Goal: Task Accomplishment & Management: Manage account settings

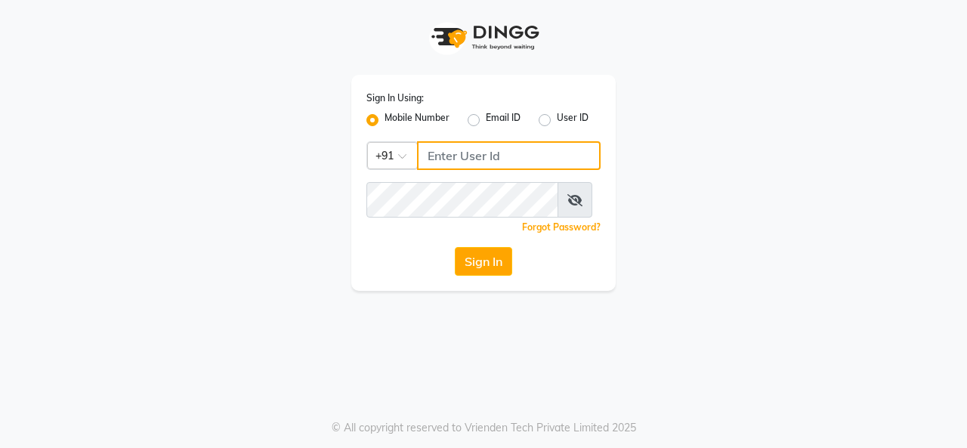
click at [447, 170] on input "Username" at bounding box center [509, 155] width 184 height 29
type input "9880341995"
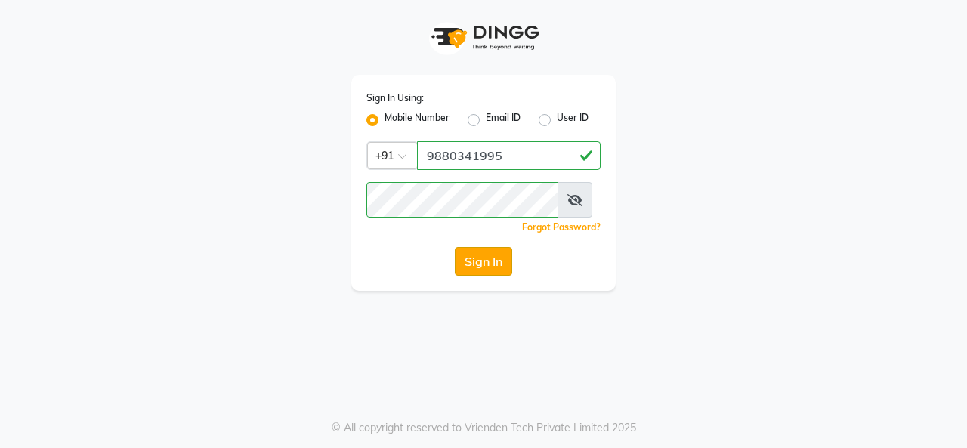
click at [486, 276] on button "Sign In" at bounding box center [483, 261] width 57 height 29
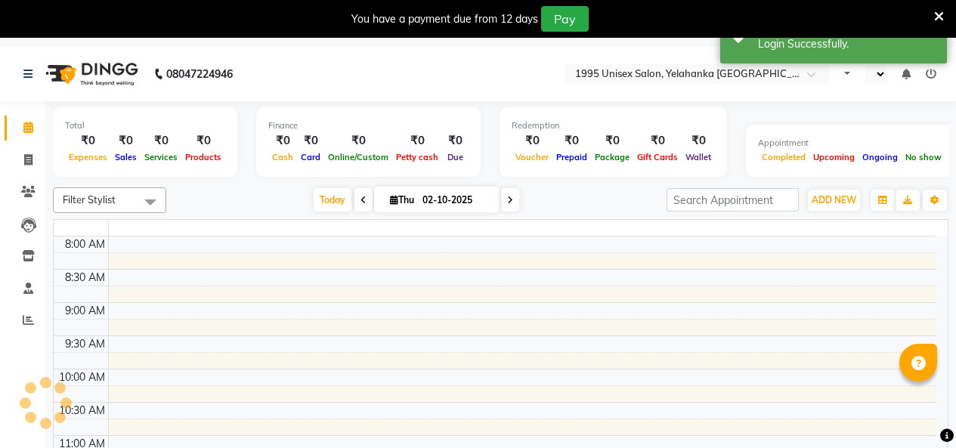
select select "en"
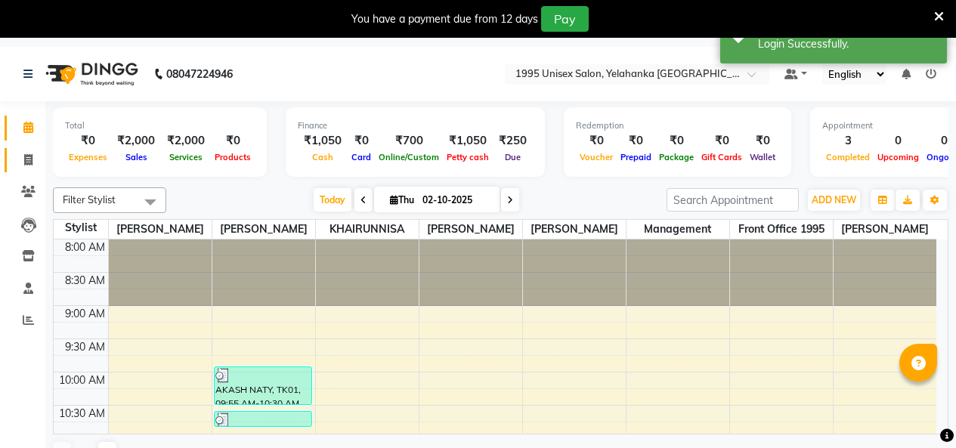
click at [26, 160] on icon at bounding box center [28, 159] width 8 height 11
select select "service"
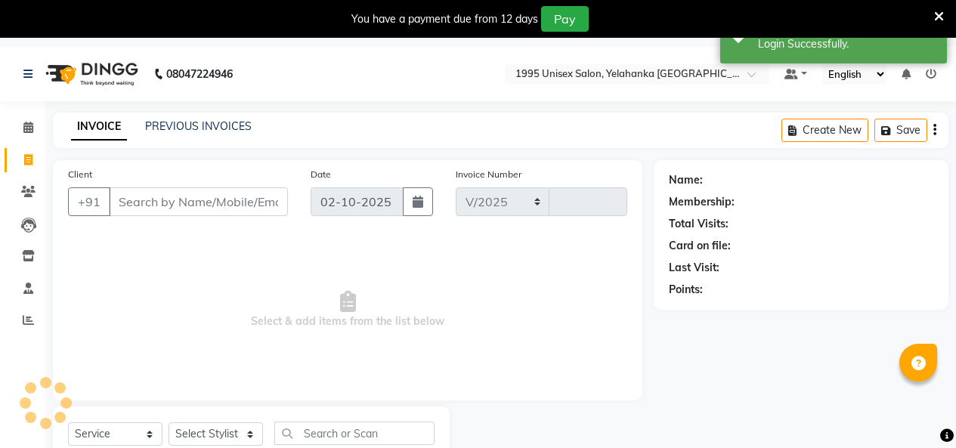
select select "8994"
type input "0009"
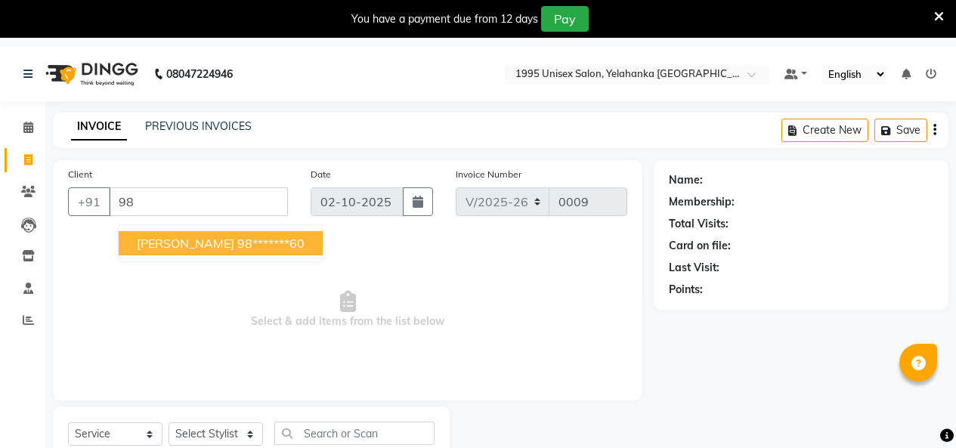
type input "9"
click at [177, 251] on span "[PERSON_NAME]" at bounding box center [186, 243] width 98 height 15
type input "98*******60"
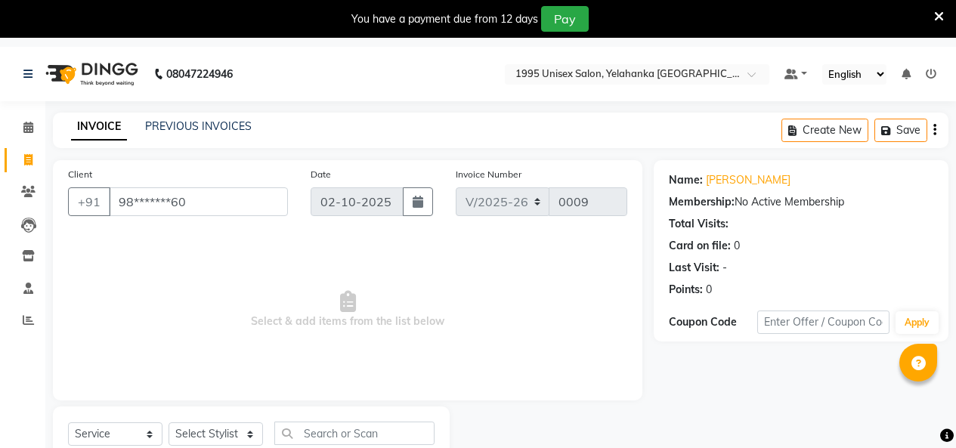
click at [364, 61] on nav "08047224946 Select Location × 1995 Unisex Salon, Yelahanka New Town Default Pan…" at bounding box center [478, 74] width 956 height 54
click at [934, 15] on icon at bounding box center [939, 17] width 10 height 14
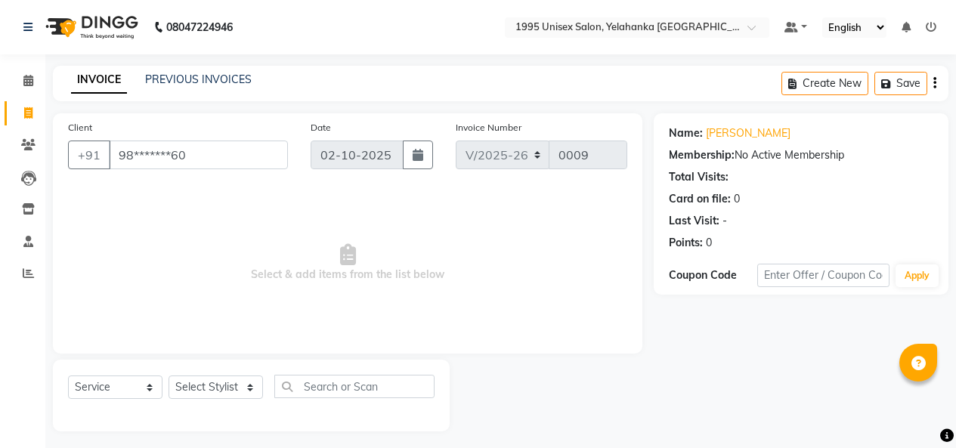
click at [926, 26] on icon at bounding box center [931, 27] width 11 height 11
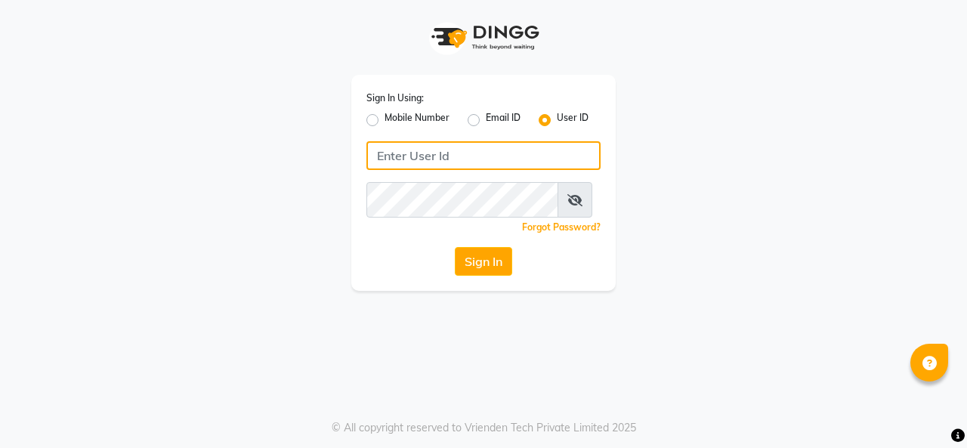
drag, startPoint x: 407, startPoint y: 184, endPoint x: 402, endPoint y: 172, distance: 13.2
click at [403, 170] on input "Username" at bounding box center [484, 155] width 234 height 29
click at [474, 161] on input "9880341995" at bounding box center [484, 155] width 234 height 29
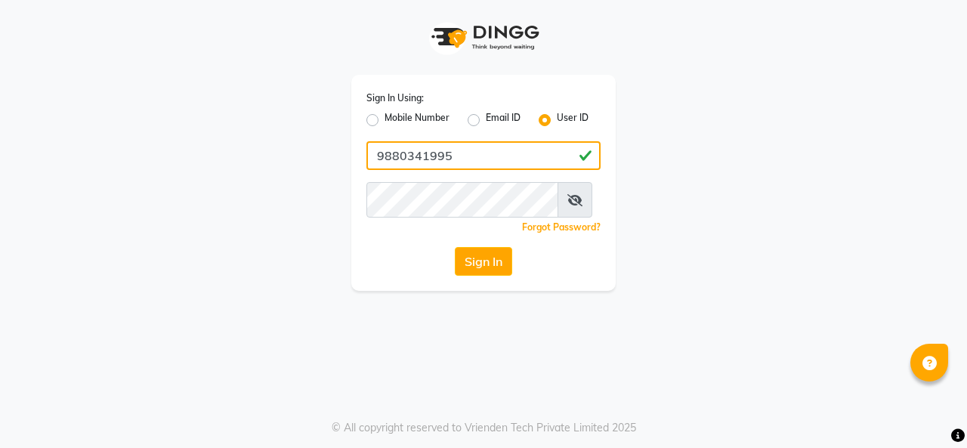
type input "9880341995"
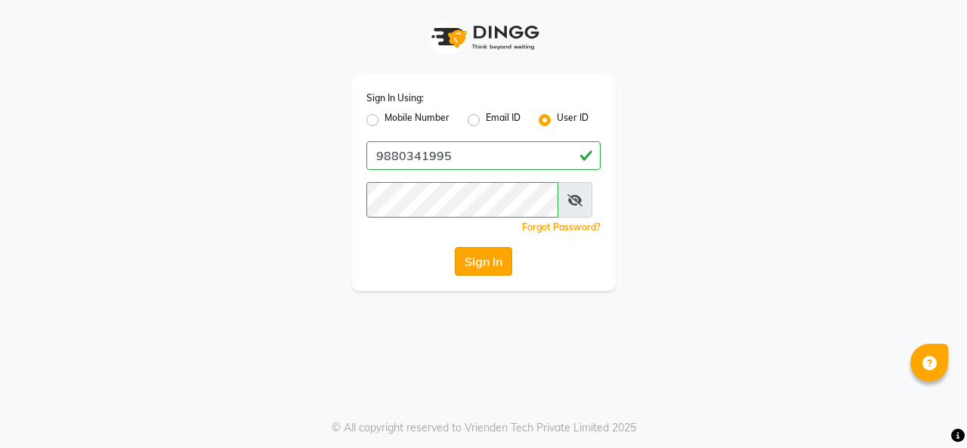
click at [493, 276] on button "Sign In" at bounding box center [483, 261] width 57 height 29
click at [408, 275] on div "Sign In Using: Mobile Number Email ID User ID 9880341995 Remember me Forgot Pas…" at bounding box center [484, 145] width 862 height 291
click at [486, 276] on button "Sign In" at bounding box center [483, 261] width 57 height 29
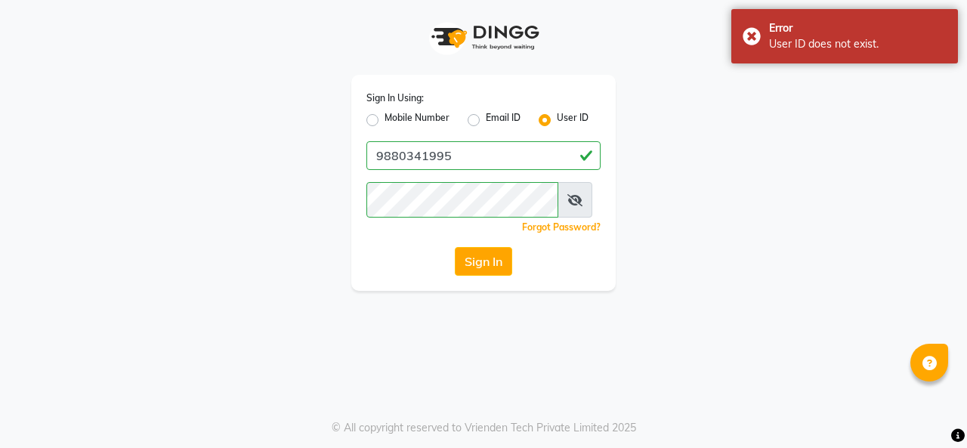
click at [385, 125] on label "Mobile Number" at bounding box center [417, 120] width 65 height 18
click at [385, 121] on input "Mobile Number" at bounding box center [390, 116] width 10 height 10
radio input "true"
radio input "false"
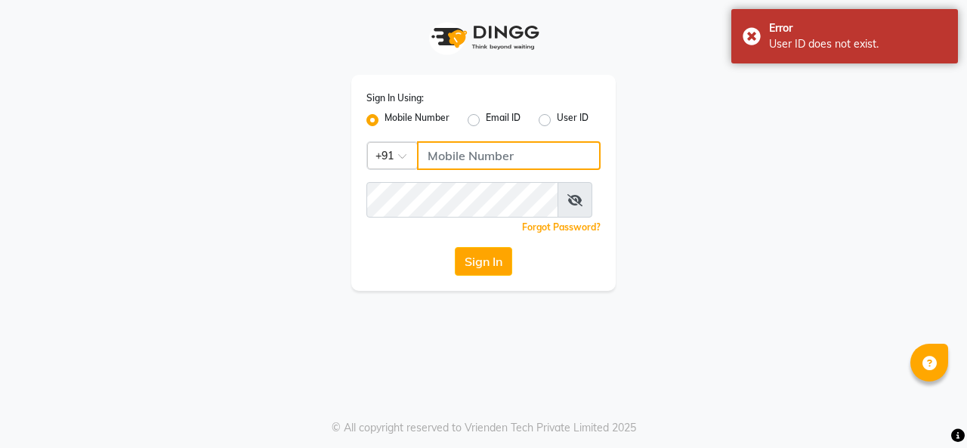
click at [460, 170] on input "Username" at bounding box center [509, 155] width 184 height 29
paste input "9880341995"
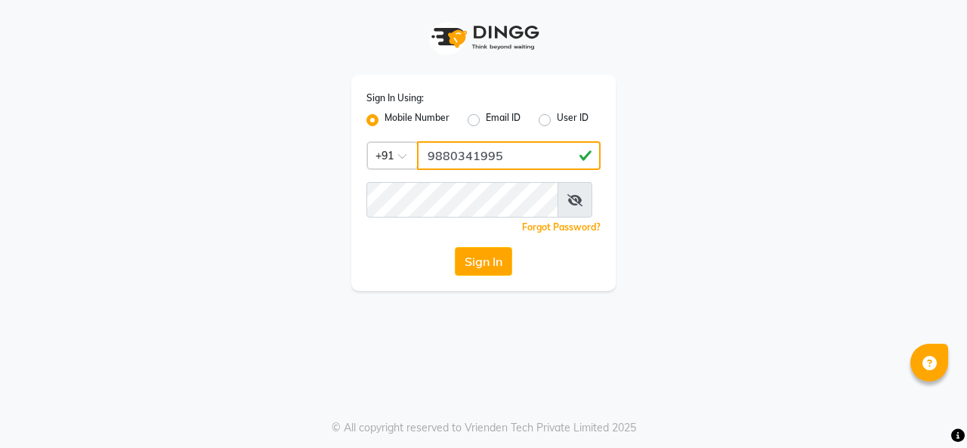
type input "9880341995"
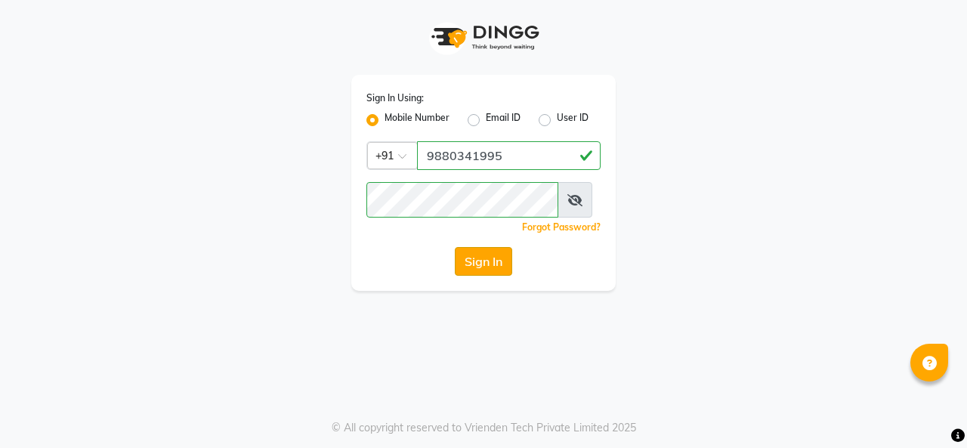
click at [472, 276] on button "Sign In" at bounding box center [483, 261] width 57 height 29
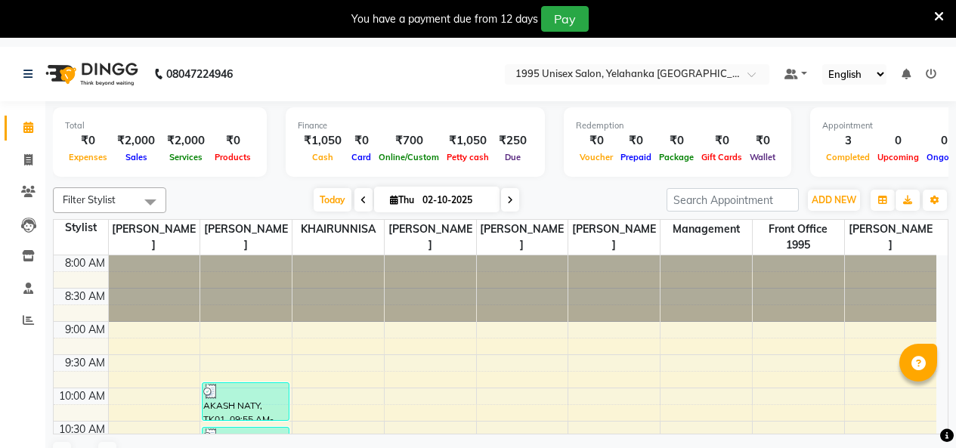
click at [107, 141] on div "₹0" at bounding box center [88, 140] width 46 height 17
click at [91, 148] on div "₹0" at bounding box center [88, 140] width 46 height 17
click at [878, 205] on icon "button" at bounding box center [882, 200] width 9 height 9
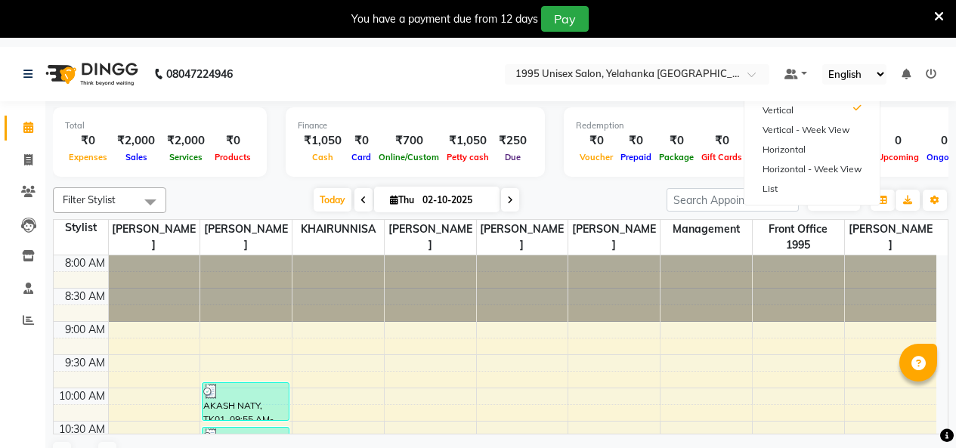
click at [713, 160] on span "Gift Cards" at bounding box center [722, 157] width 48 height 11
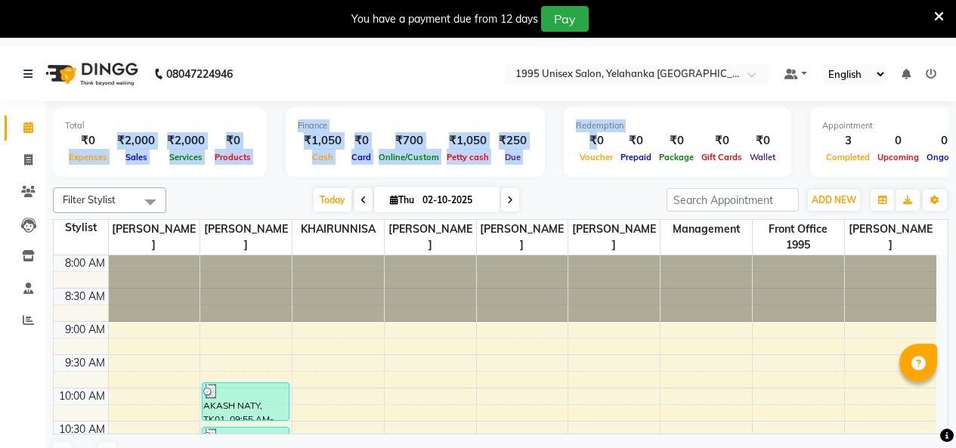
drag, startPoint x: 554, startPoint y: 145, endPoint x: 62, endPoint y: 163, distance: 492.4
click at [62, 163] on div "Total ₹0 Expenses ₹2,000 Sales ₹2,000 Services ₹0 Products Finance ₹1,050 Cash …" at bounding box center [501, 144] width 896 height 74
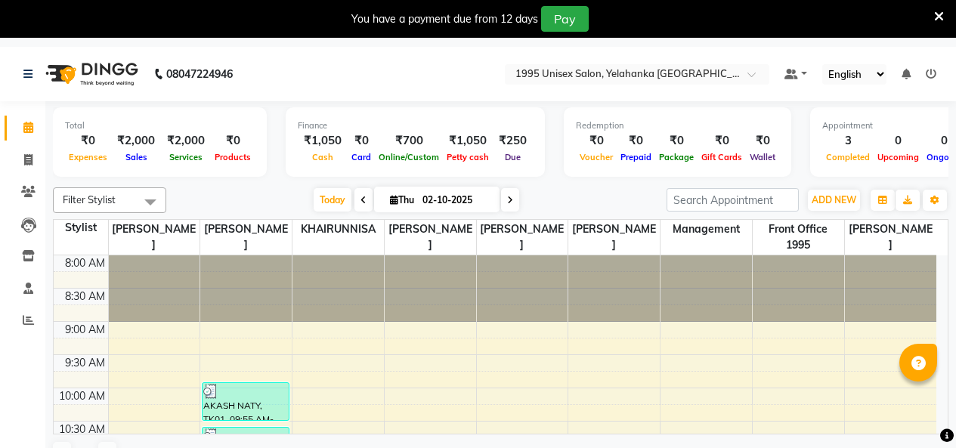
drag, startPoint x: 787, startPoint y: 196, endPoint x: 796, endPoint y: 167, distance: 30.1
click at [786, 194] on div "Filter Stylist Select All ARIF SLMANI ASIF HUSSAIN Front Office 1995 KHAIRUNNIS…" at bounding box center [501, 328] width 896 height 294
click at [893, 147] on div "0" at bounding box center [898, 140] width 49 height 17
click at [139, 214] on span at bounding box center [150, 201] width 30 height 29
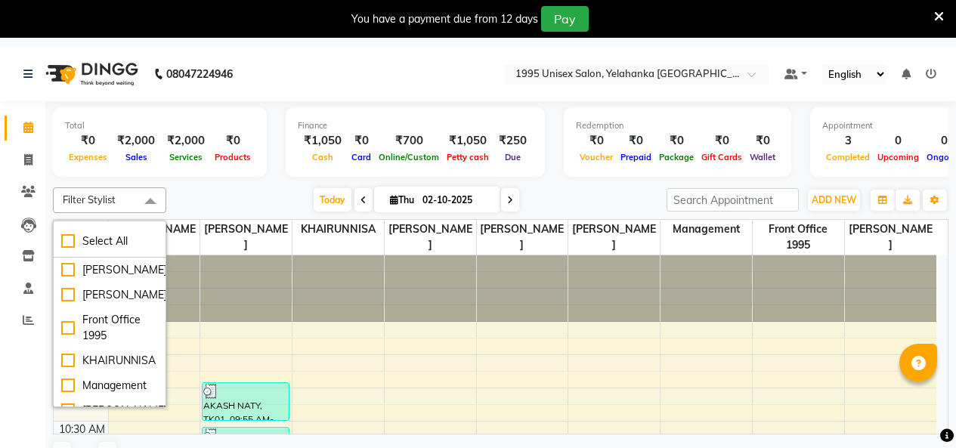
click at [55, 205] on span "Filter Stylist" at bounding box center [109, 200] width 113 height 26
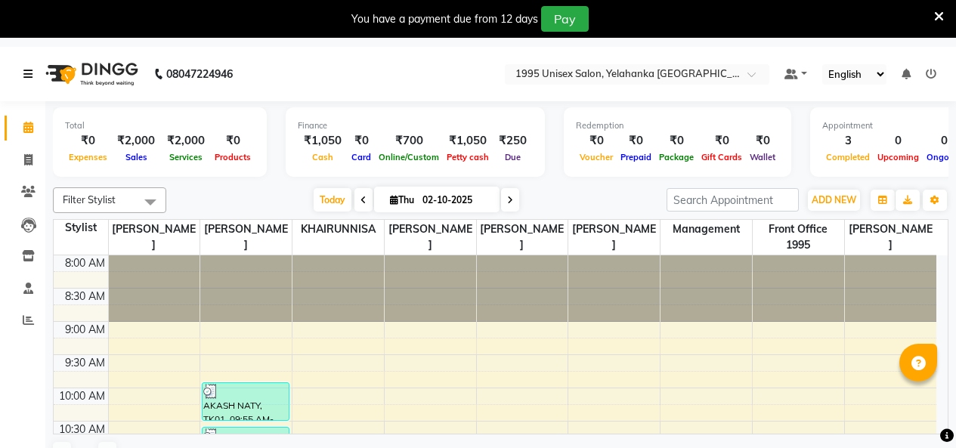
click at [32, 69] on link at bounding box center [30, 74] width 15 height 42
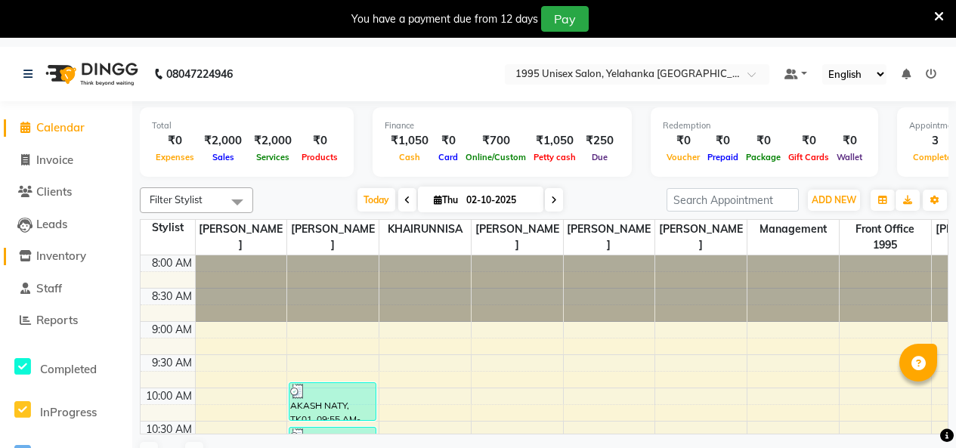
click at [67, 252] on span "Inventory" at bounding box center [61, 256] width 50 height 14
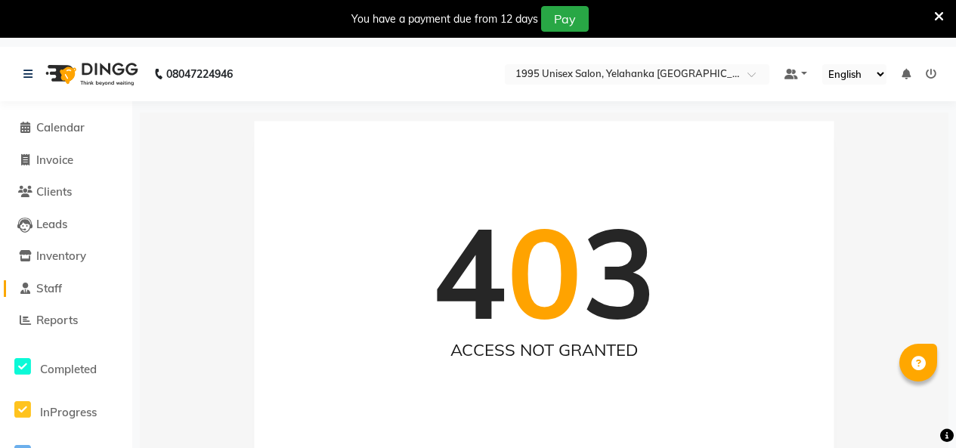
click at [53, 289] on span "Staff" at bounding box center [49, 288] width 26 height 14
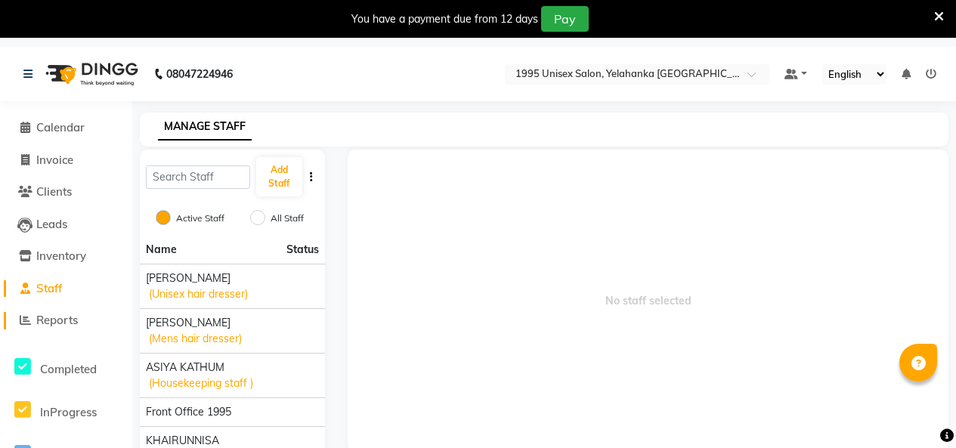
click at [67, 315] on span "Reports" at bounding box center [57, 320] width 42 height 14
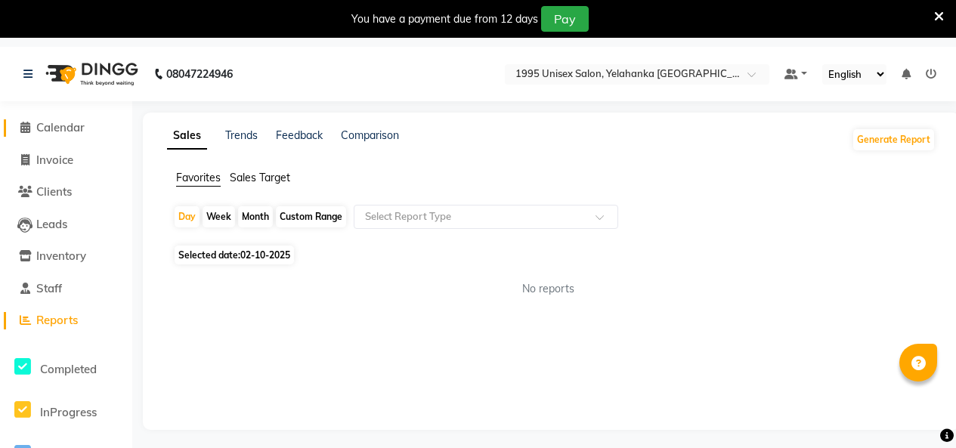
click at [55, 128] on span "Calendar" at bounding box center [60, 127] width 48 height 14
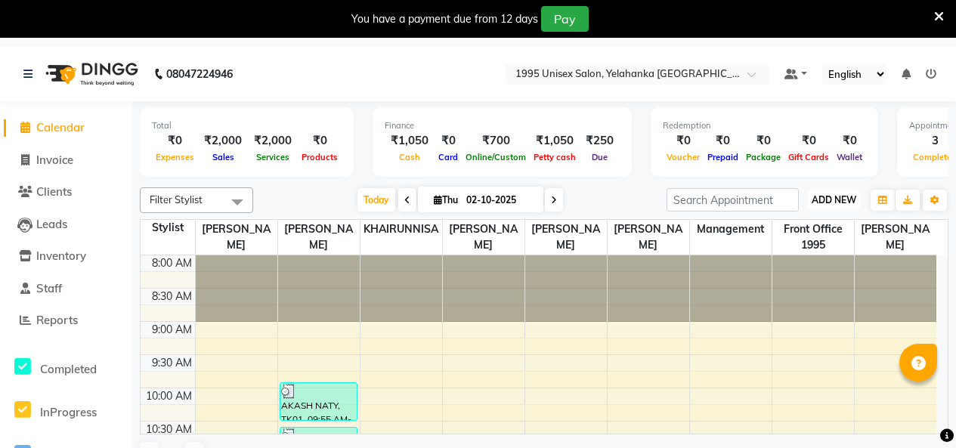
click at [844, 206] on span "ADD NEW" at bounding box center [834, 199] width 45 height 11
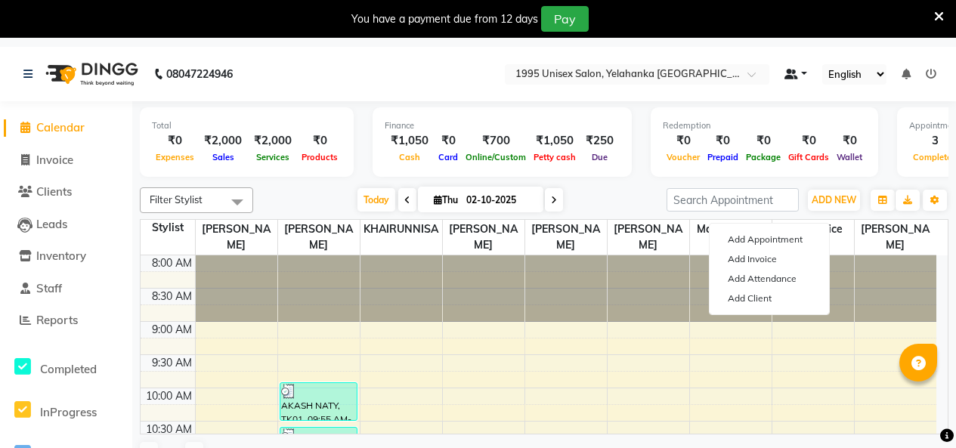
click at [799, 70] on link at bounding box center [796, 75] width 23 height 16
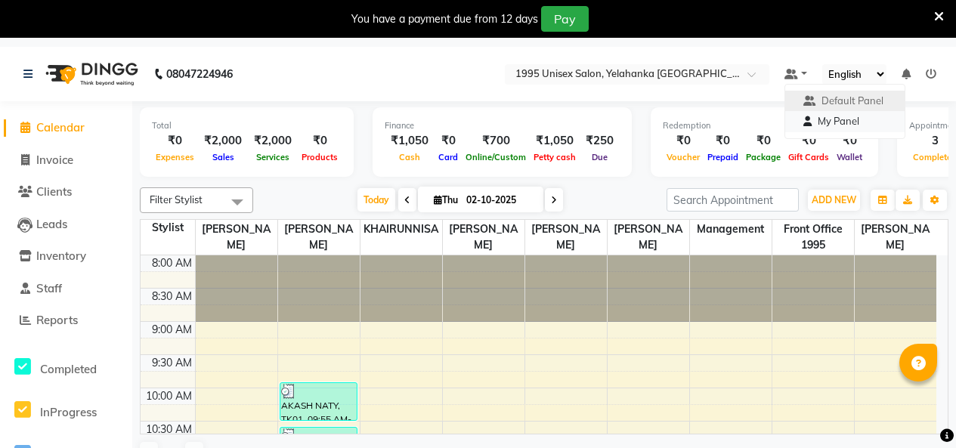
click at [846, 127] on span "My Panel" at bounding box center [839, 121] width 42 height 12
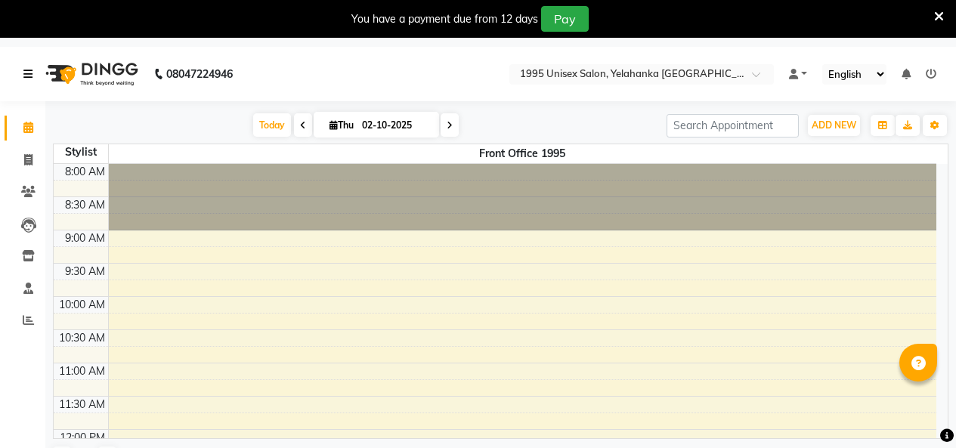
click at [31, 73] on icon at bounding box center [27, 74] width 9 height 11
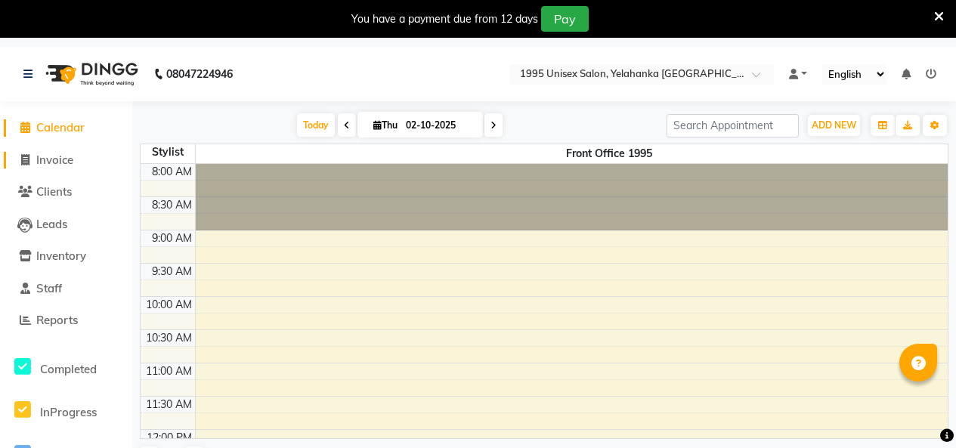
click at [65, 159] on span "Invoice" at bounding box center [54, 160] width 37 height 14
select select "8994"
select select "service"
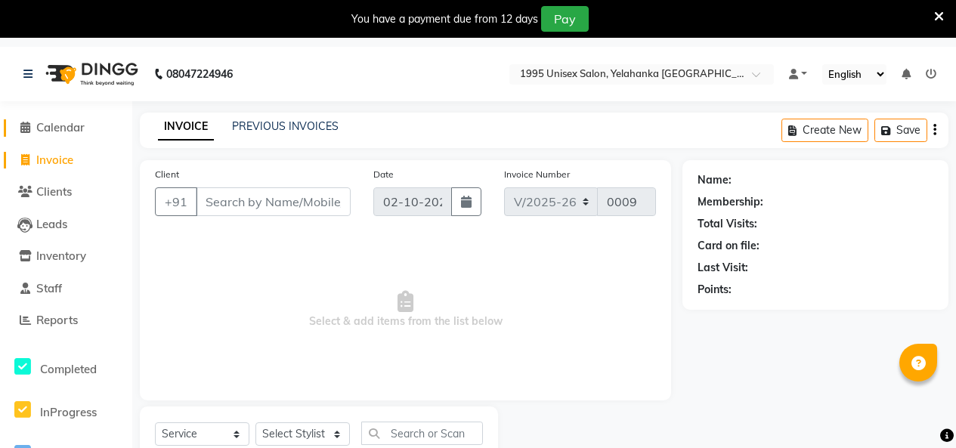
click at [60, 122] on span "Calendar" at bounding box center [60, 127] width 48 height 14
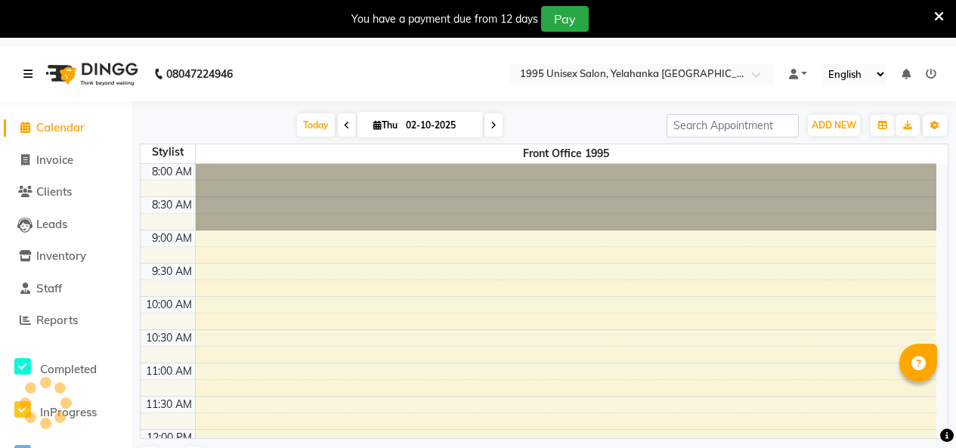
scroll to position [561, 0]
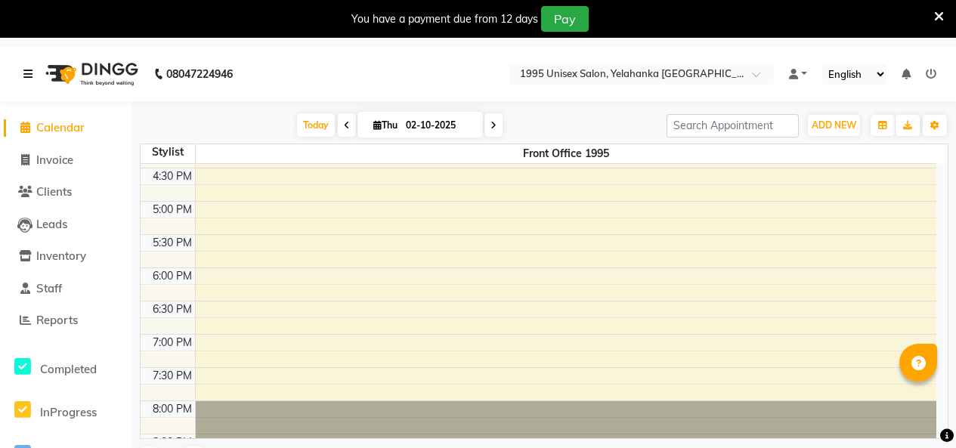
click at [33, 73] on icon at bounding box center [27, 74] width 9 height 11
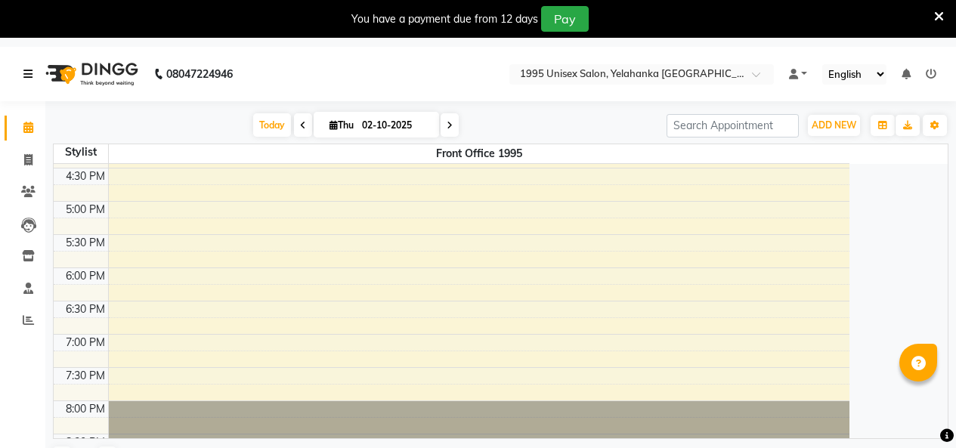
click at [29, 76] on icon at bounding box center [27, 74] width 9 height 11
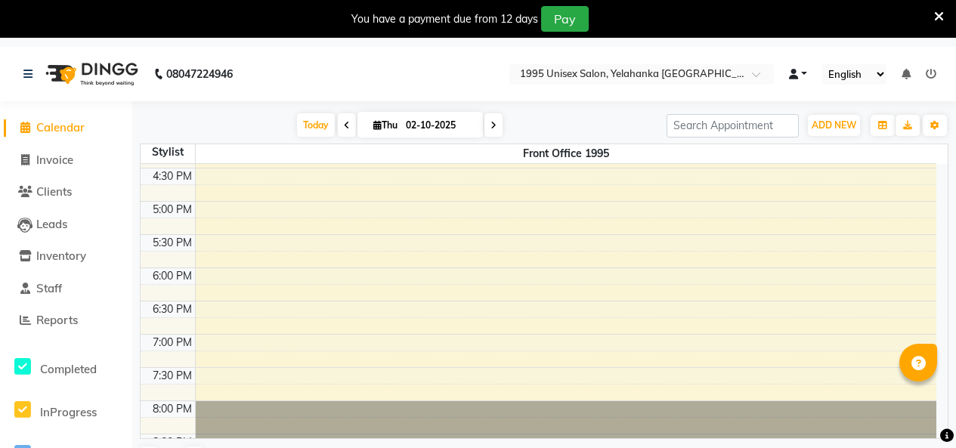
click at [803, 71] on link at bounding box center [798, 75] width 18 height 16
click at [809, 103] on link "Default Panel" at bounding box center [849, 101] width 119 height 21
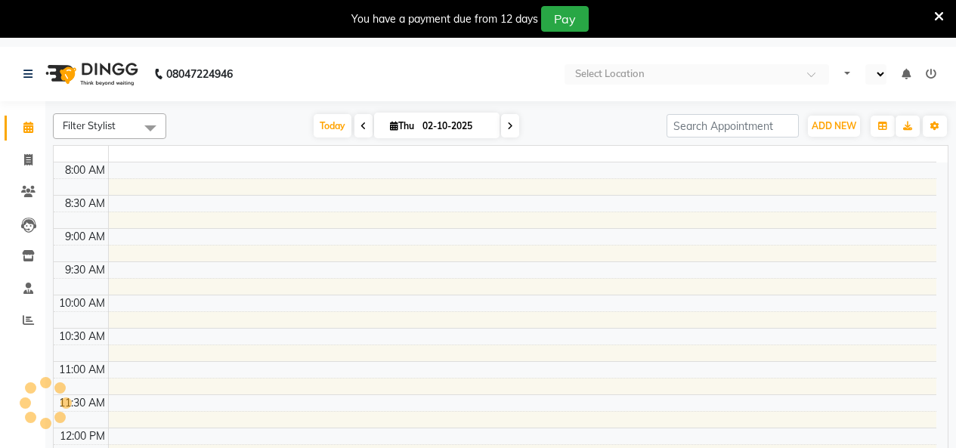
select select "en"
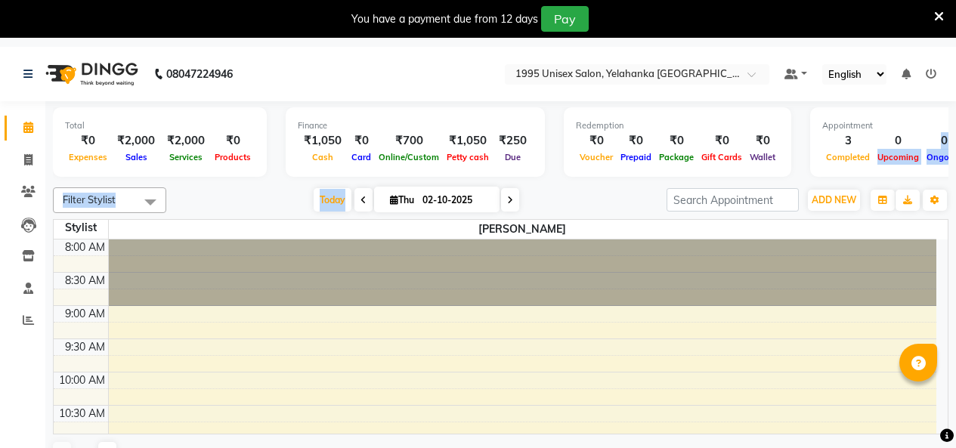
drag, startPoint x: 911, startPoint y: 156, endPoint x: 367, endPoint y: 204, distance: 546.3
click at [367, 204] on div "Total ₹0 Expenses ₹2,000 Sales ₹2,000 Services ₹0 Products Finance ₹1,050 Cash …" at bounding box center [500, 290] width 911 height 378
click at [819, 147] on div "Appointment 3 Completed 0 Upcoming 0 Ongoing 0 No show" at bounding box center [916, 142] width 212 height 70
click at [314, 207] on span "Today" at bounding box center [333, 199] width 38 height 23
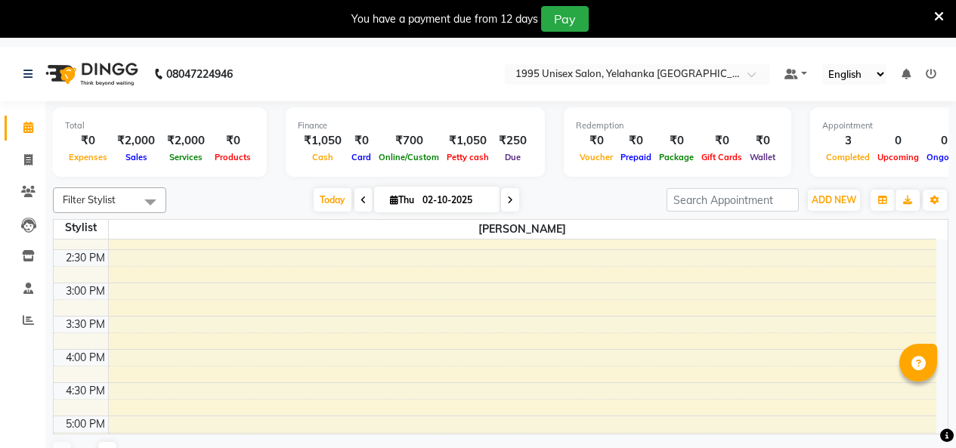
scroll to position [529, 0]
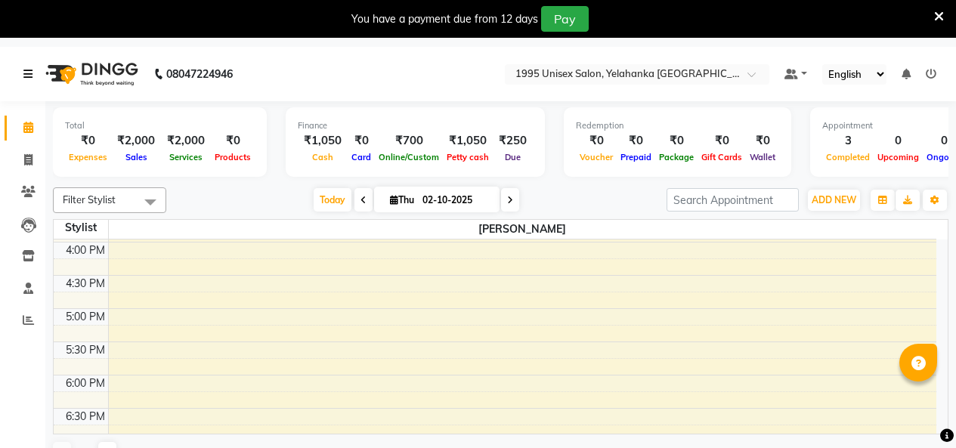
click at [28, 73] on icon at bounding box center [27, 74] width 9 height 11
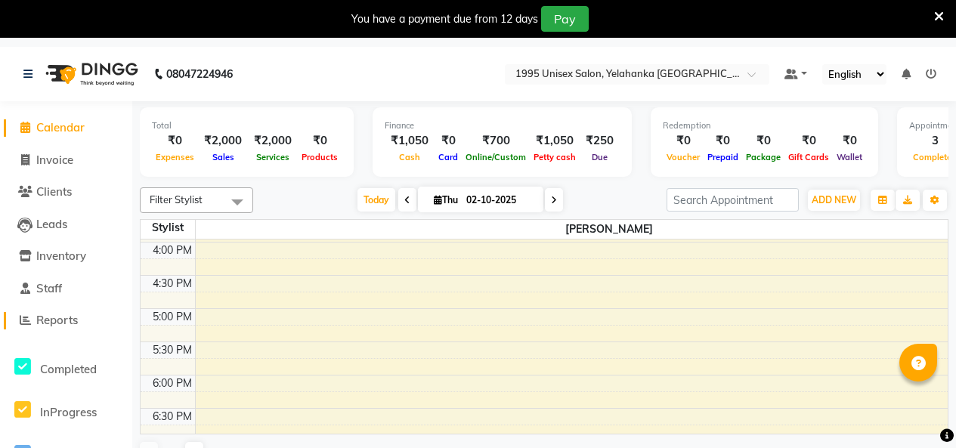
click at [63, 321] on span "Reports" at bounding box center [57, 320] width 42 height 14
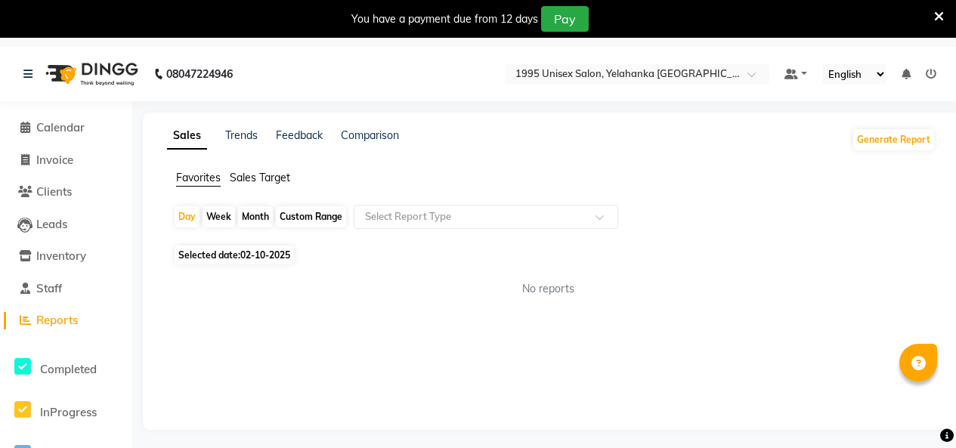
click at [236, 134] on div "Sales Trends Feedback Comparison Generate Report Favorites Sales Target Day Wee…" at bounding box center [551, 271] width 817 height 317
click at [258, 135] on link "Trends" at bounding box center [241, 135] width 33 height 14
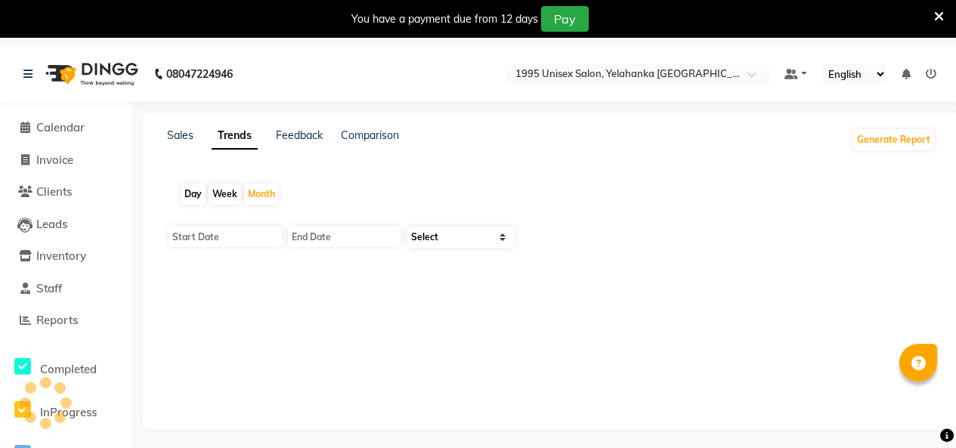
type input "01-10-2025"
type input "[DATE]"
click at [180, 149] on div "Sales" at bounding box center [180, 140] width 26 height 24
click at [181, 137] on link "Sales" at bounding box center [180, 135] width 26 height 14
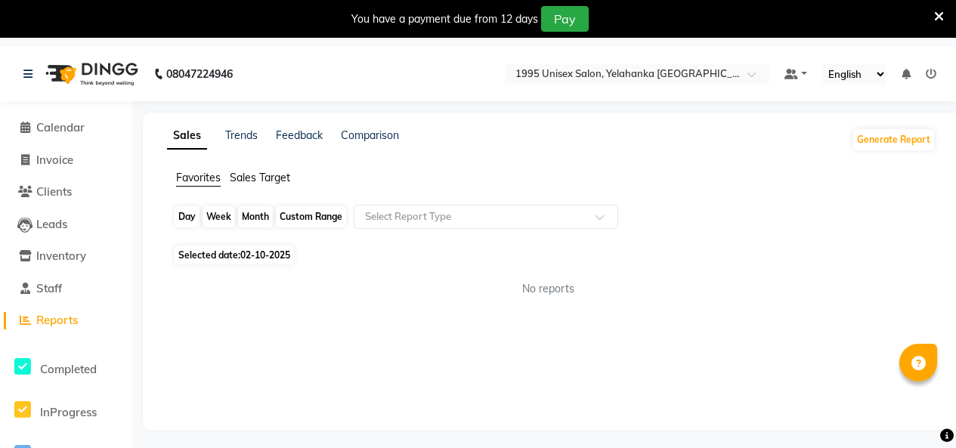
click at [188, 228] on div "Day" at bounding box center [187, 216] width 25 height 21
select select "10"
select select "2025"
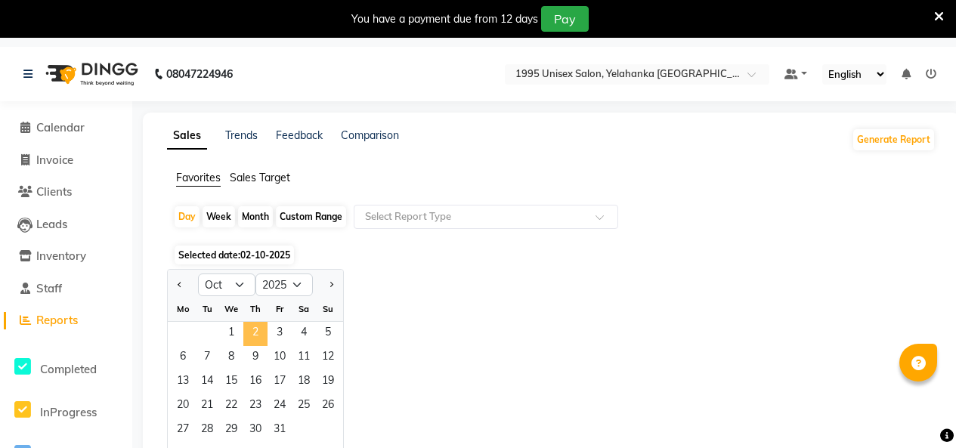
click at [268, 346] on span "2" at bounding box center [255, 334] width 24 height 24
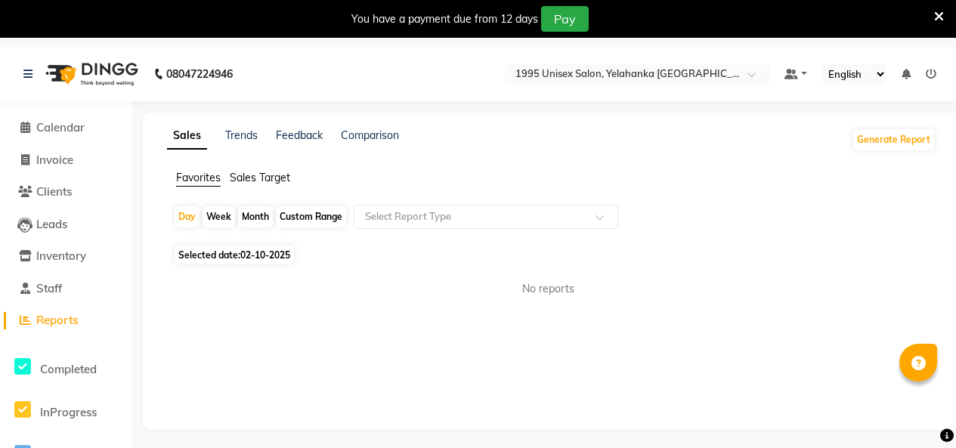
scroll to position [47, 0]
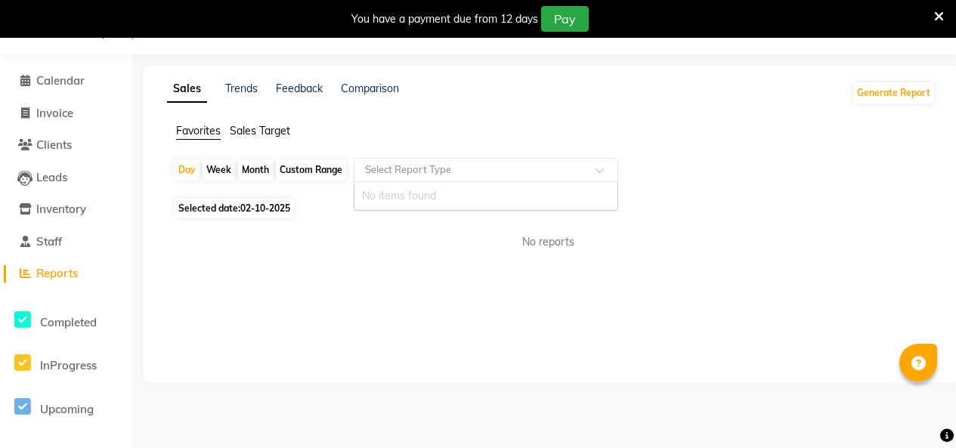
click at [522, 178] on input "text" at bounding box center [471, 170] width 218 height 15
click at [477, 206] on div "No items found" at bounding box center [485, 196] width 263 height 28
click at [547, 152] on div "Favorites Sales Target" at bounding box center [551, 137] width 791 height 29
click at [248, 138] on span "Sales Target" at bounding box center [260, 131] width 60 height 14
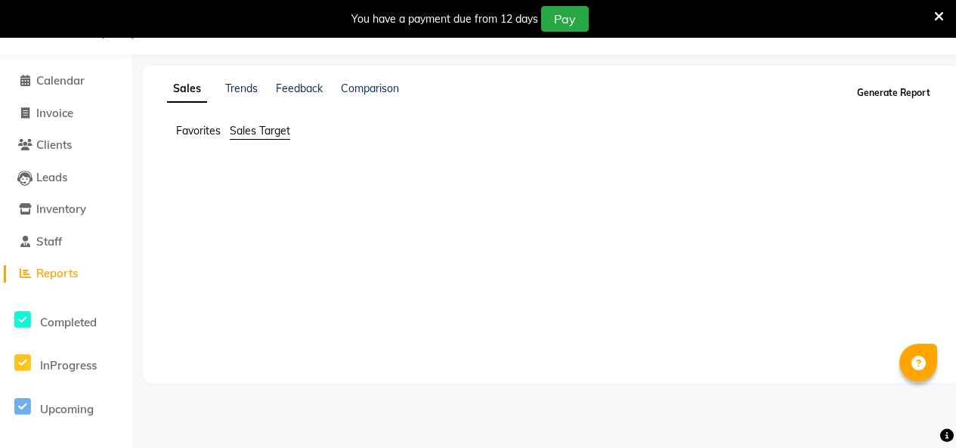
click at [879, 94] on button "Generate Report" at bounding box center [893, 92] width 81 height 21
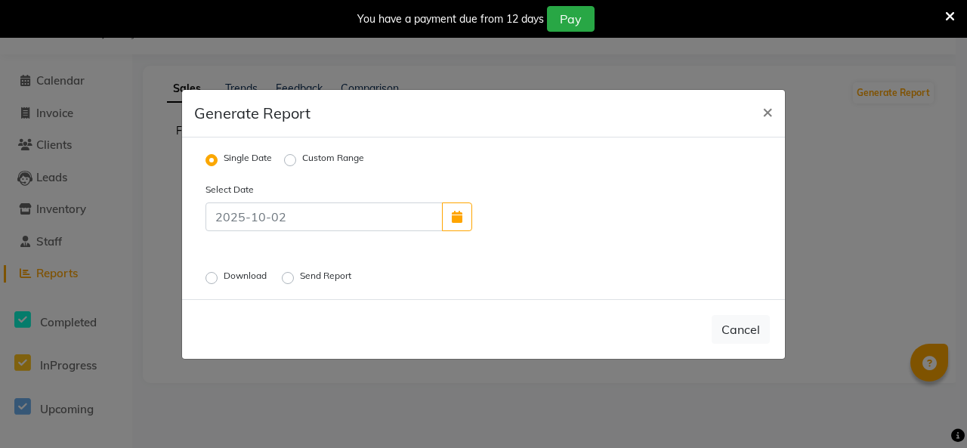
click at [224, 287] on label "Download" at bounding box center [247, 278] width 46 height 18
click at [212, 283] on input "Download" at bounding box center [214, 277] width 11 height 11
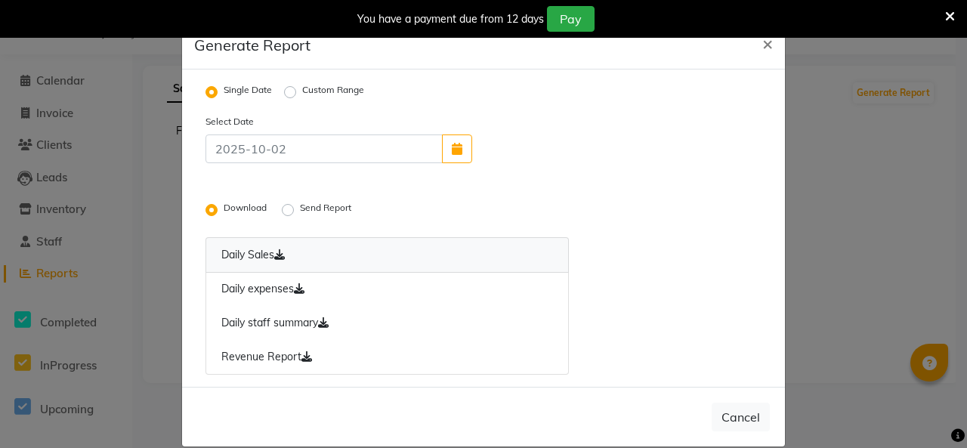
click at [277, 273] on link "Daily Sales" at bounding box center [388, 255] width 364 height 36
click at [763, 49] on span "×" at bounding box center [768, 43] width 11 height 23
radio input "false"
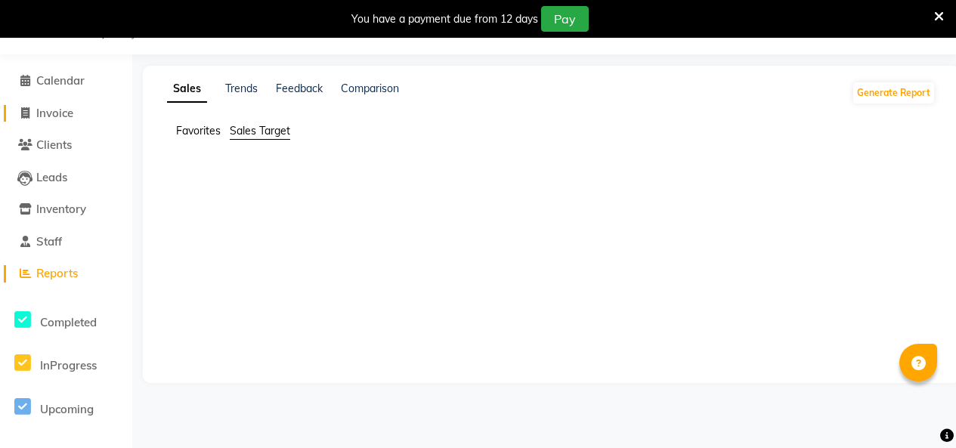
click at [57, 114] on span "Invoice" at bounding box center [54, 113] width 37 height 14
select select "service"
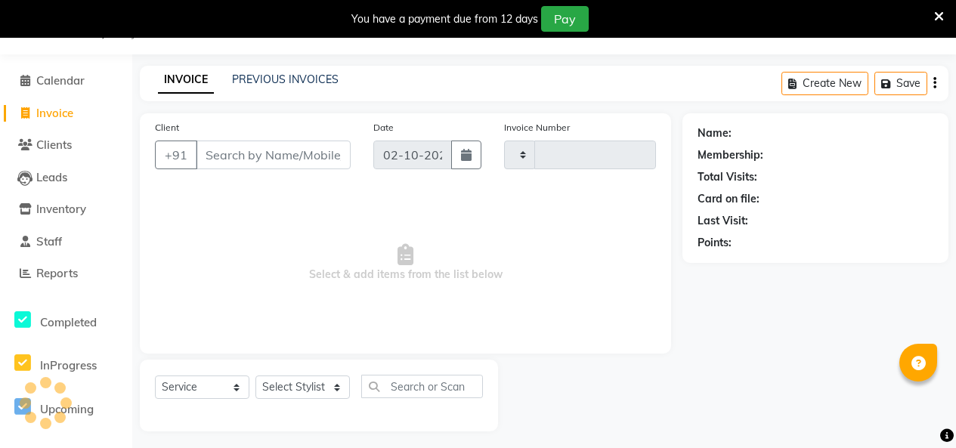
type input "0009"
select select "8994"
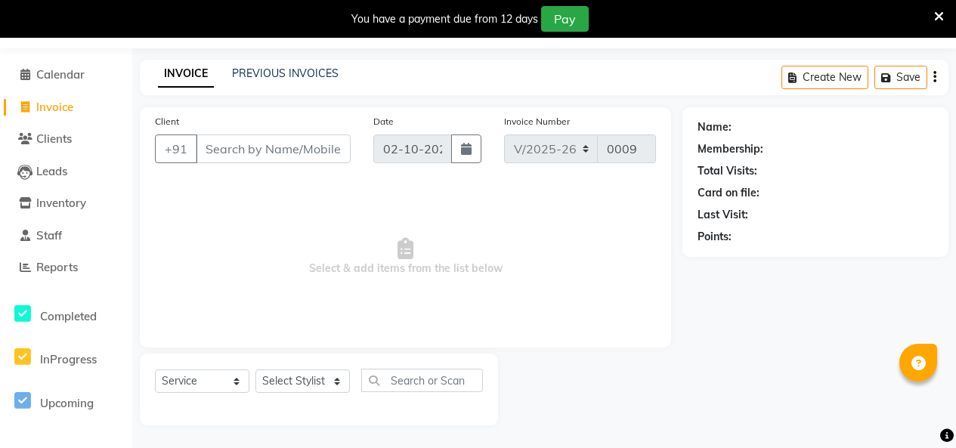
click at [289, 135] on input "Client" at bounding box center [273, 149] width 155 height 29
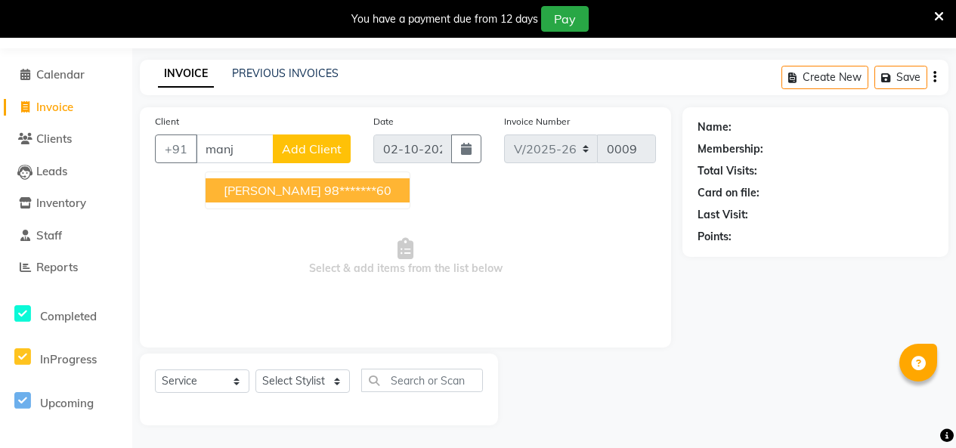
click at [275, 183] on span "[PERSON_NAME]" at bounding box center [273, 190] width 98 height 15
type input "98*******60"
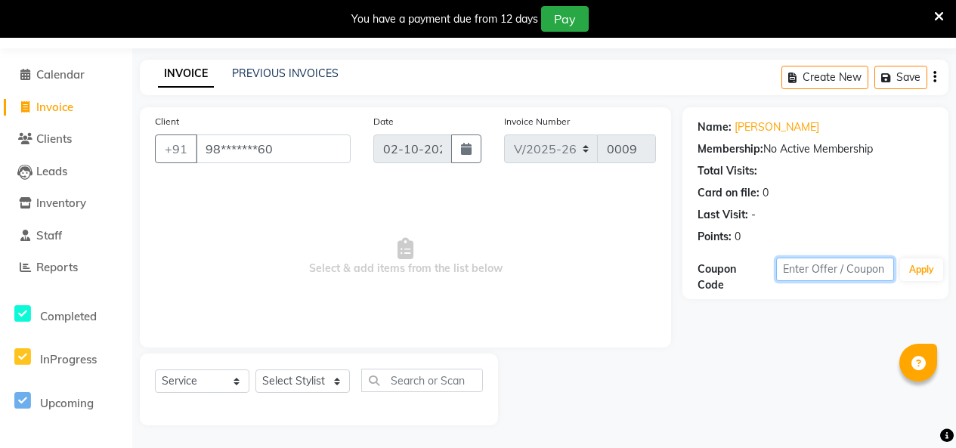
click at [822, 258] on input "text" at bounding box center [835, 269] width 118 height 23
type input "purva95"
click at [918, 258] on button "Apply" at bounding box center [921, 269] width 43 height 23
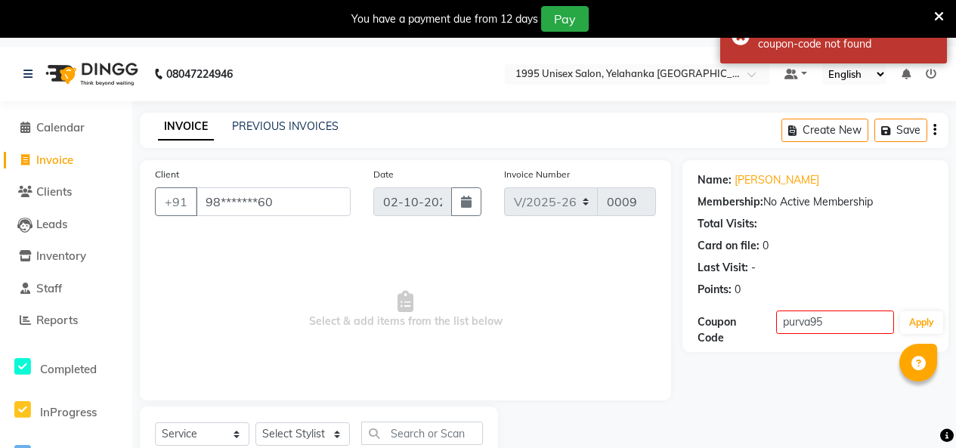
click at [928, 138] on div "Create New Save" at bounding box center [865, 131] width 167 height 36
click at [934, 140] on div "Create New Save" at bounding box center [865, 131] width 167 height 36
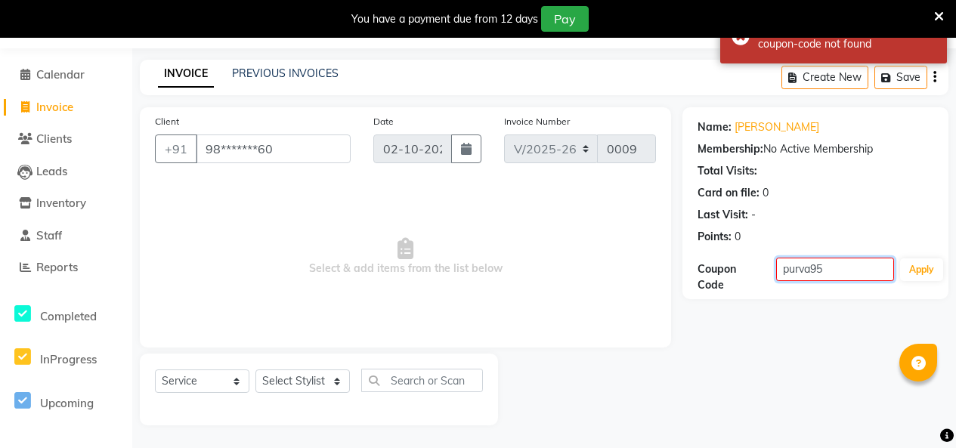
drag, startPoint x: 795, startPoint y: 232, endPoint x: 638, endPoint y: 224, distance: 157.4
click at [638, 223] on div "Client +91 98*******60 Date 02[DATE]nvoice Number V/2025 V/[PHONE_NUMBER] Selec…" at bounding box center [543, 266] width 831 height 318
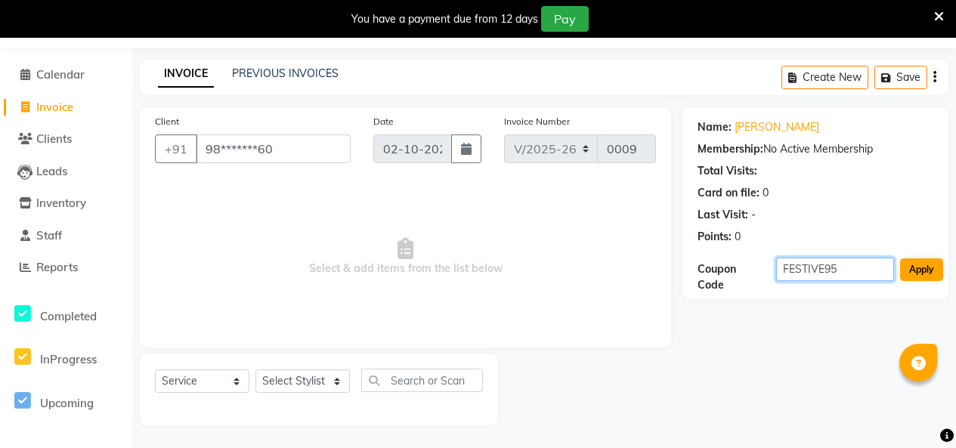
type input "FESTIVE95"
click at [914, 258] on button "Apply" at bounding box center [921, 269] width 43 height 23
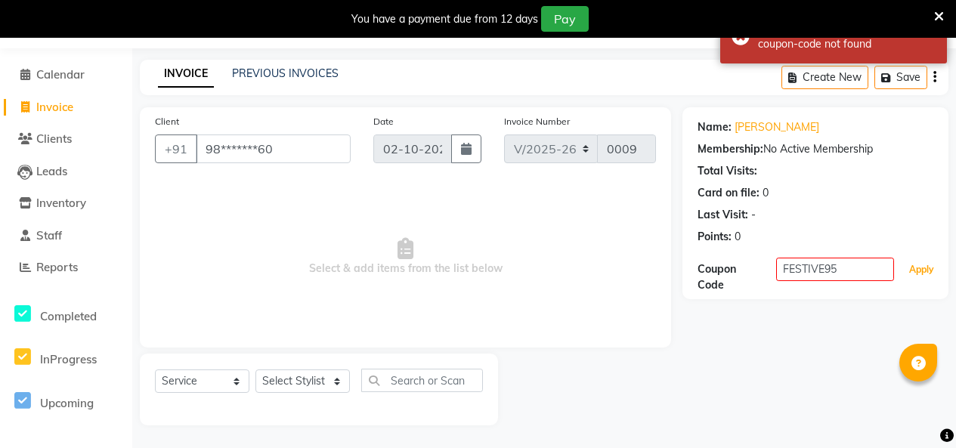
scroll to position [0, 0]
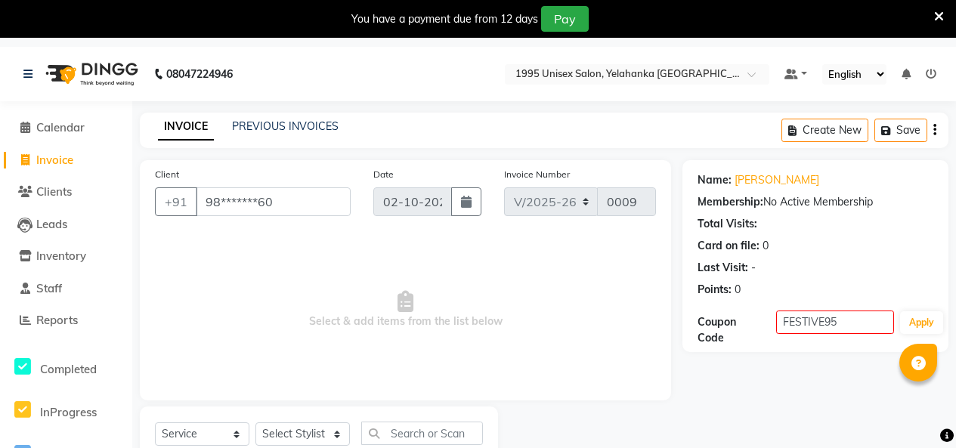
click at [934, 14] on icon at bounding box center [939, 17] width 10 height 14
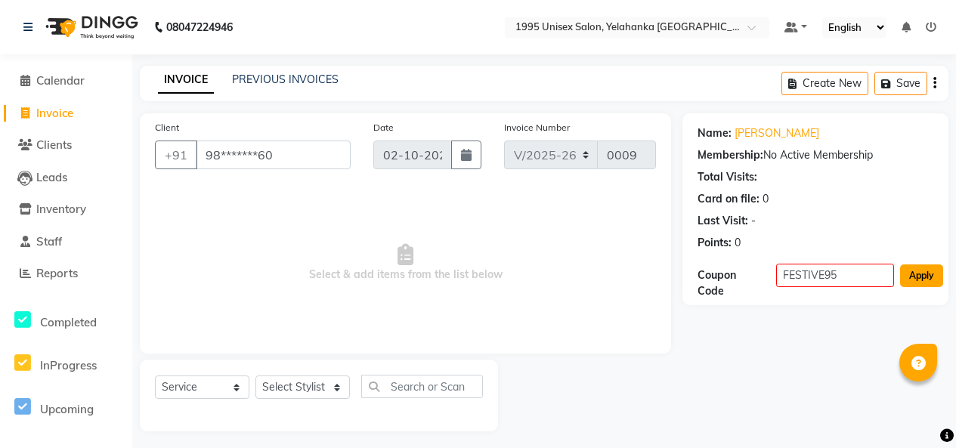
click at [905, 287] on button "Apply" at bounding box center [921, 276] width 43 height 23
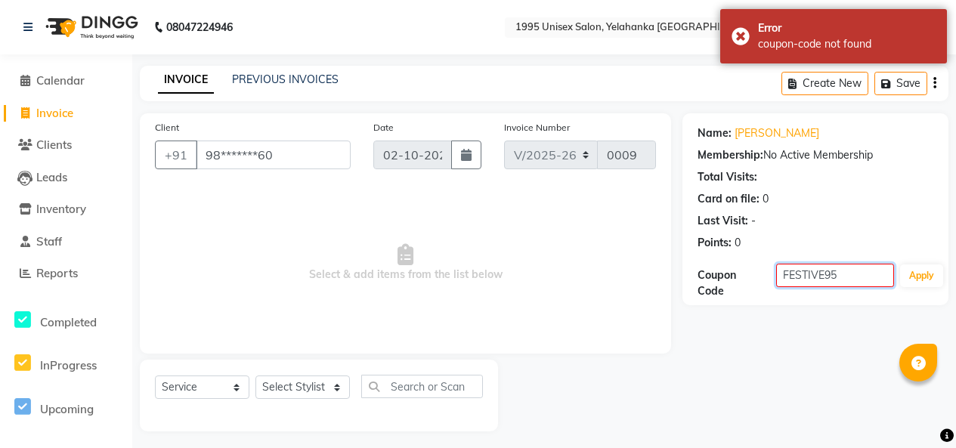
drag, startPoint x: 857, startPoint y: 308, endPoint x: 686, endPoint y: 285, distance: 173.2
click at [689, 287] on div "Name: [PERSON_NAME] Membership: No Active Membership Total Visits: Card on file…" at bounding box center [816, 209] width 266 height 192
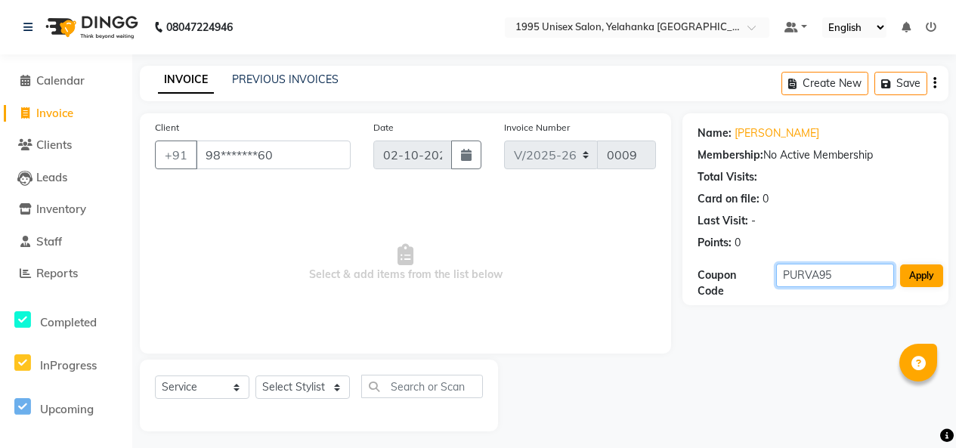
type input "PURVA95"
click at [933, 287] on button "Apply" at bounding box center [921, 276] width 43 height 23
click at [69, 80] on span "Calendar" at bounding box center [60, 80] width 48 height 14
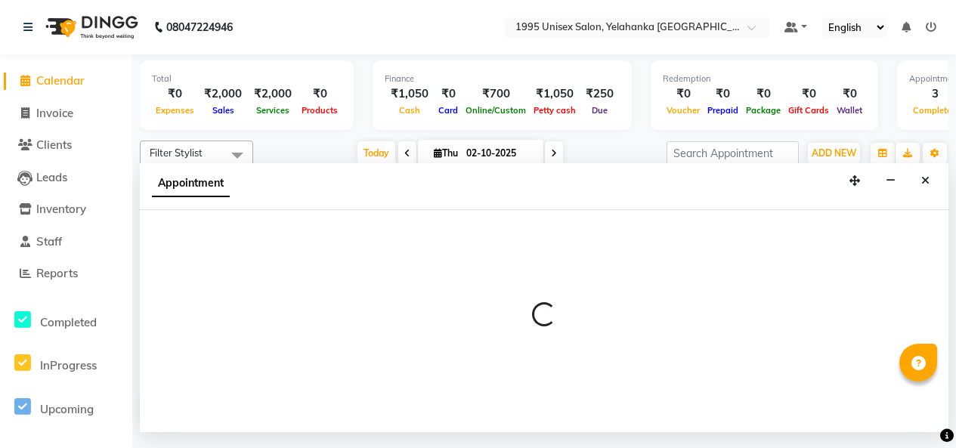
select select "91483"
select select "tentative"
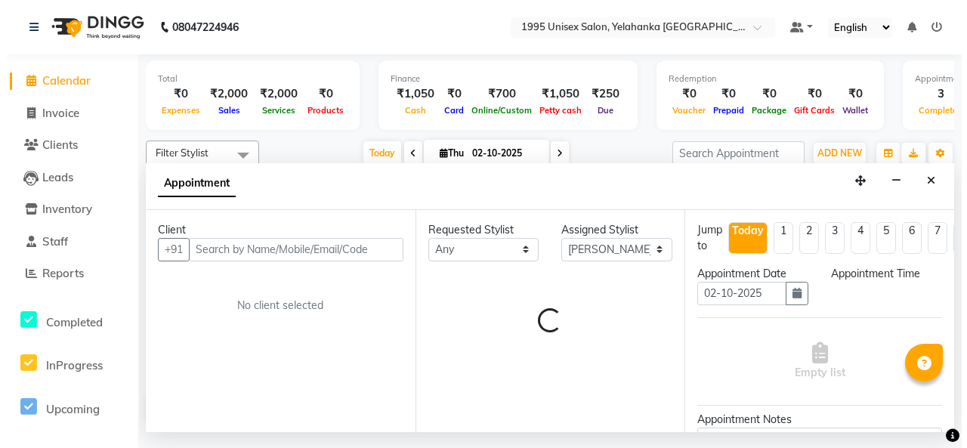
scroll to position [4, 0]
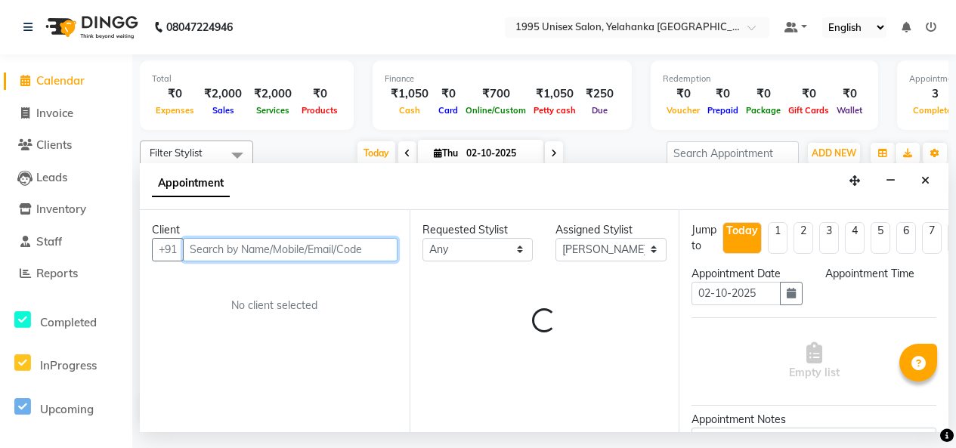
select select "555"
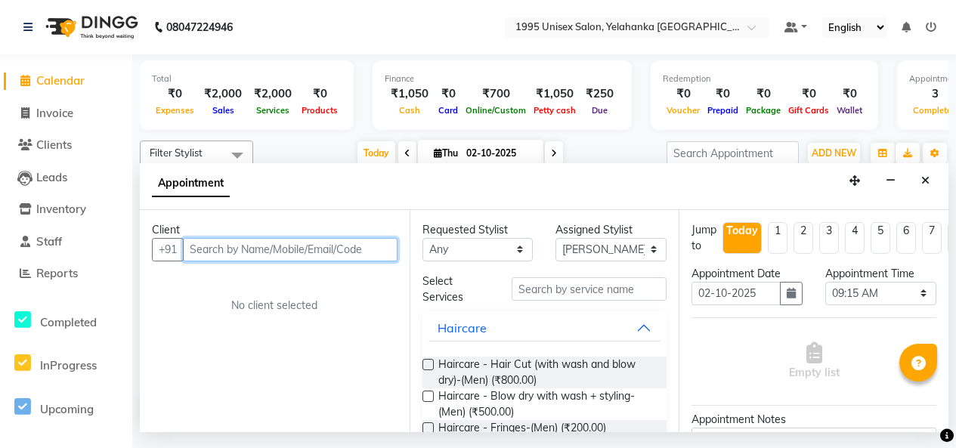
click at [283, 262] on input "text" at bounding box center [290, 249] width 215 height 23
type input "8618512720"
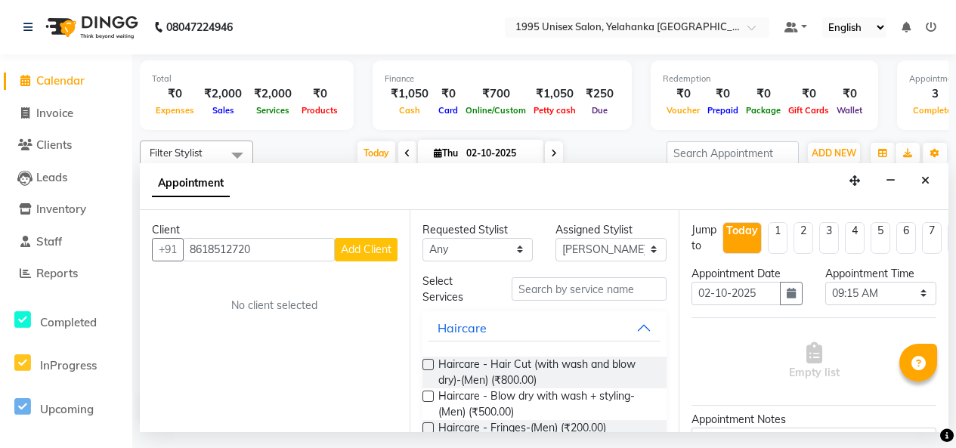
click at [382, 262] on button "Add Client" at bounding box center [366, 249] width 63 height 23
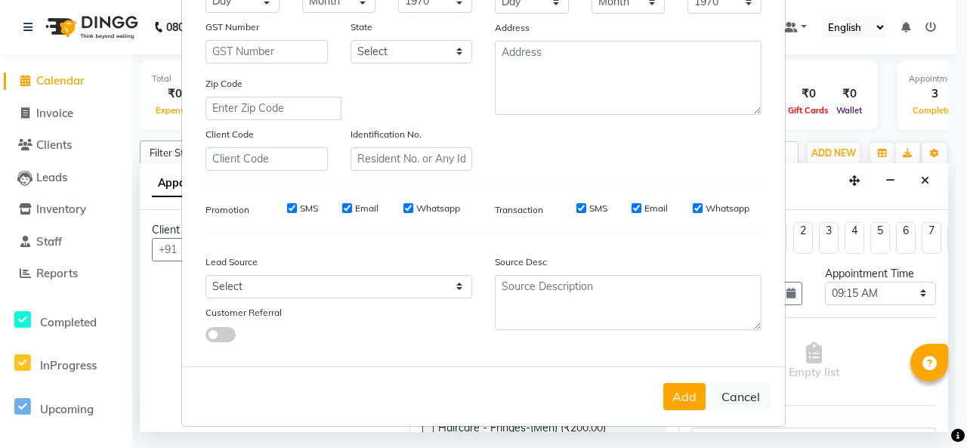
scroll to position [382, 0]
type input "dinesh"
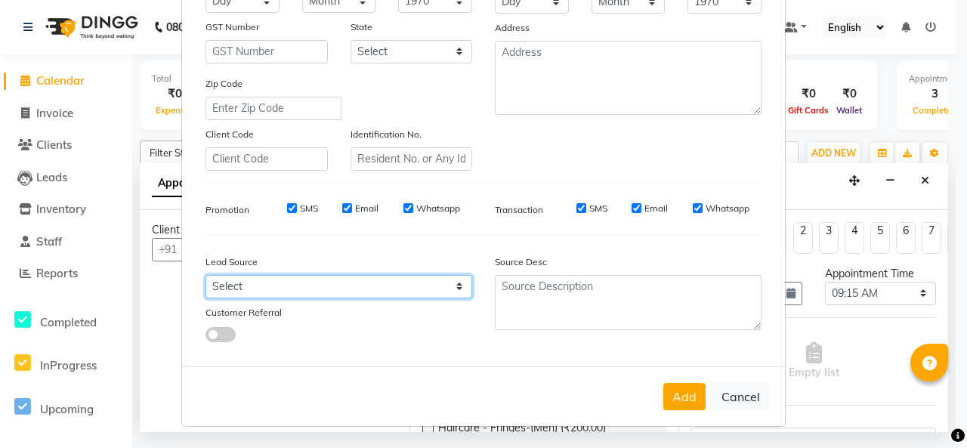
click at [364, 275] on select "Select Walk-in Referral Internet Friend Word of Mouth Advertisement Facebook Ju…" at bounding box center [339, 286] width 267 height 23
select select "57330"
click at [206, 275] on select "Select Walk-in Referral Internet Friend Word of Mouth Advertisement Facebook Ju…" at bounding box center [339, 286] width 267 height 23
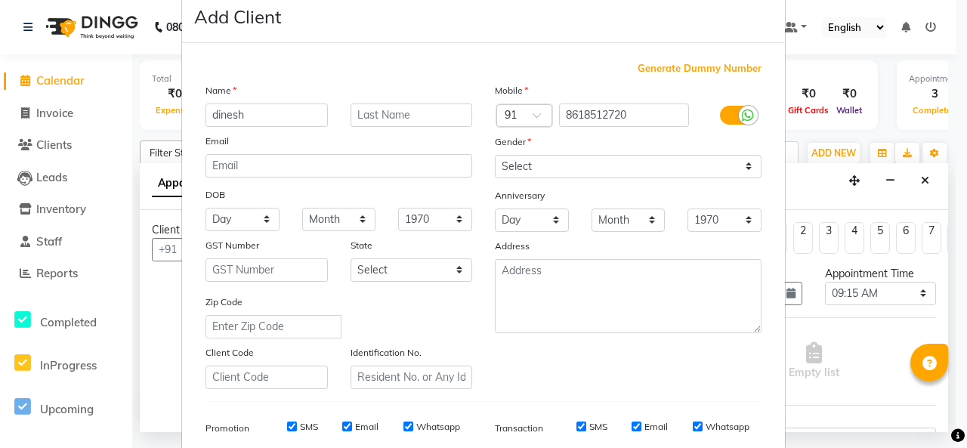
scroll to position [5, 0]
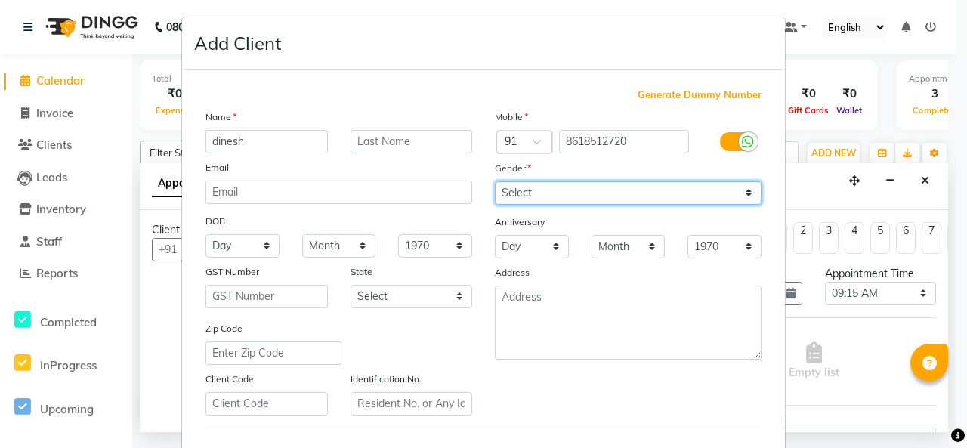
click at [534, 205] on select "Select [DEMOGRAPHIC_DATA] [DEMOGRAPHIC_DATA] Other Prefer Not To Say" at bounding box center [628, 192] width 267 height 23
select select "[DEMOGRAPHIC_DATA]"
click at [495, 205] on select "Select [DEMOGRAPHIC_DATA] [DEMOGRAPHIC_DATA] Other Prefer Not To Say" at bounding box center [628, 192] width 267 height 23
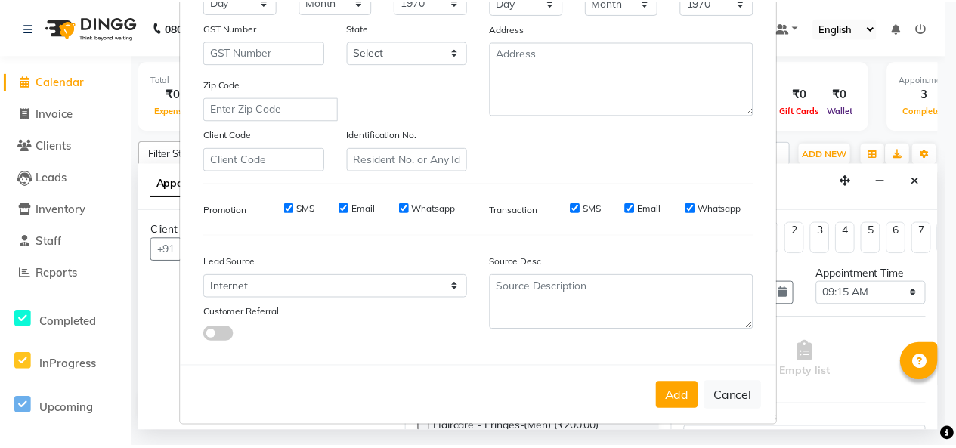
scroll to position [382, 0]
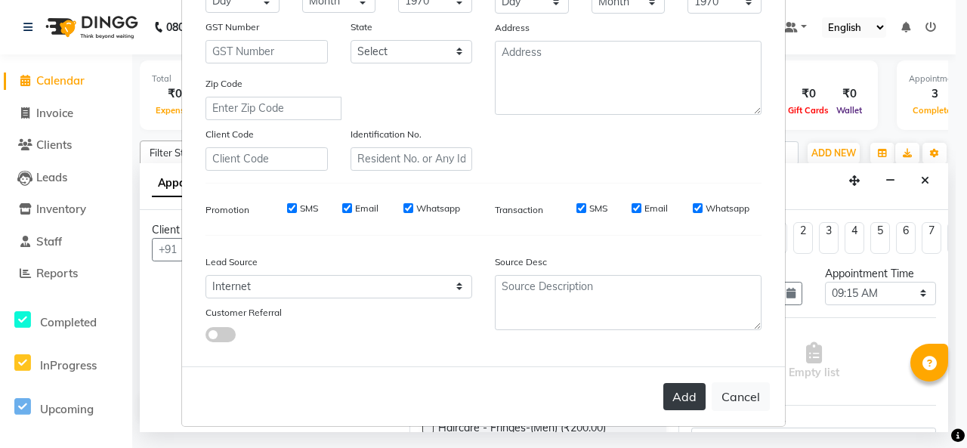
click at [664, 393] on button "Add" at bounding box center [685, 396] width 42 height 27
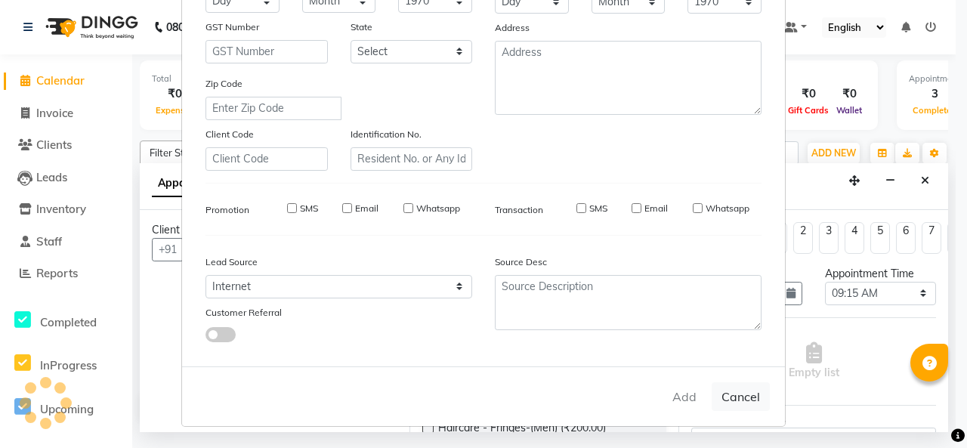
type input "86******20"
select select
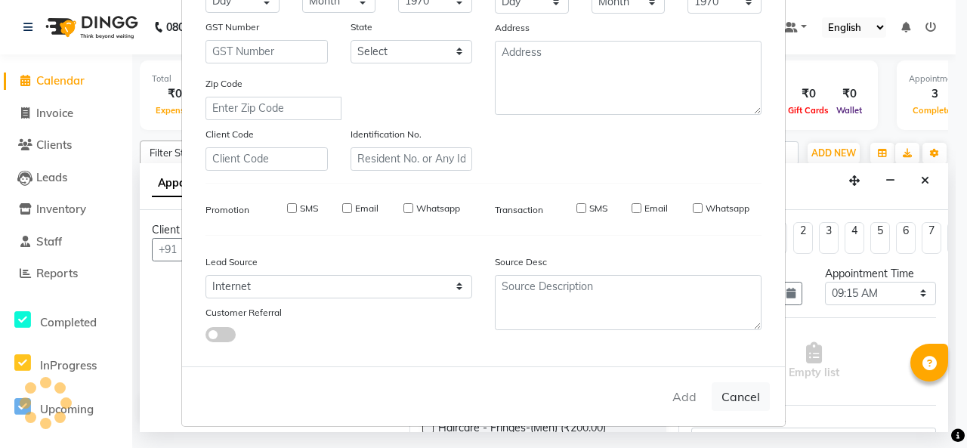
select select
checkbox input "false"
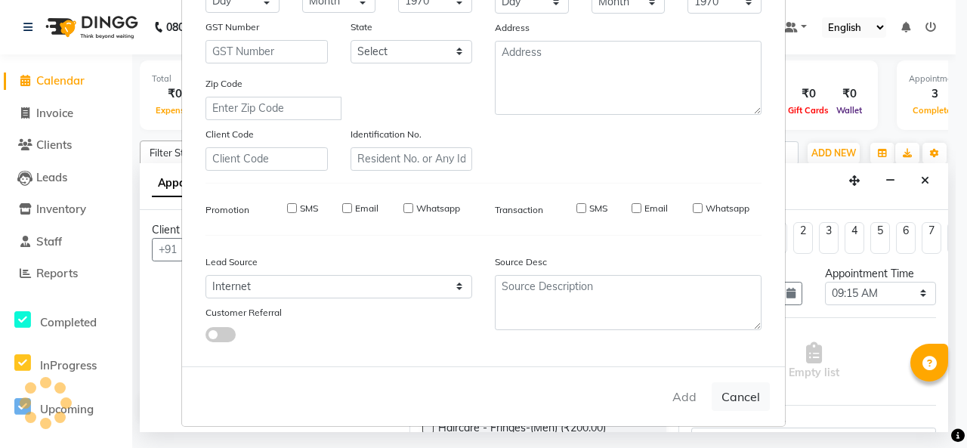
checkbox input "false"
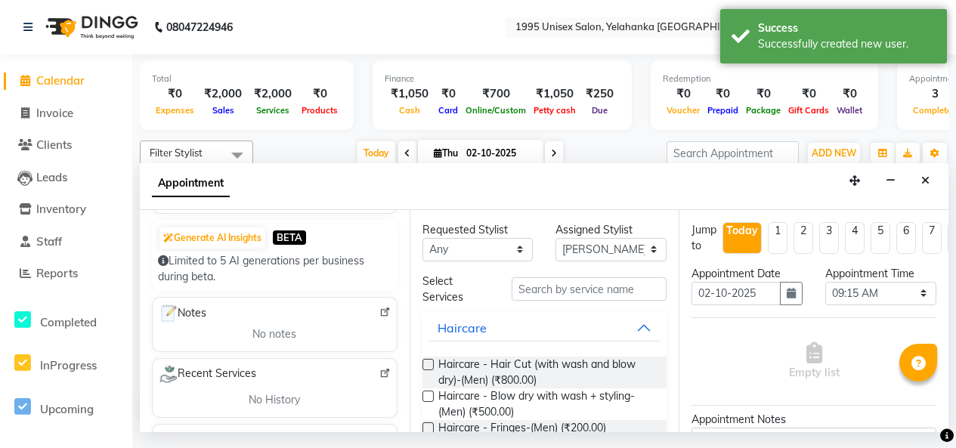
scroll to position [0, 0]
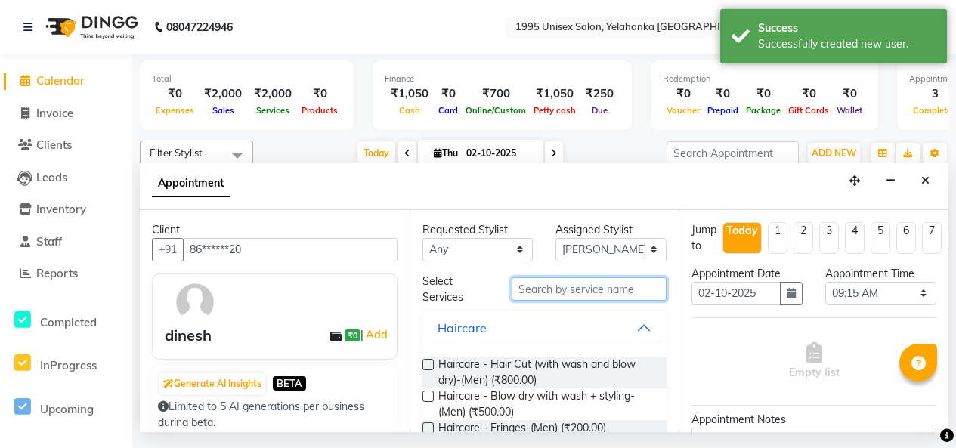
click at [562, 301] on input "text" at bounding box center [590, 288] width 156 height 23
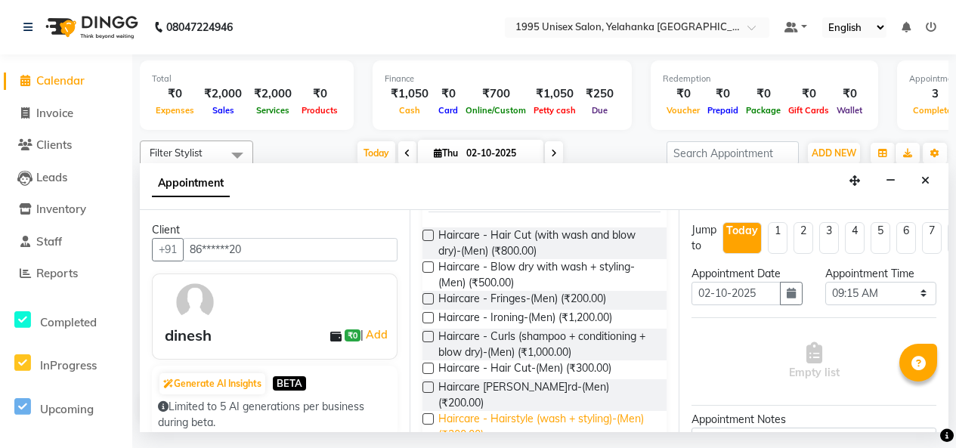
scroll to position [227, 0]
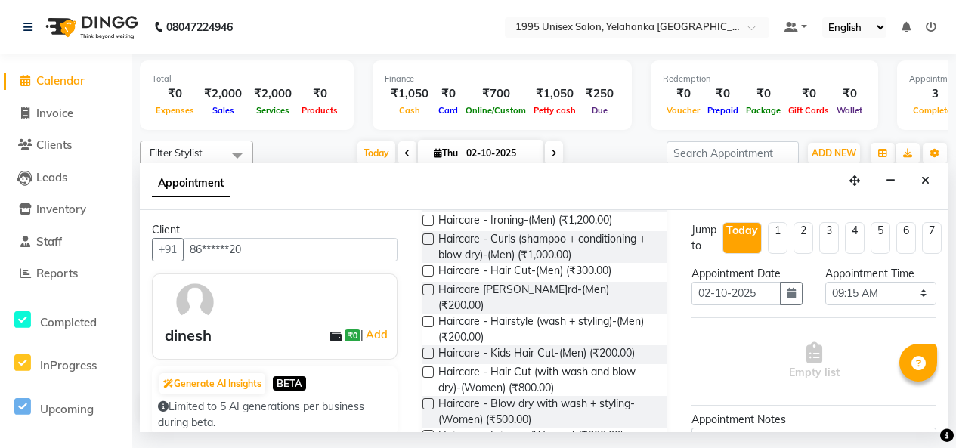
type input "ha"
click at [431, 277] on label at bounding box center [428, 270] width 11 height 11
click at [431, 277] on input "checkbox" at bounding box center [428, 273] width 10 height 10
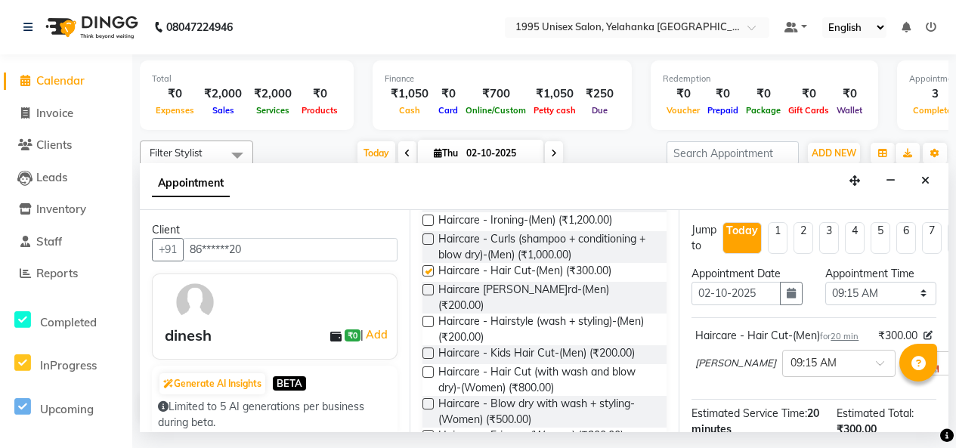
checkbox input "false"
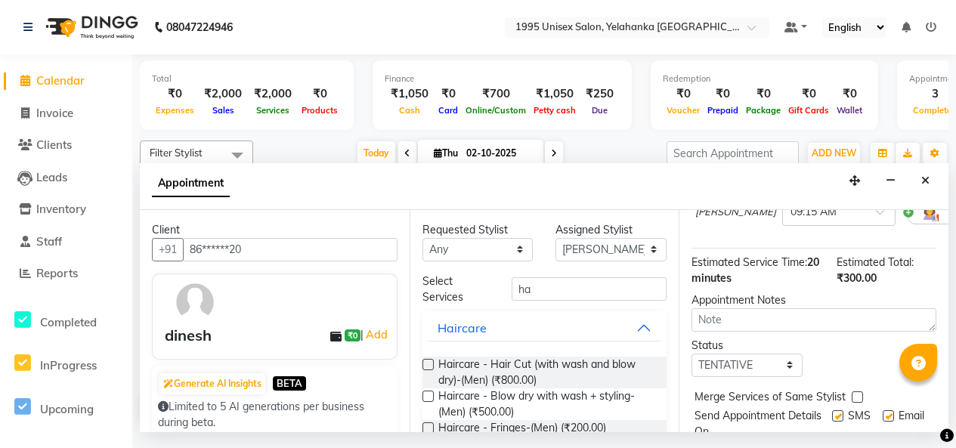
scroll to position [0, 0]
click at [637, 262] on select "Selec[PERSON_NAME]N[PERSON_NAME] Front Office 1995 KHAIRUNNISA Managemen[PERSON…" at bounding box center [611, 249] width 111 height 23
select select "91484"
click at [556, 262] on select "Selec[PERSON_NAME]N[PERSON_NAME] Front Office 1995 KHAIRUNNISA Managemen[PERSON…" at bounding box center [611, 249] width 111 height 23
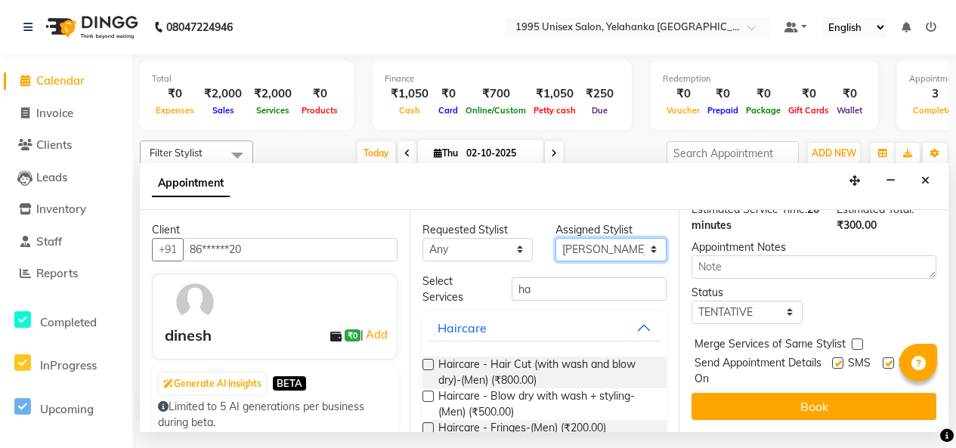
scroll to position [294, 0]
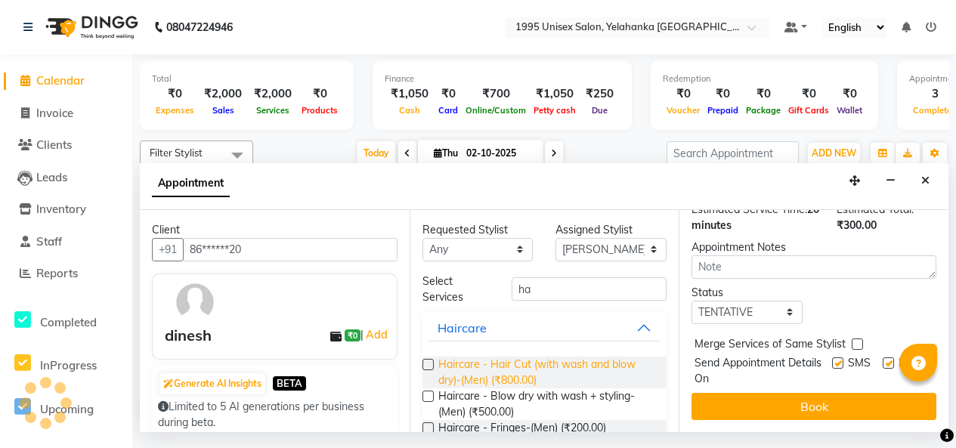
click at [533, 388] on span "Haircare - Hair Cut (with wash and blow dry)-(Men) (₹800.00)" at bounding box center [546, 373] width 217 height 32
checkbox input "false"
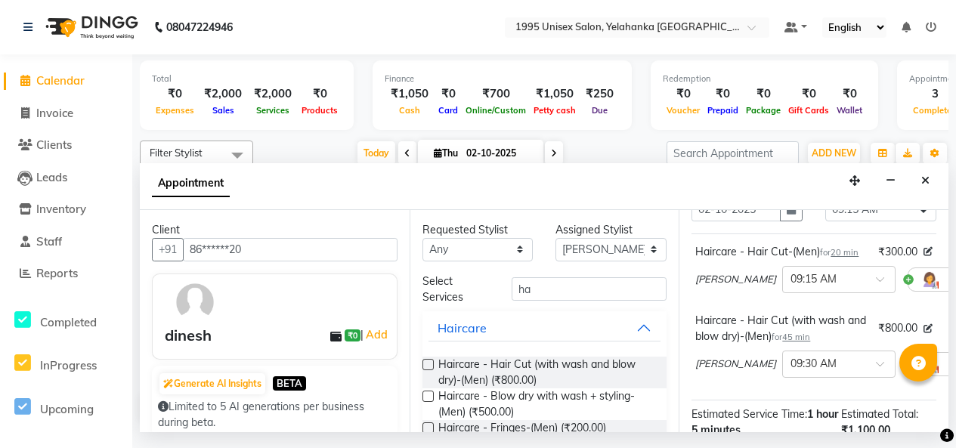
scroll to position [83, 0]
click at [924, 257] on icon at bounding box center [928, 252] width 9 height 9
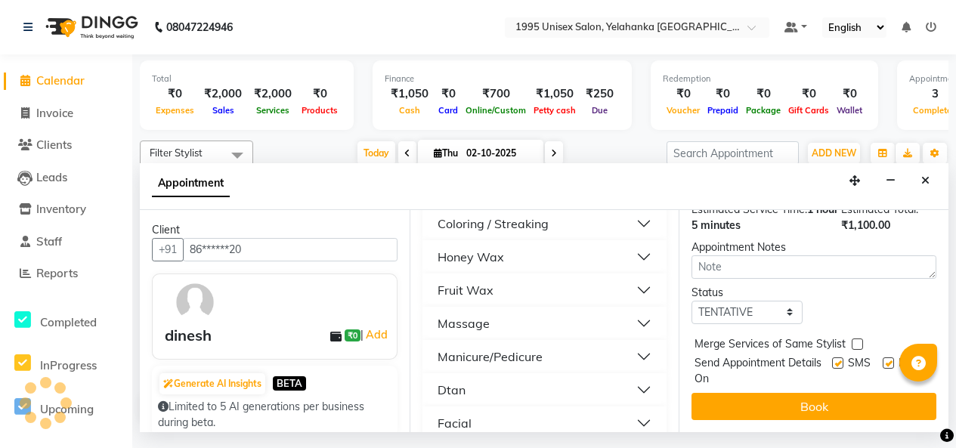
scroll to position [0, 0]
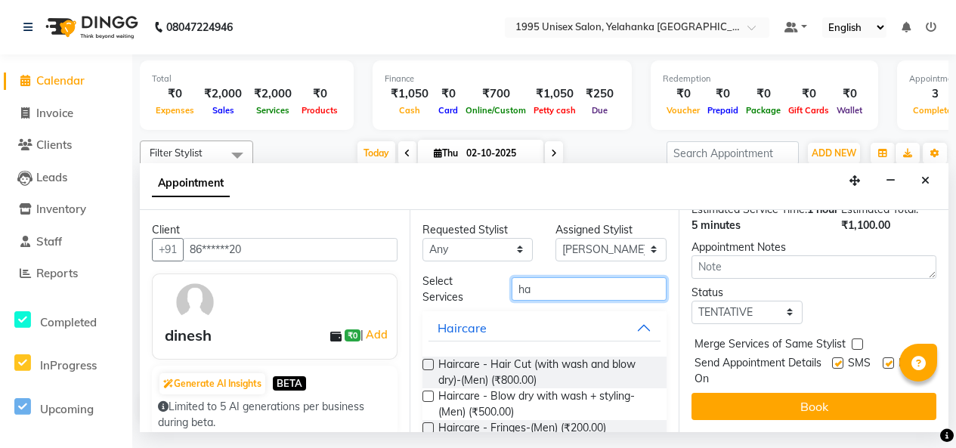
click at [560, 301] on input "ha" at bounding box center [590, 288] width 156 height 23
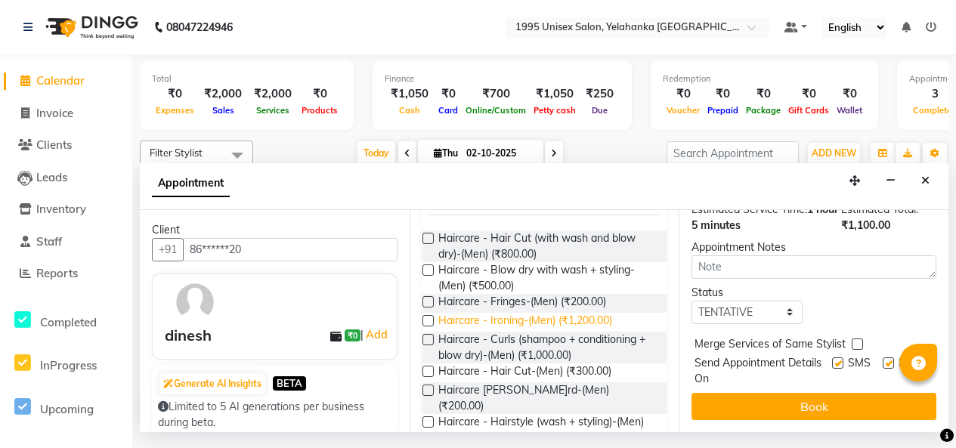
scroll to position [151, 0]
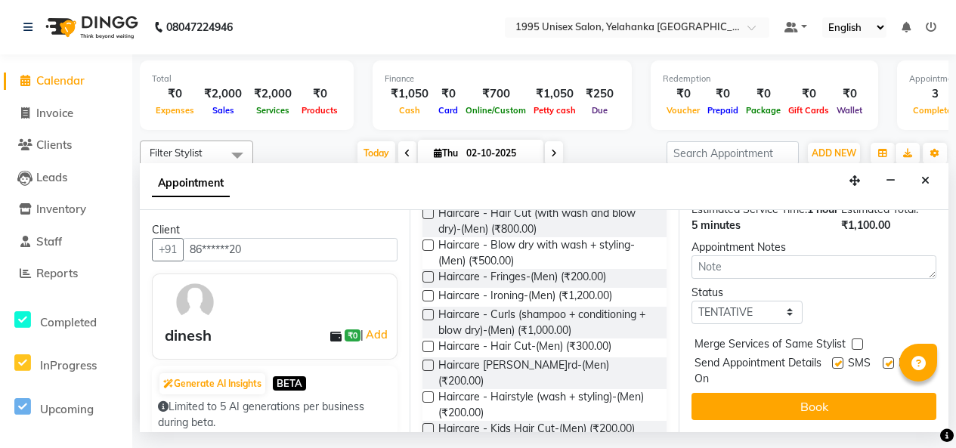
click at [434, 352] on label at bounding box center [428, 346] width 11 height 11
click at [432, 353] on input "checkbox" at bounding box center [428, 348] width 10 height 10
click at [434, 352] on label at bounding box center [428, 346] width 11 height 11
click at [432, 353] on input "checkbox" at bounding box center [428, 348] width 10 height 10
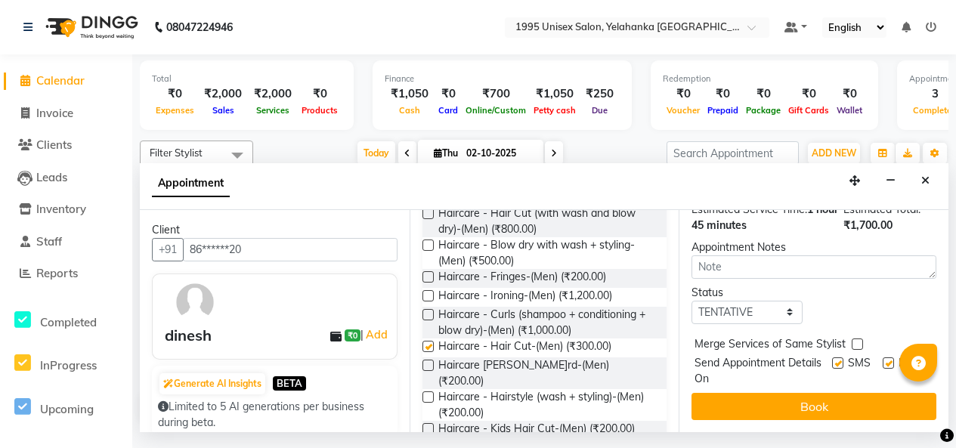
scroll to position [568, 0]
checkbox input "false"
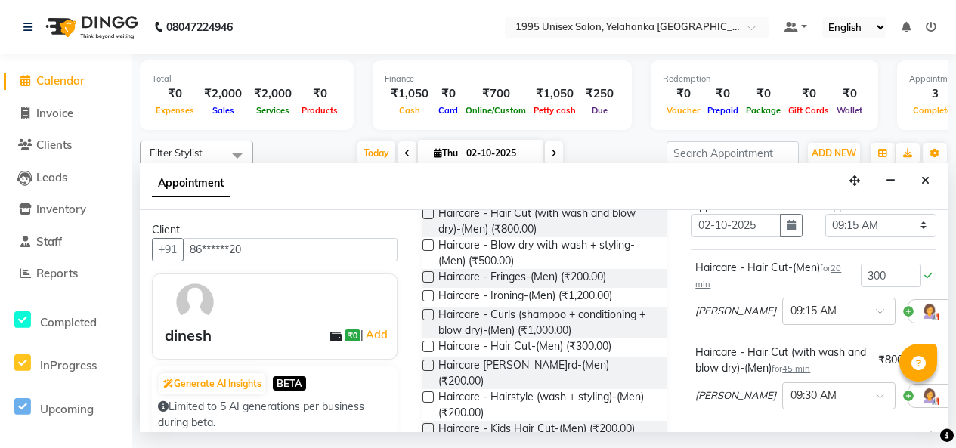
scroll to position [0, 0]
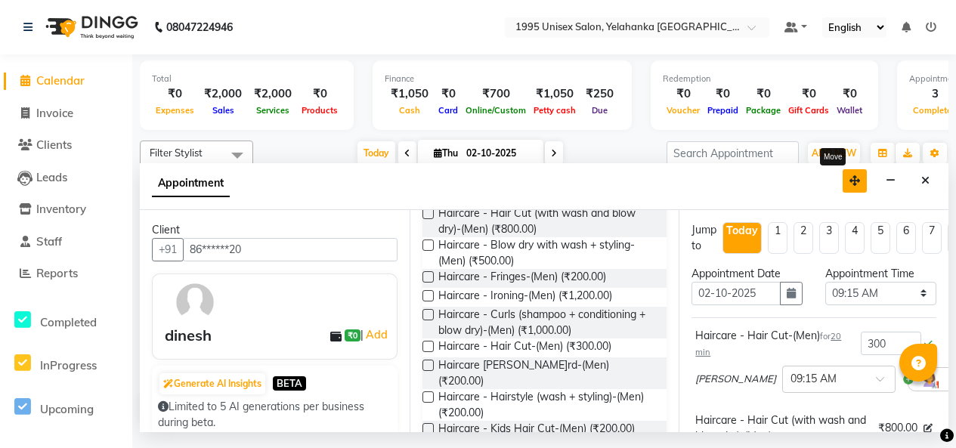
click at [850, 186] on icon "button" at bounding box center [855, 180] width 11 height 11
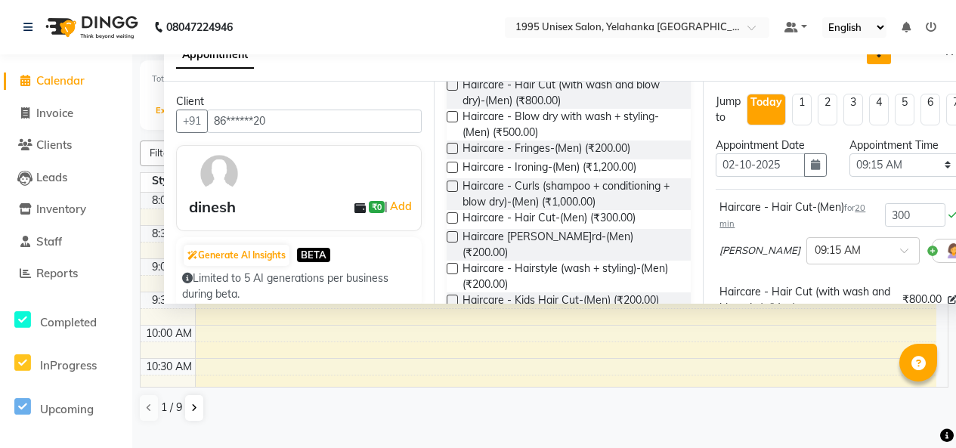
drag, startPoint x: 834, startPoint y: 207, endPoint x: 859, endPoint y: 79, distance: 130.7
click at [874, 57] on icon "button" at bounding box center [879, 52] width 11 height 11
click at [903, 64] on button "button" at bounding box center [914, 52] width 23 height 23
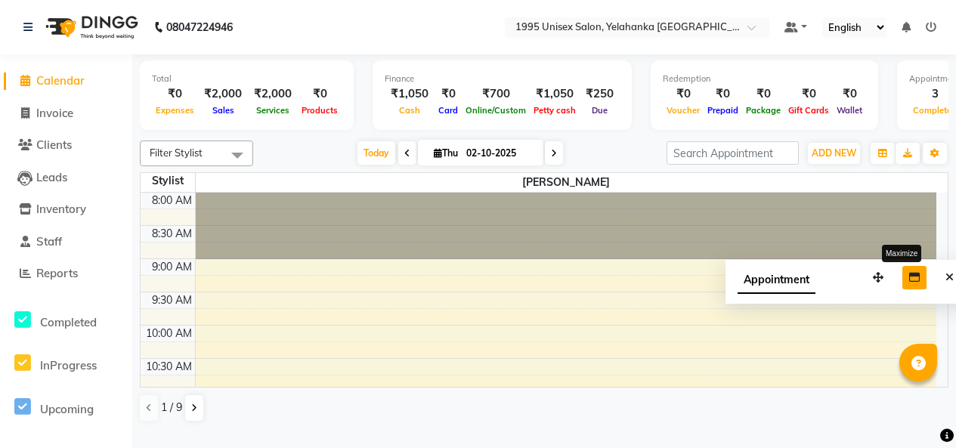
click at [902, 289] on button "button" at bounding box center [914, 277] width 24 height 23
select select "91483"
select select "tentative"
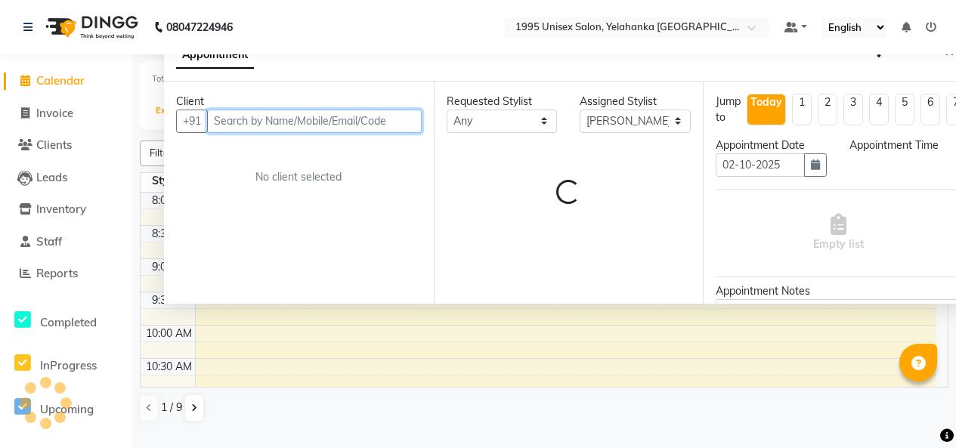
select select "555"
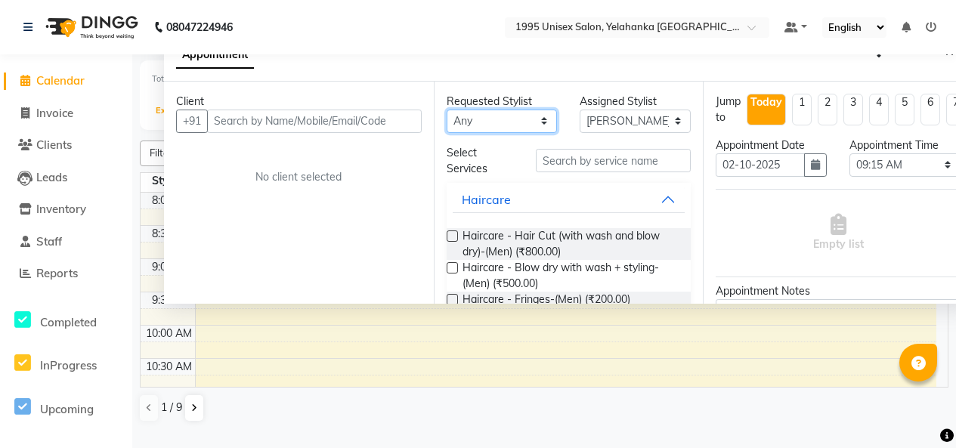
click at [493, 133] on select "An[PERSON_NAME]N[PERSON_NAME] Front Office 1995 KHAIRUNNISA Managemen[PERSON_NA…" at bounding box center [502, 121] width 111 height 23
select select "91484"
click at [449, 133] on select "An[PERSON_NAME]N[PERSON_NAME] Front Office 1995 KHAIRUNNISA Managemen[PERSON_NA…" at bounding box center [502, 121] width 111 height 23
select select "91484"
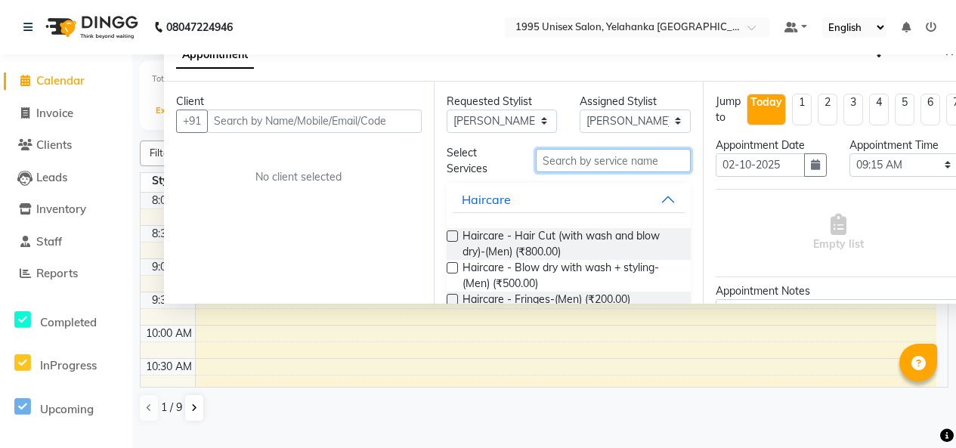
click at [602, 172] on input "text" at bounding box center [614, 160] width 156 height 23
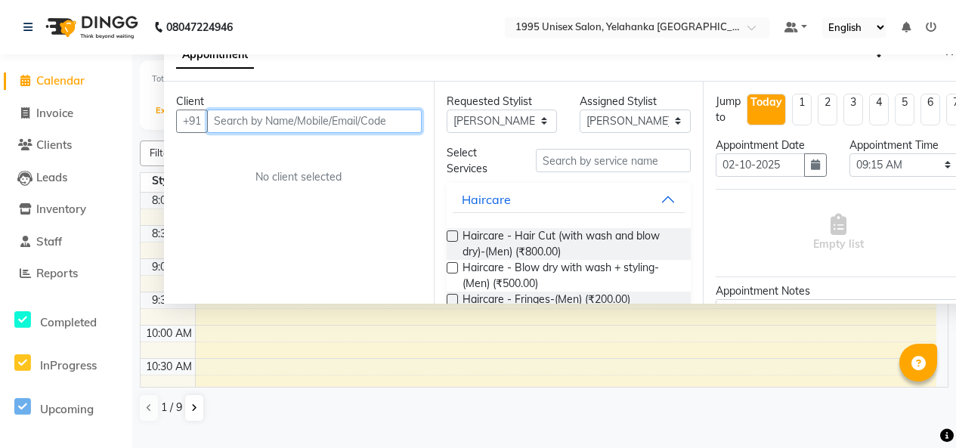
click at [311, 133] on input "text" at bounding box center [314, 121] width 215 height 23
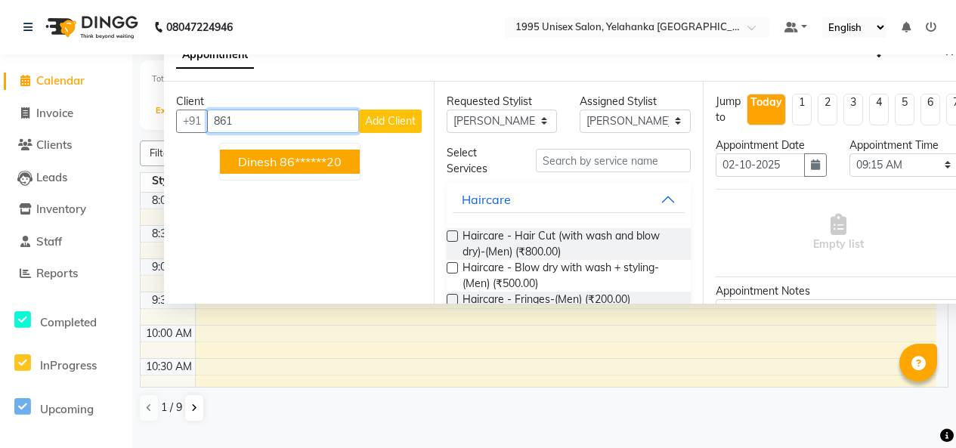
click at [277, 169] on span "dinesh" at bounding box center [257, 161] width 39 height 15
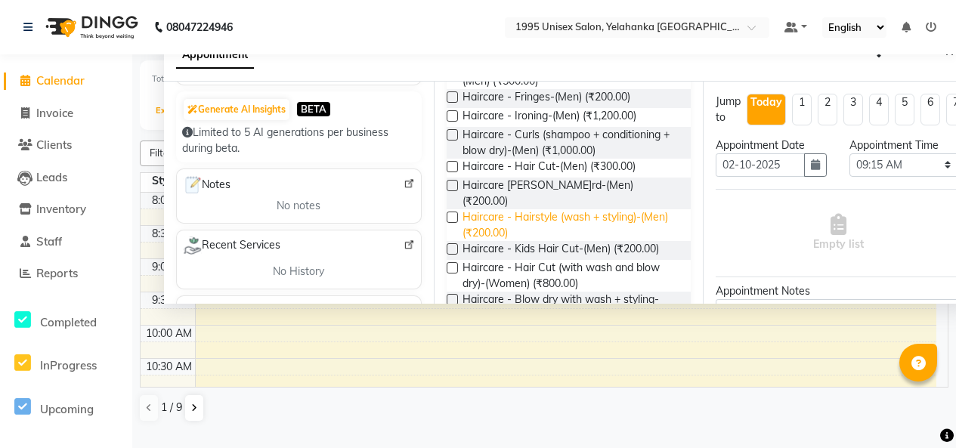
scroll to position [227, 0]
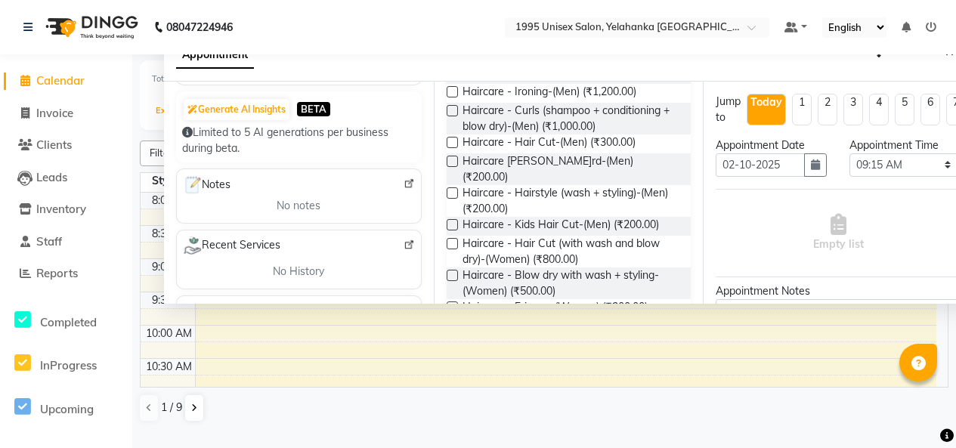
type input "86******20"
click at [458, 148] on label at bounding box center [452, 142] width 11 height 11
click at [457, 149] on input "checkbox" at bounding box center [452, 144] width 10 height 10
checkbox input "true"
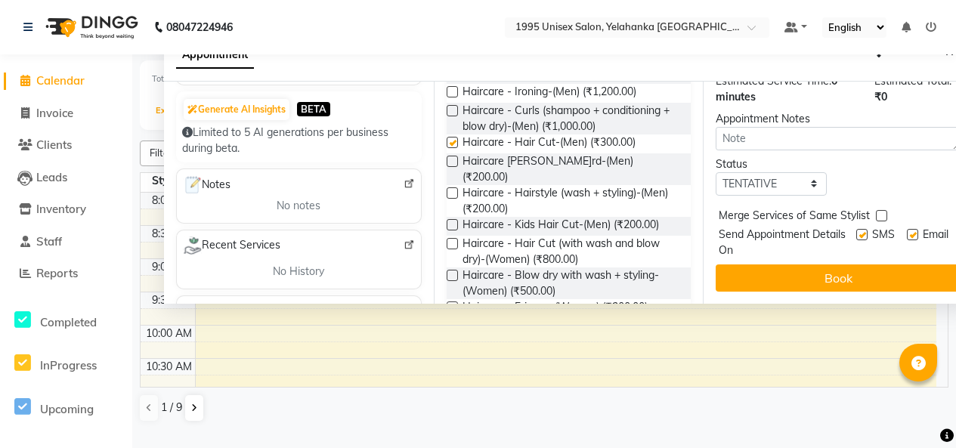
scroll to position [289, 0]
click at [778, 173] on select "Select TENTATIVE CONFIRM CHECK-IN UPCOMING" at bounding box center [771, 183] width 111 height 23
select select "confirm booking"
click at [719, 172] on select "Select TENTATIVE CONFIRM CHECK-IN UPCOMING" at bounding box center [771, 183] width 111 height 23
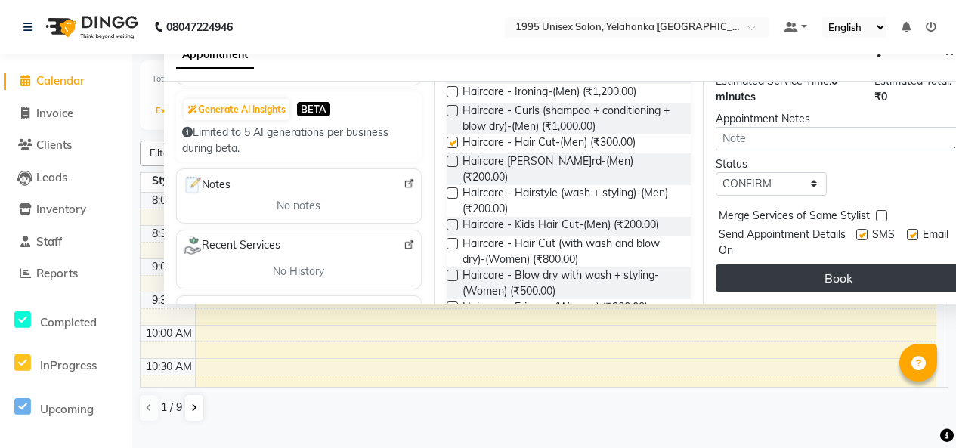
click at [814, 268] on button "Book" at bounding box center [838, 278] width 245 height 27
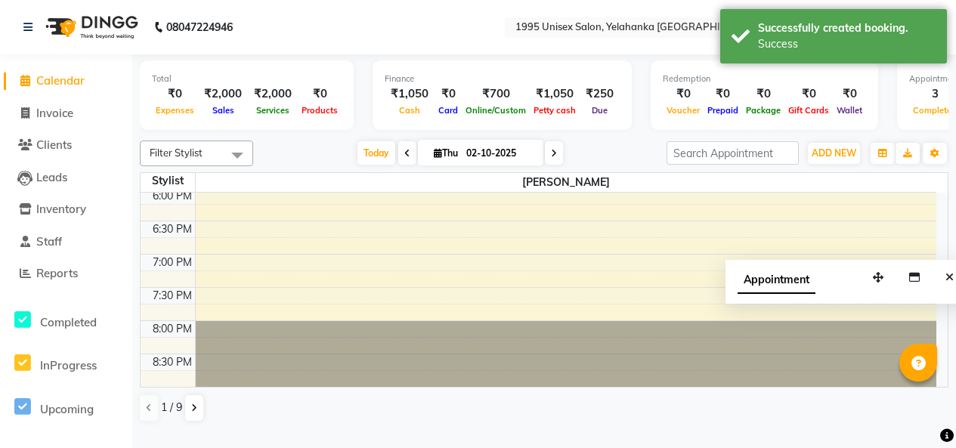
scroll to position [4, 0]
click at [545, 158] on span at bounding box center [554, 152] width 18 height 23
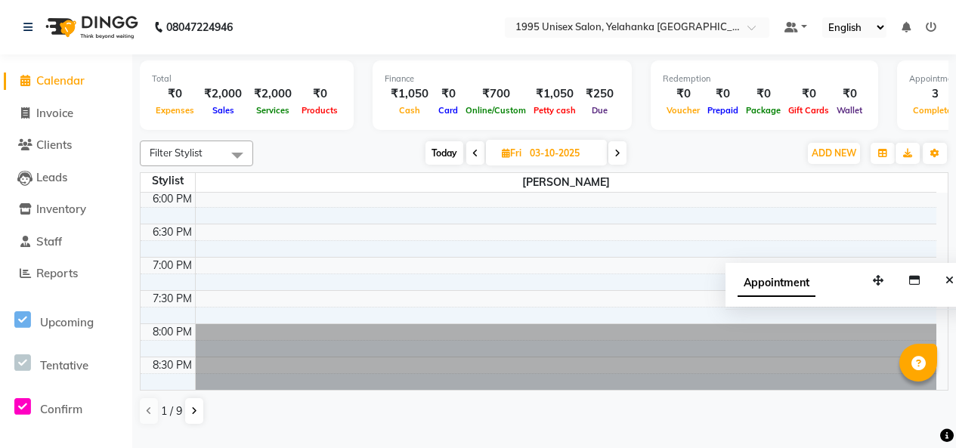
scroll to position [62, 0]
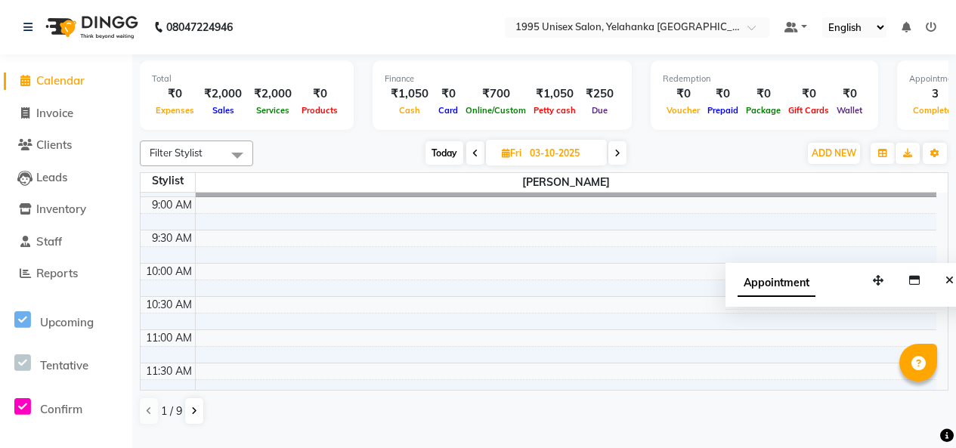
click at [469, 159] on span at bounding box center [475, 152] width 18 height 23
type input "02-10-2025"
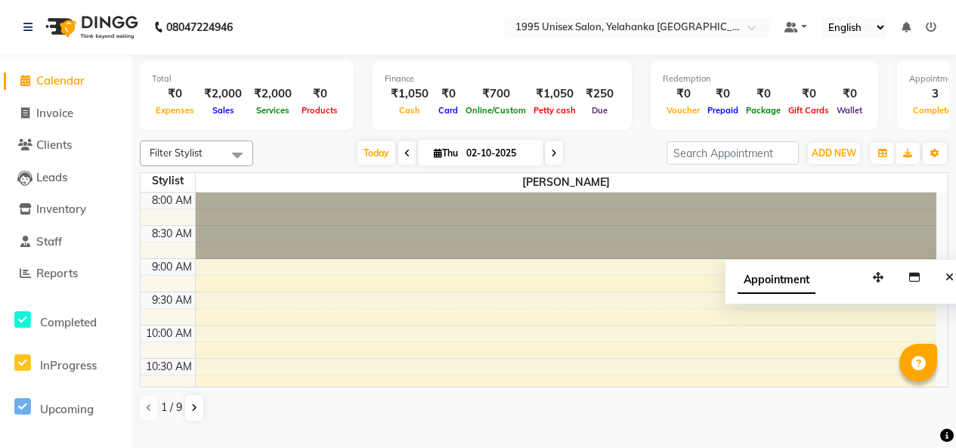
scroll to position [0, 0]
click at [226, 162] on span at bounding box center [237, 155] width 30 height 29
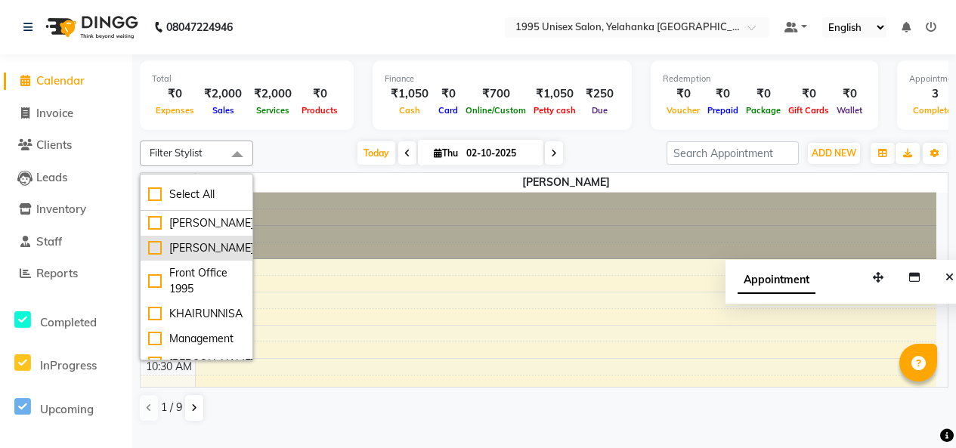
click at [151, 256] on div "[PERSON_NAME]" at bounding box center [196, 248] width 97 height 16
checkbox input "true"
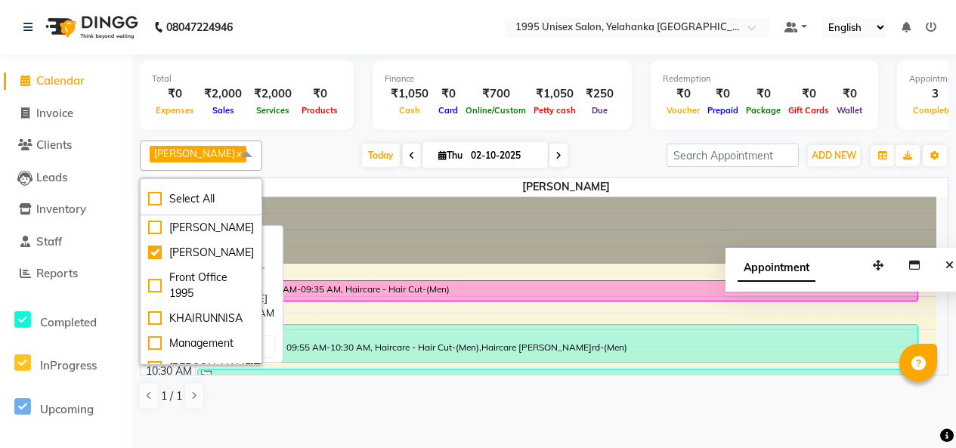
click at [372, 301] on div "dinesh, TK04, 09:15 AM-09:35 AM, Haircare - Hair Cut-(Men)" at bounding box center [558, 291] width 720 height 20
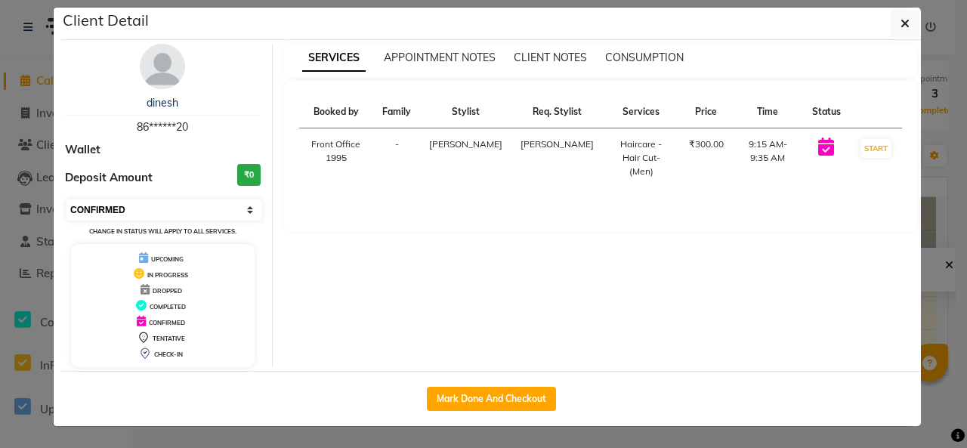
click at [240, 200] on select "Select IN SERVICE CONFIRMED TENTATIVE CHECK IN MARK DONE DROPPED UPCOMING" at bounding box center [165, 210] width 196 height 21
select select "5"
click at [67, 200] on select "Select IN SERVICE CONFIRMED TENTATIVE CHECK IN MARK DONE DROPPED UPCOMING" at bounding box center [165, 210] width 196 height 21
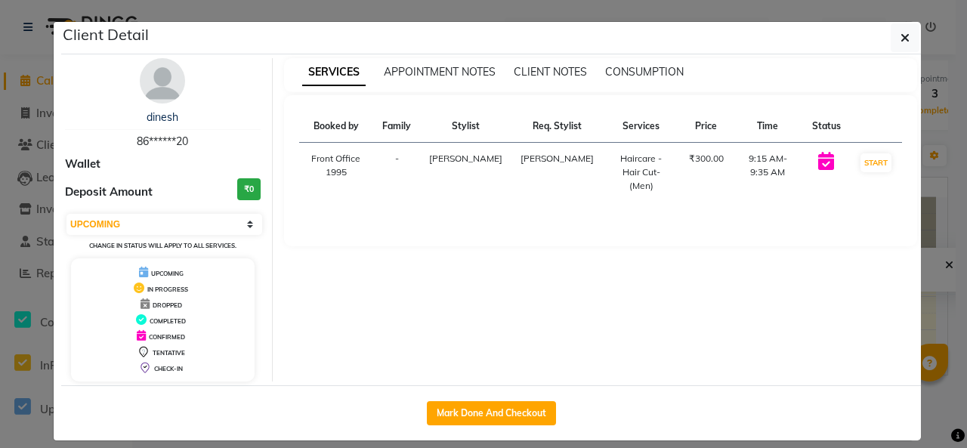
click at [819, 170] on icon at bounding box center [827, 161] width 16 height 18
click at [733, 187] on td "9:15 AM-9:35 AM" at bounding box center [768, 173] width 70 height 60
click at [689, 166] on div "₹300.00" at bounding box center [706, 159] width 35 height 14
drag, startPoint x: 686, startPoint y: 182, endPoint x: 485, endPoint y: 212, distance: 203.2
click at [689, 166] on div "₹300.00" at bounding box center [706, 159] width 35 height 14
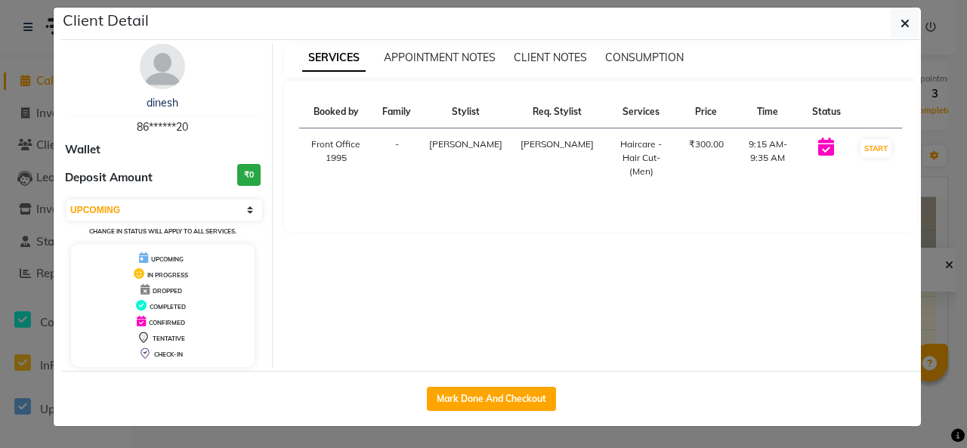
scroll to position [57, 0]
click at [247, 164] on h3 "₹0" at bounding box center [248, 175] width 23 height 22
click at [416, 51] on span "APPOINTMENT NOTES" at bounding box center [440, 58] width 112 height 14
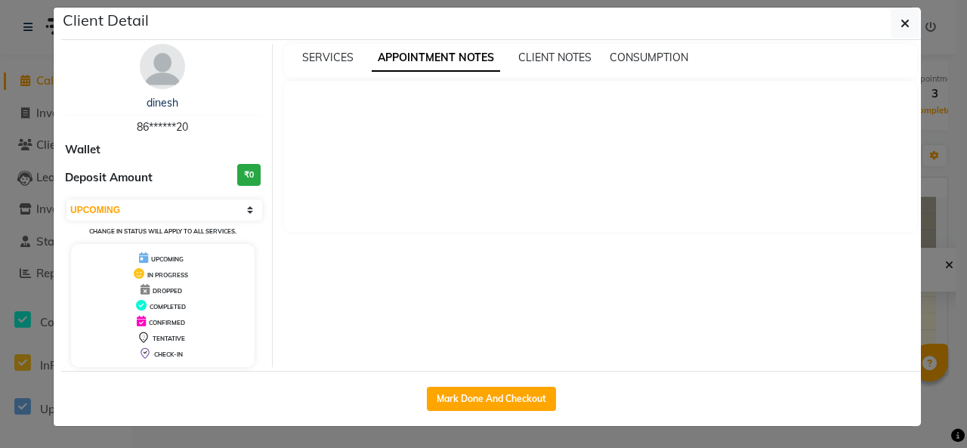
click at [567, 44] on div "SERVICES APPOINTMENT NOTES CLIENT NOTES CONSUMPTION" at bounding box center [601, 61] width 634 height 34
click at [553, 51] on span "CLIENT NOTES" at bounding box center [554, 58] width 73 height 14
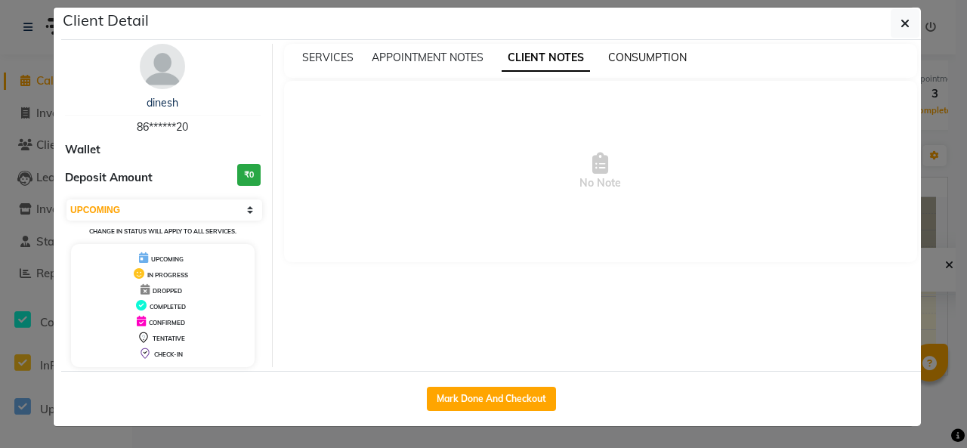
click at [642, 51] on span "CONSUMPTION" at bounding box center [647, 58] width 79 height 14
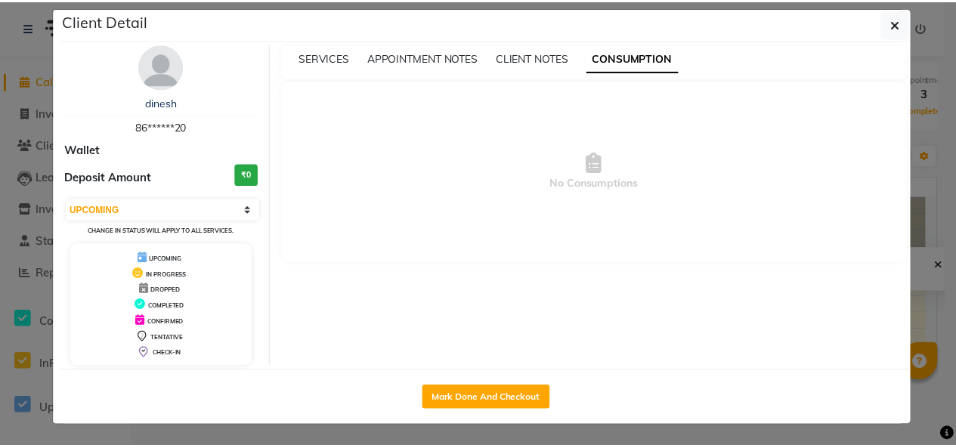
scroll to position [0, 0]
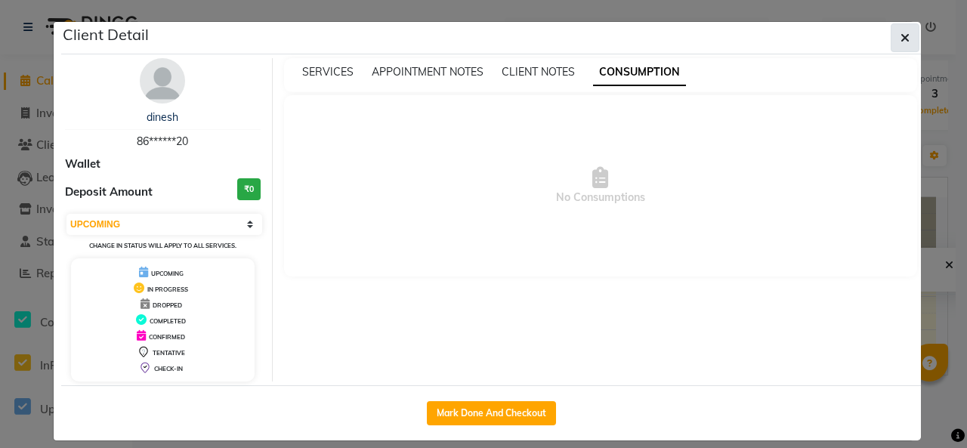
click at [901, 40] on icon "button" at bounding box center [905, 38] width 9 height 12
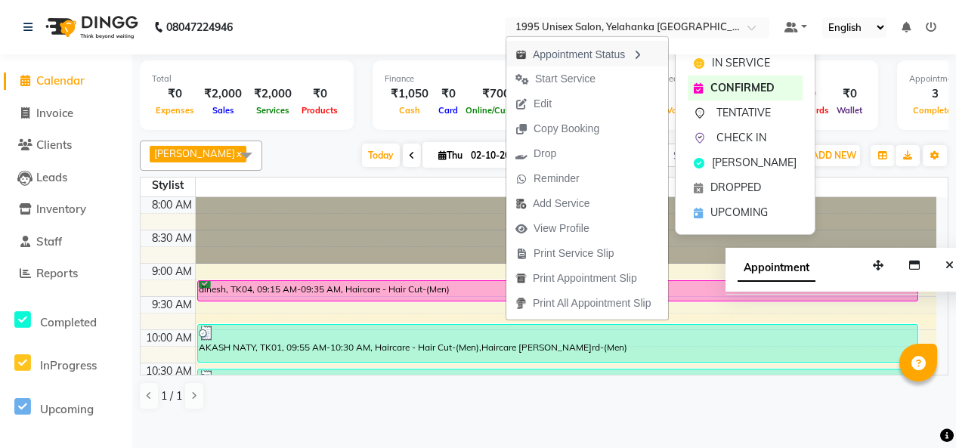
click at [621, 48] on div "Appointment Status" at bounding box center [587, 54] width 162 height 26
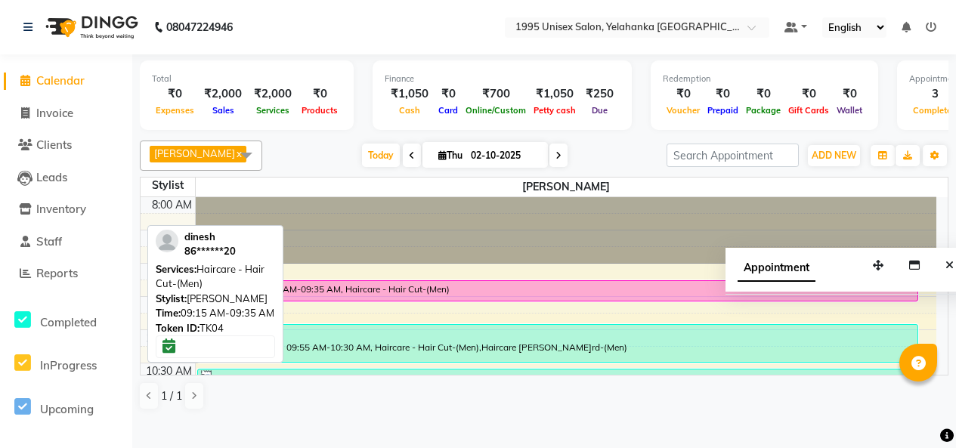
click at [530, 301] on div "dinesh, TK04, 09:15 AM-09:35 AM, Haircare - Hair Cut-(Men)" at bounding box center [558, 291] width 720 height 20
select select "6"
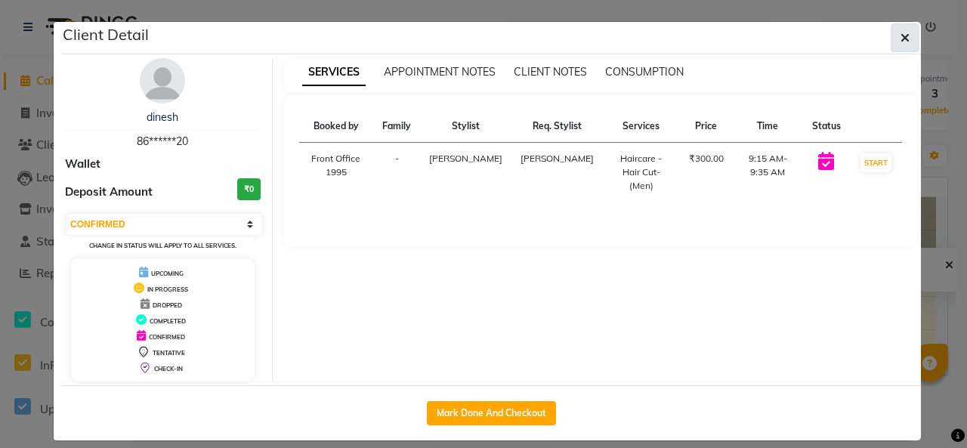
click at [905, 42] on button "button" at bounding box center [905, 37] width 29 height 29
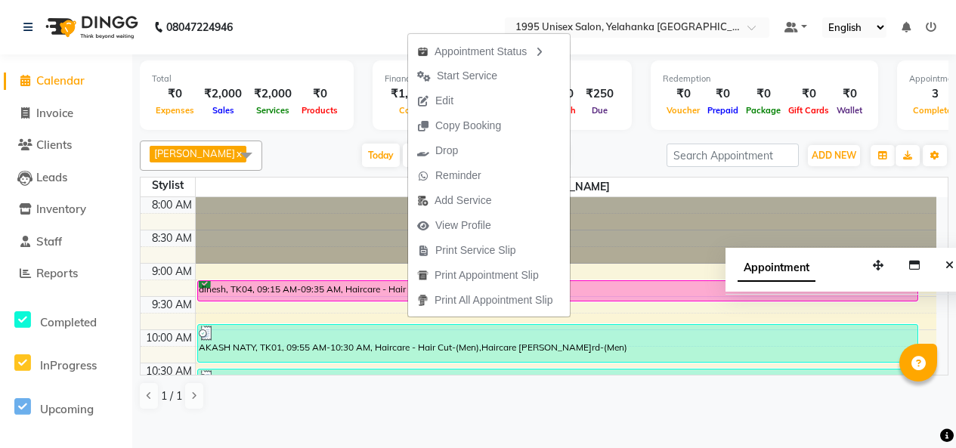
click at [444, 93] on span "Edit" at bounding box center [444, 101] width 18 height 16
select select "tentative"
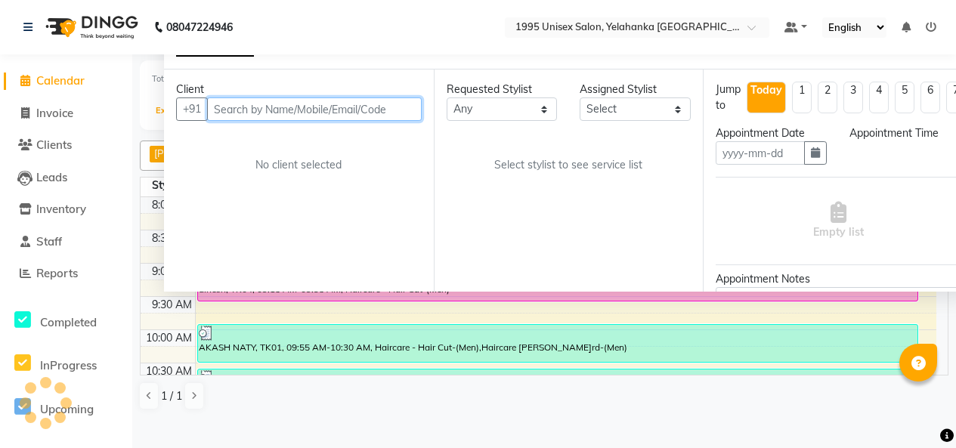
type input "02-10-2025"
select select "confirm booking"
select select "91484"
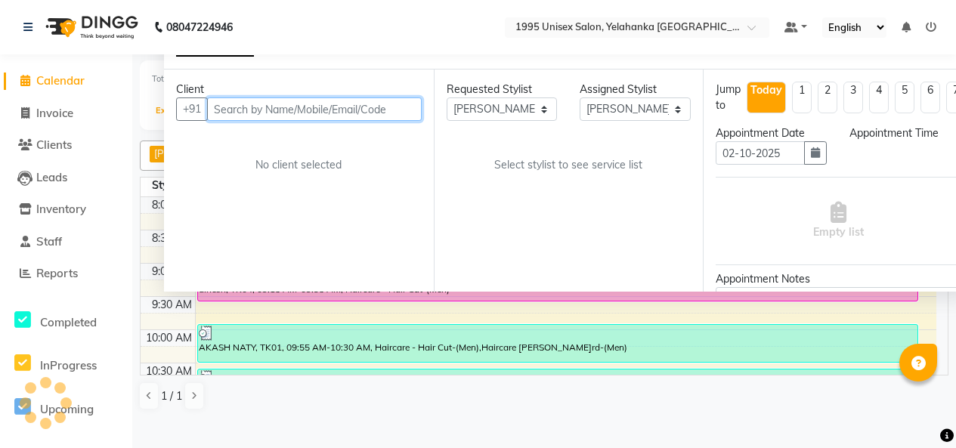
select select "555"
select select "4503"
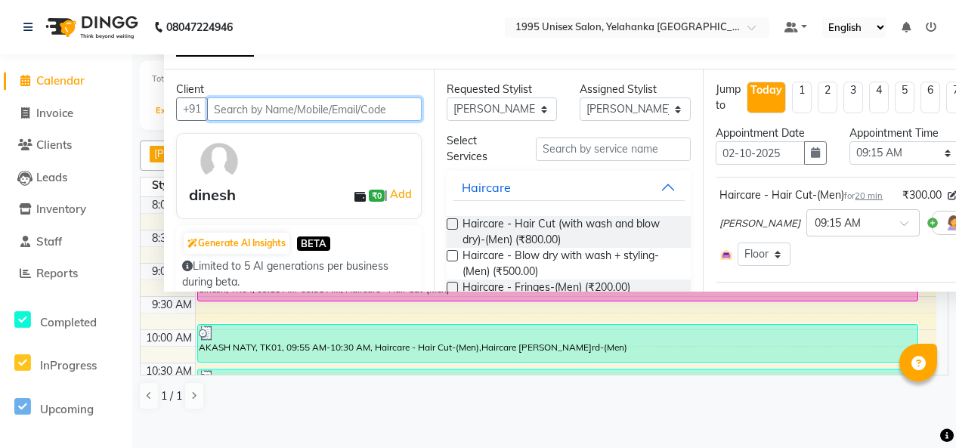
scroll to position [686, 0]
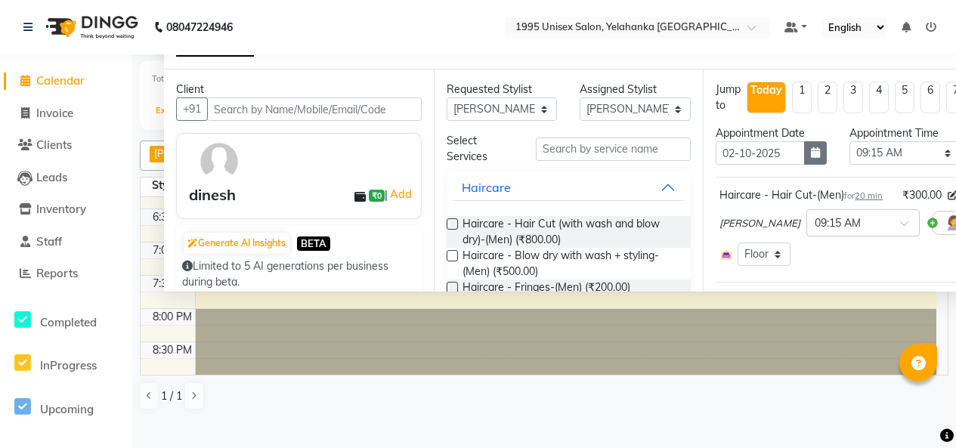
click at [804, 165] on button "button" at bounding box center [815, 152] width 23 height 23
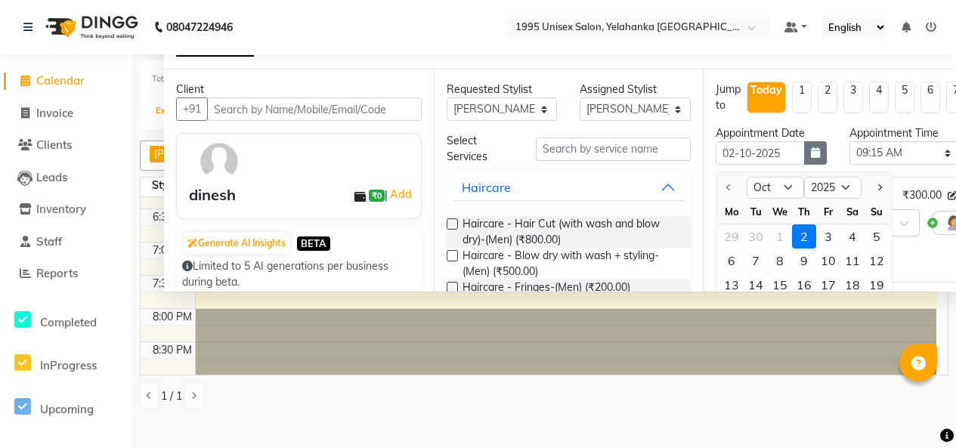
scroll to position [1, 0]
click at [840, 248] on div "3" at bounding box center [828, 236] width 24 height 24
type input "03-10-2025"
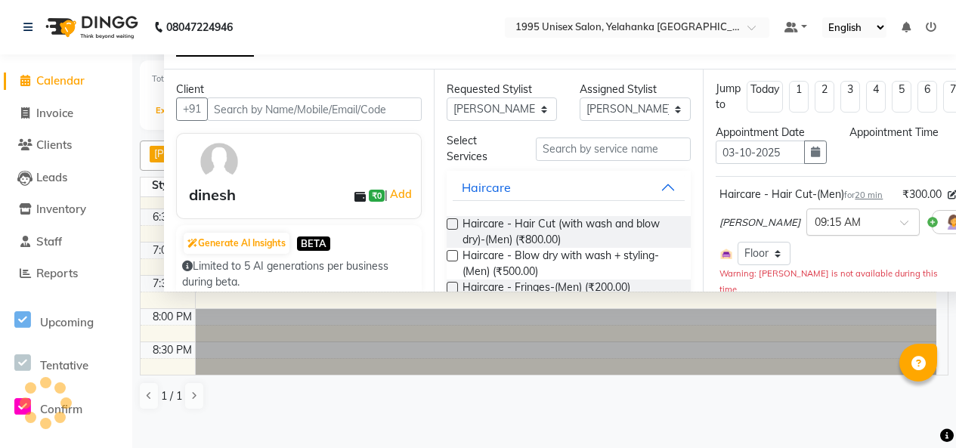
scroll to position [686, 0]
select select "555"
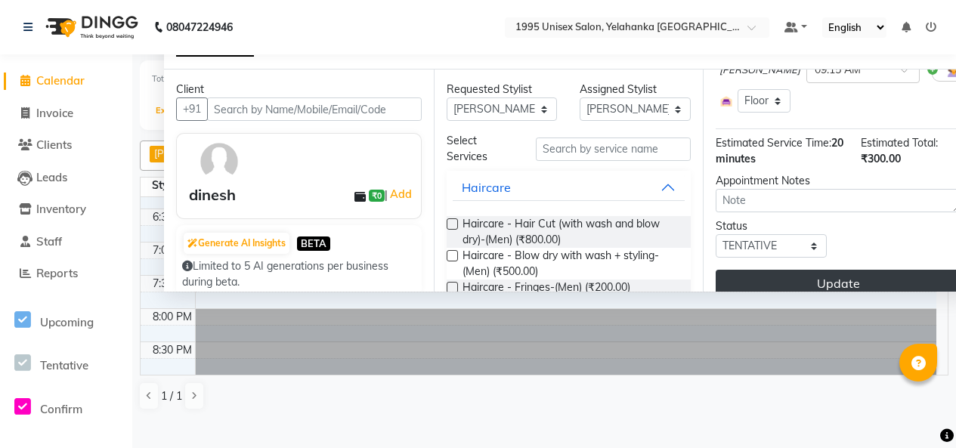
scroll to position [264, 0]
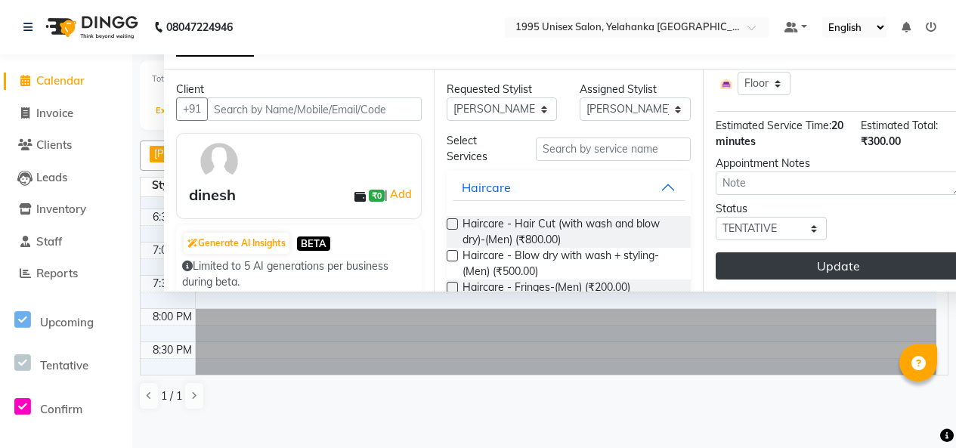
click at [823, 277] on button "Update" at bounding box center [838, 265] width 245 height 27
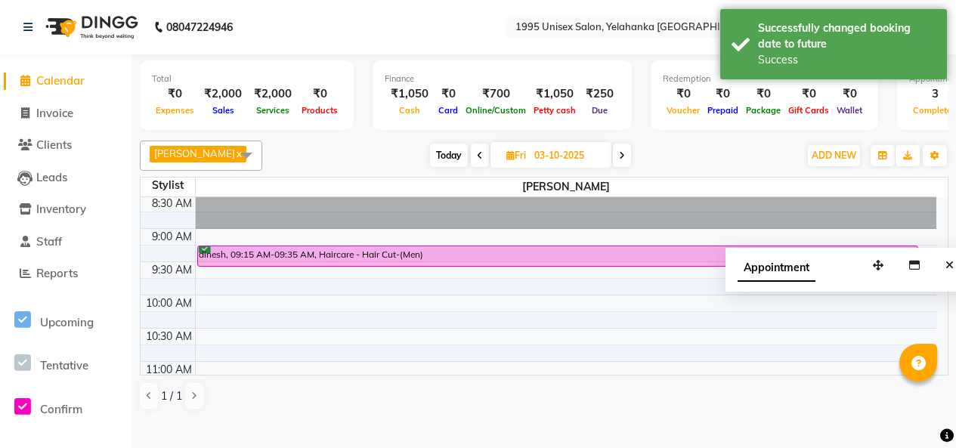
scroll to position [0, 0]
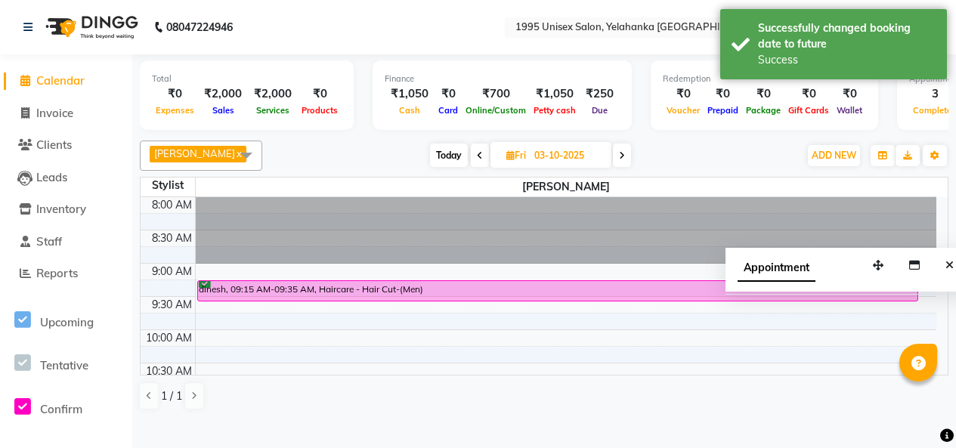
click at [619, 160] on icon at bounding box center [622, 155] width 6 height 9
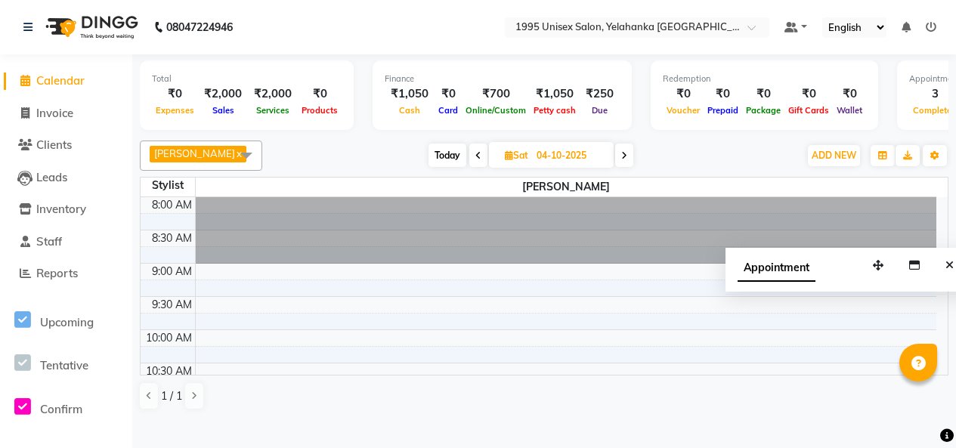
click at [475, 160] on icon at bounding box center [478, 155] width 6 height 9
type input "03-10-2025"
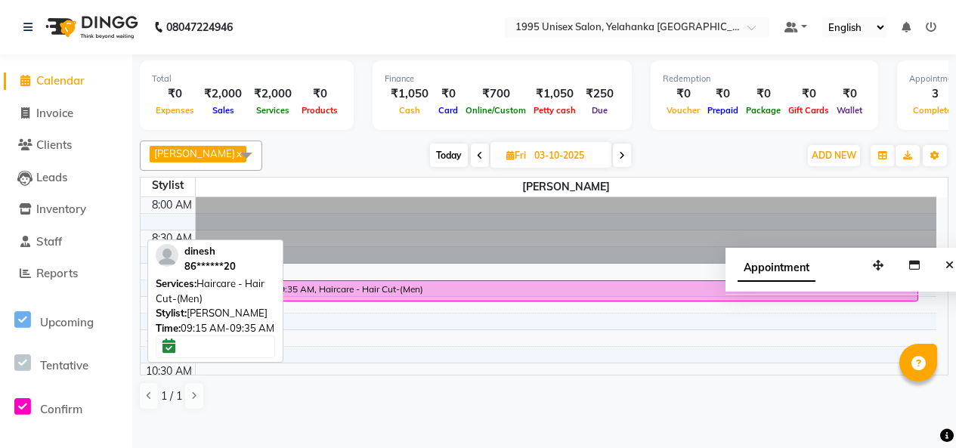
click at [385, 301] on div "dinesh, 09:15 AM-09:35 AM, Haircare - Hair Cut-(Men)" at bounding box center [558, 291] width 720 height 20
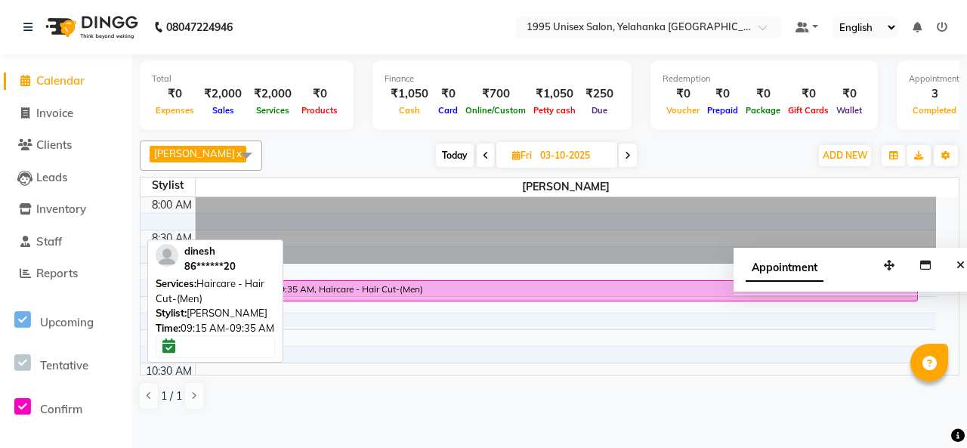
select select "6"
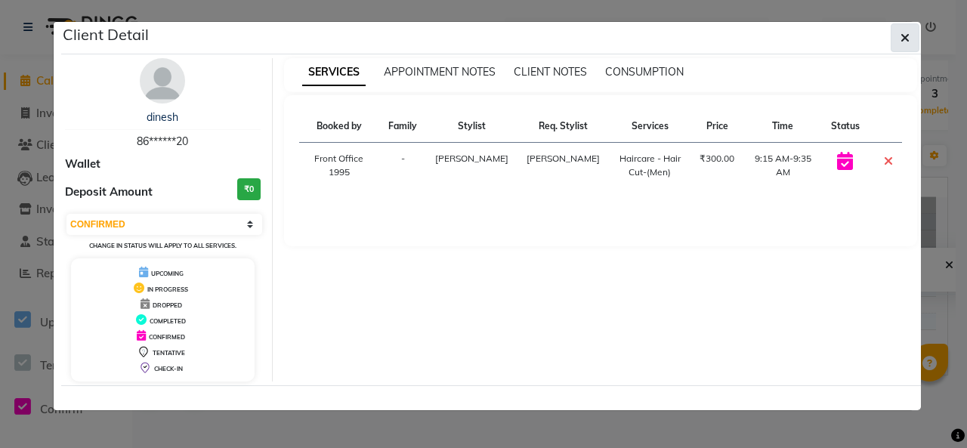
click at [901, 39] on icon "button" at bounding box center [905, 38] width 9 height 12
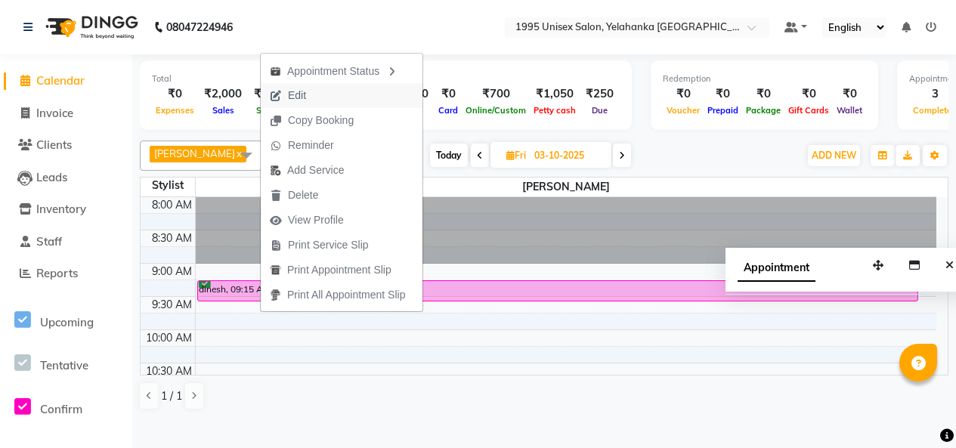
click at [318, 92] on button "Edit" at bounding box center [342, 95] width 162 height 25
select select "tentative"
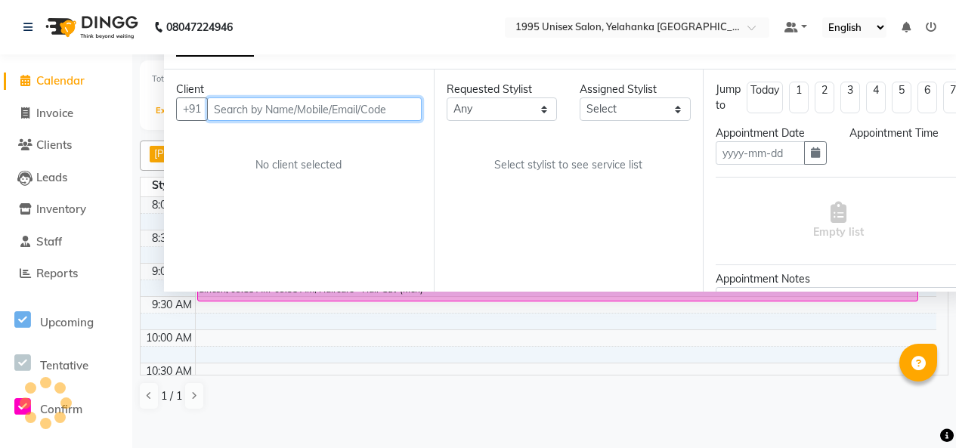
type input "03-10-2025"
select select "confirm booking"
select select "91484"
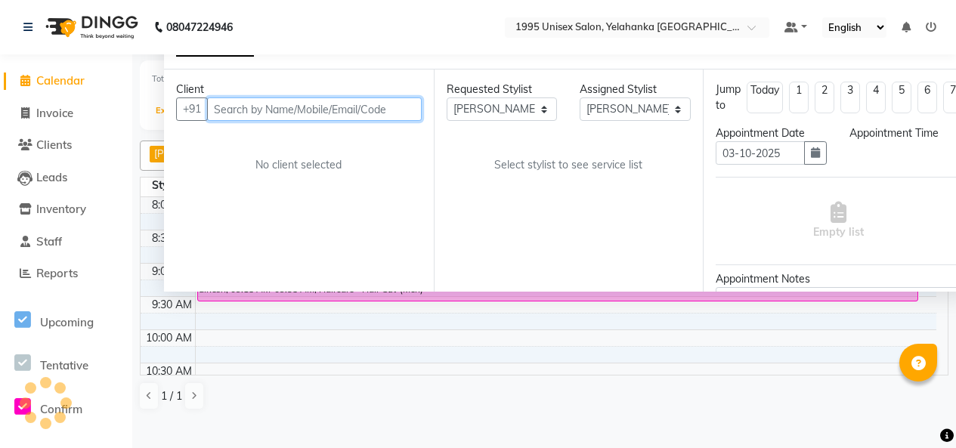
select select "555"
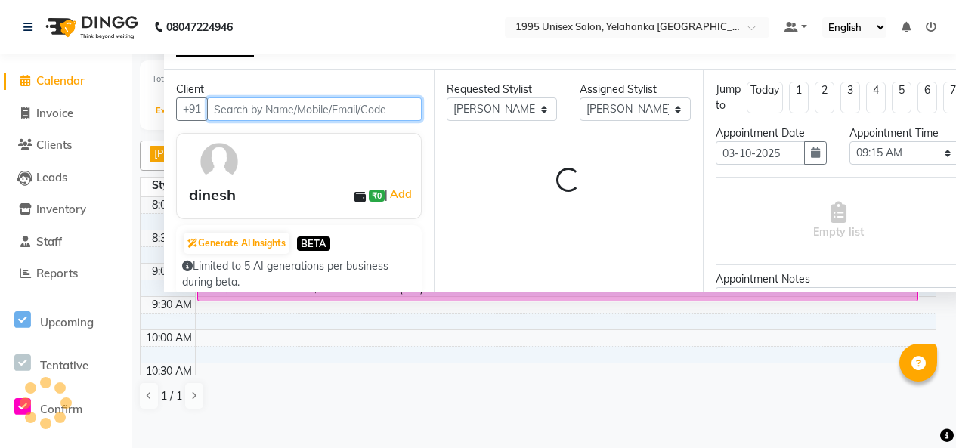
select select "4503"
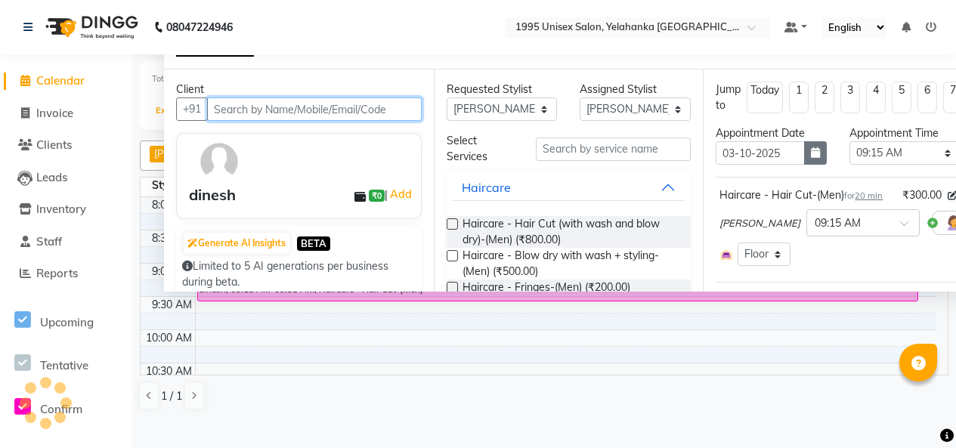
scroll to position [686, 0]
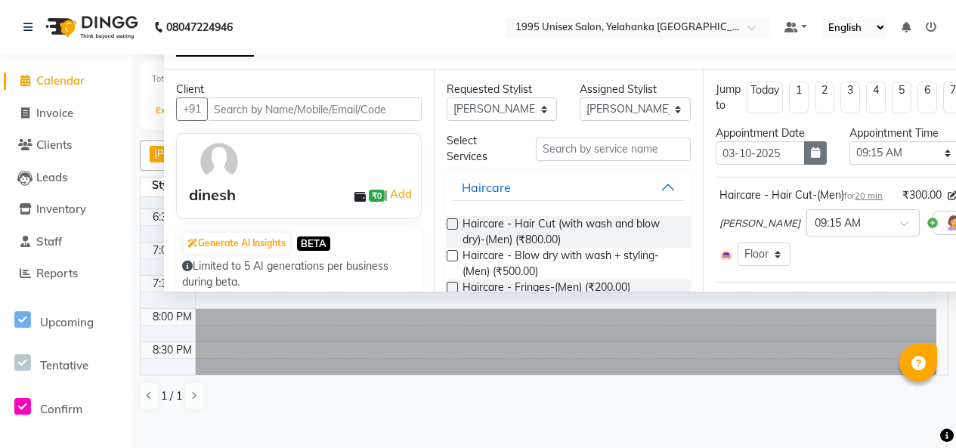
click at [804, 165] on button "button" at bounding box center [815, 152] width 23 height 23
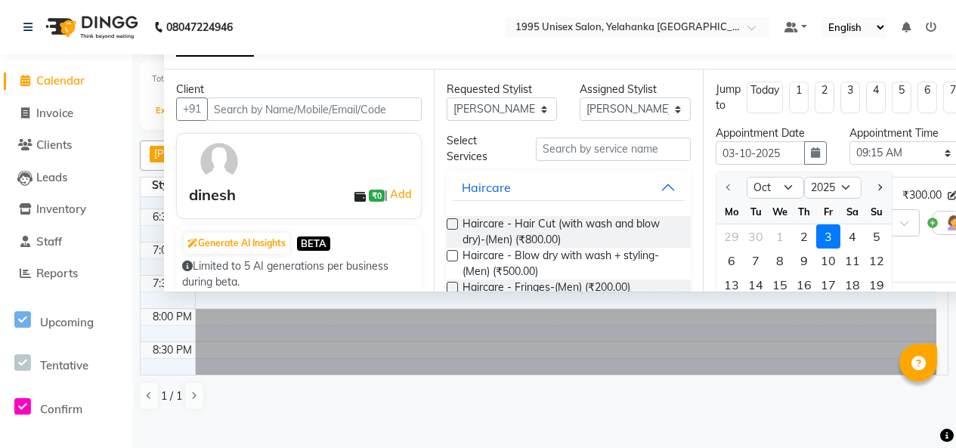
scroll to position [1, 0]
click at [865, 248] on div "4" at bounding box center [852, 236] width 24 height 24
type input "04-10-2025"
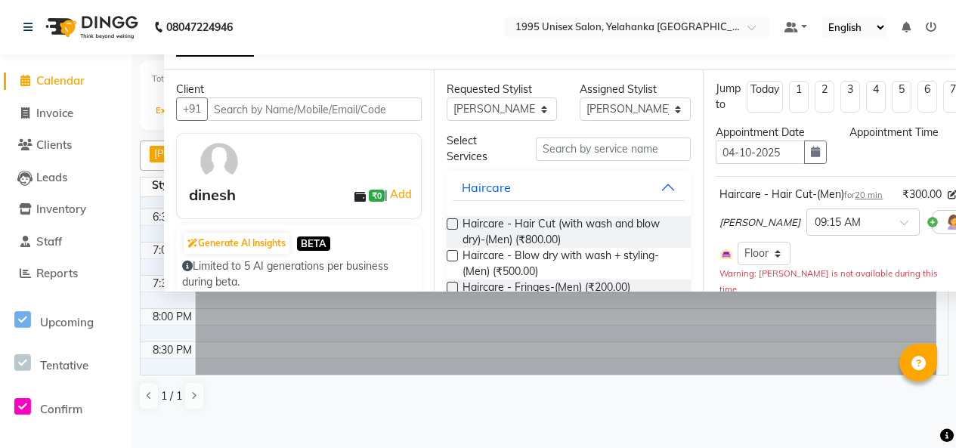
select select "555"
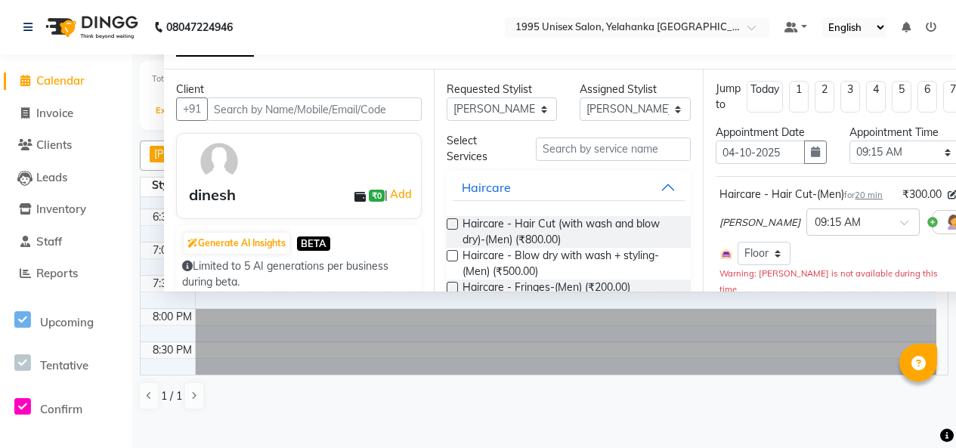
scroll to position [686, 0]
click at [811, 157] on icon "button" at bounding box center [815, 152] width 9 height 11
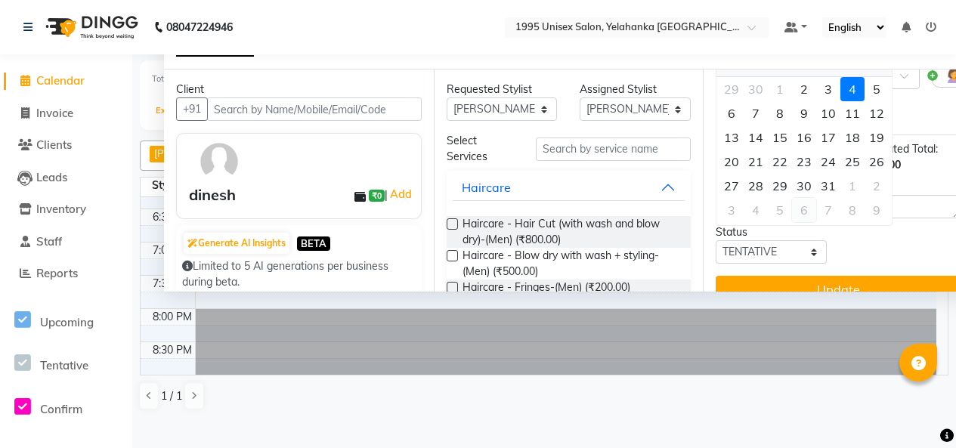
scroll to position [152, 0]
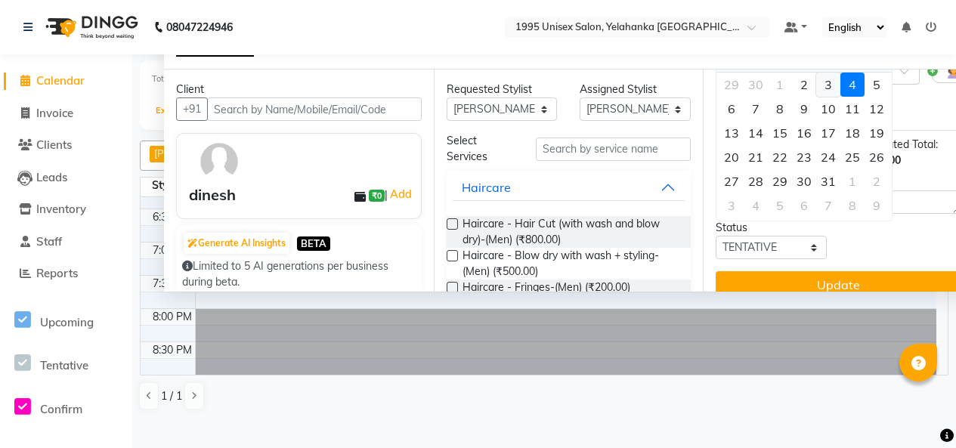
click at [840, 97] on div "3" at bounding box center [828, 85] width 24 height 24
type input "03-10-2025"
select select "555"
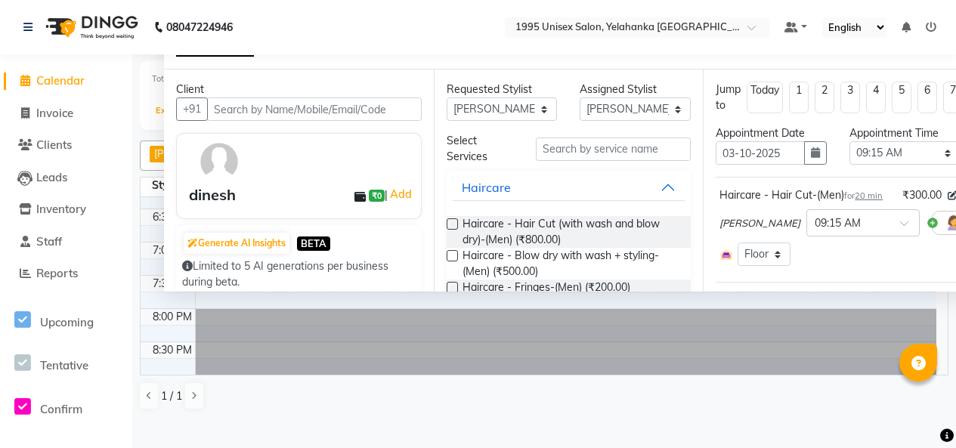
scroll to position [264, 0]
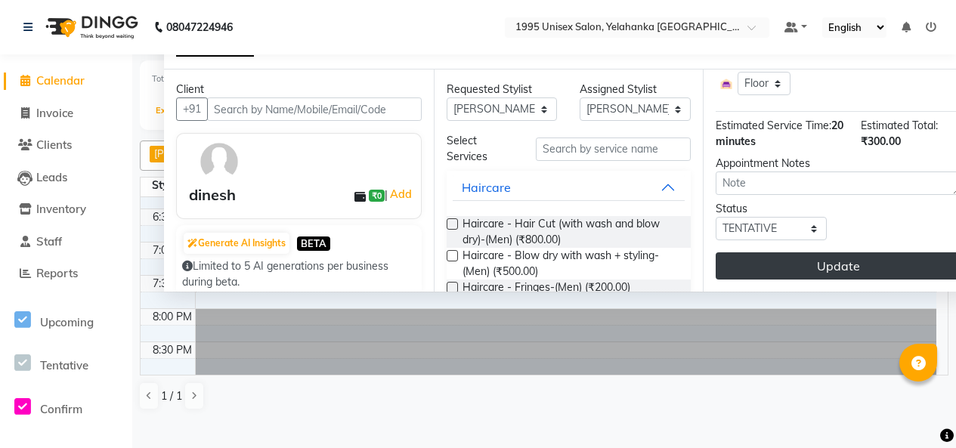
click at [819, 280] on button "Update" at bounding box center [838, 265] width 245 height 27
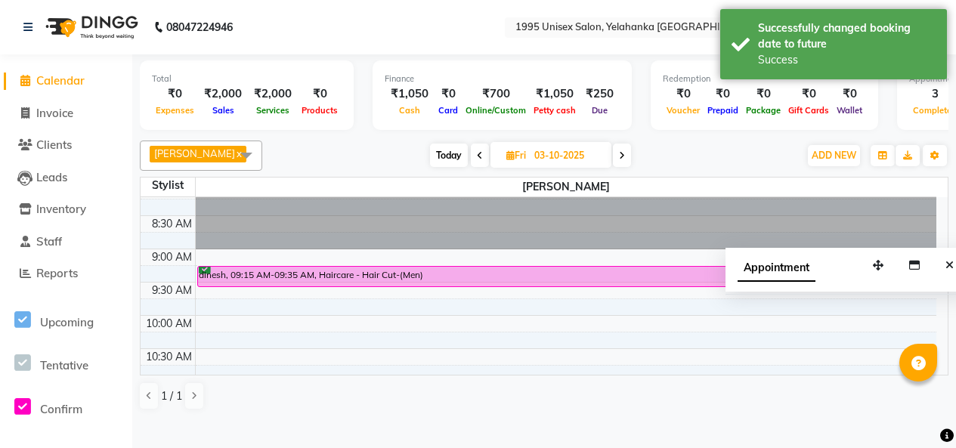
scroll to position [0, 0]
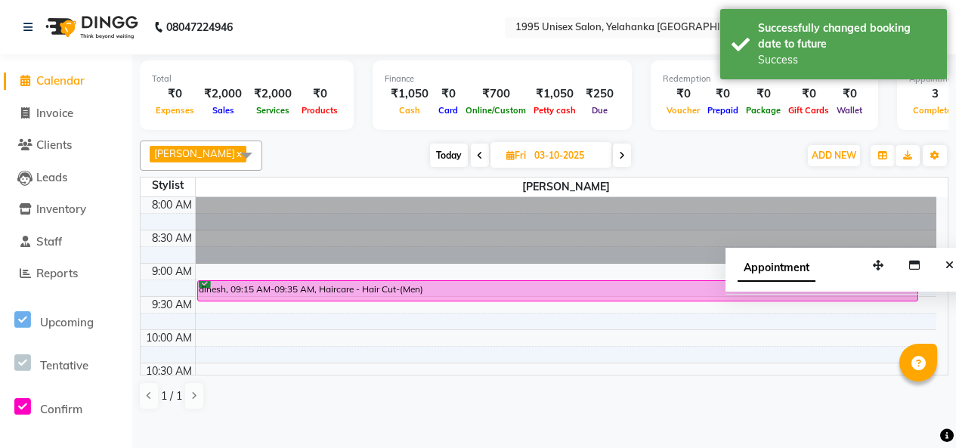
click at [450, 167] on span "Today" at bounding box center [449, 155] width 38 height 23
type input "02-10-2025"
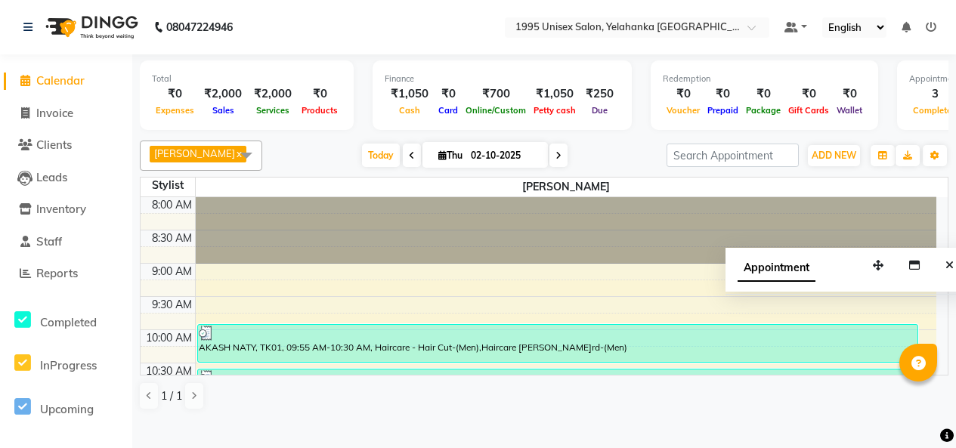
click at [235, 167] on span at bounding box center [246, 155] width 30 height 29
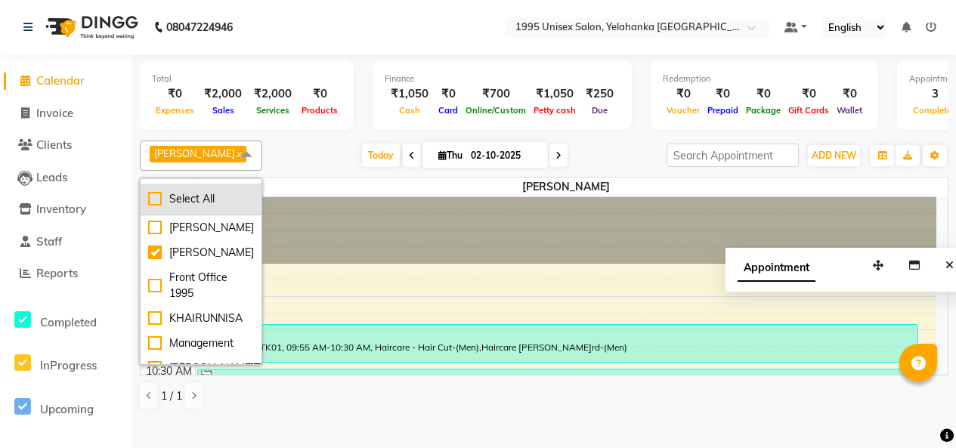
click at [152, 207] on div "Select All" at bounding box center [201, 199] width 106 height 16
checkbox input "true"
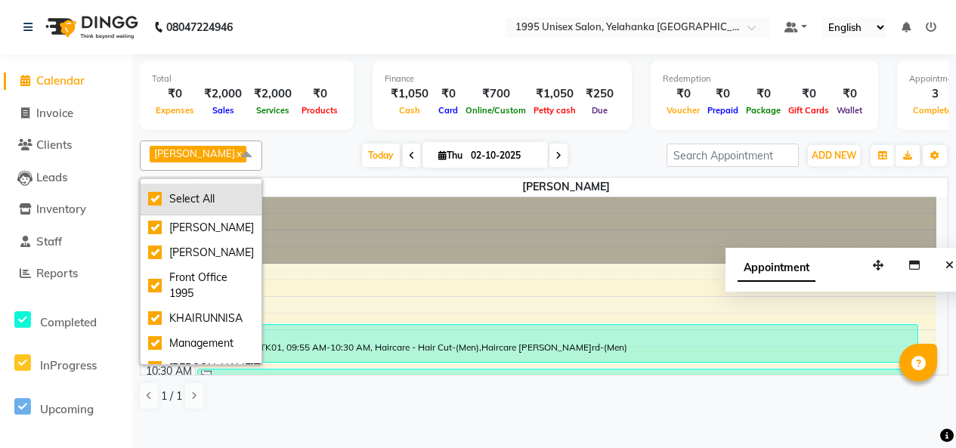
checkbox input "true"
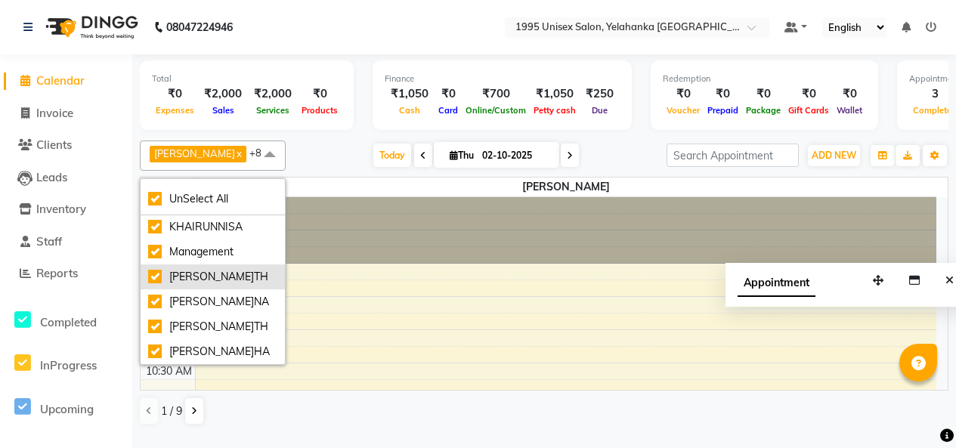
scroll to position [91, 0]
click at [951, 293] on button "Close" at bounding box center [950, 280] width 22 height 23
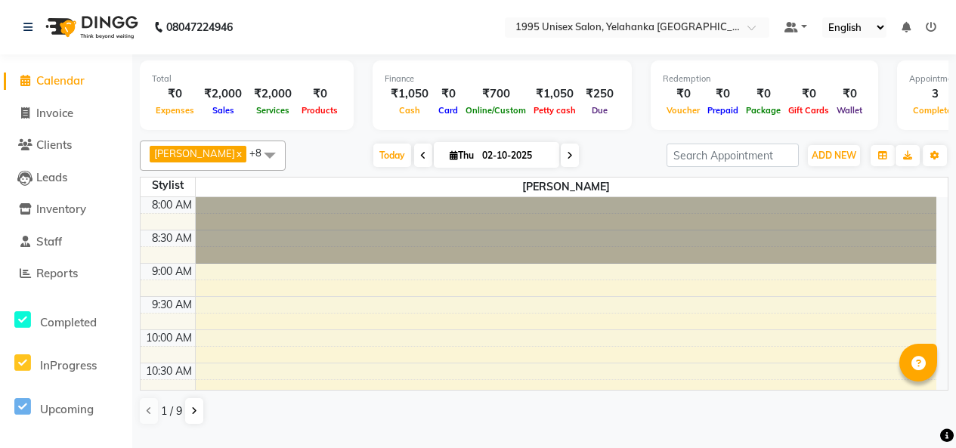
scroll to position [4, 0]
click at [255, 154] on span at bounding box center [270, 155] width 30 height 29
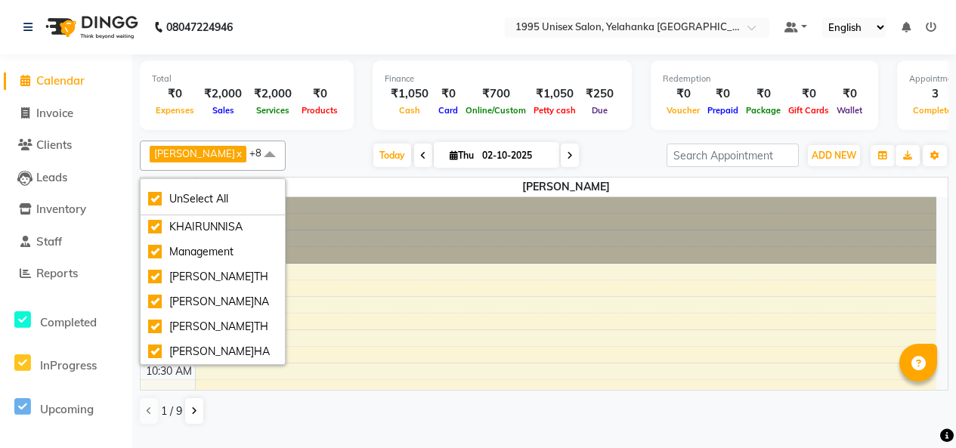
click at [194, 155] on span "[PERSON_NAME] x" at bounding box center [198, 154] width 97 height 17
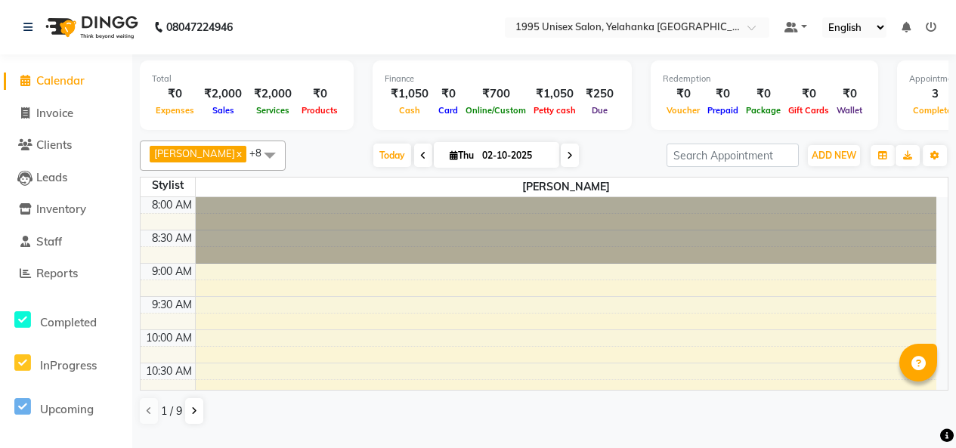
drag, startPoint x: 227, startPoint y: 164, endPoint x: 219, endPoint y: 167, distance: 8.1
click at [226, 163] on span "[PERSON_NAME] x" at bounding box center [198, 154] width 97 height 17
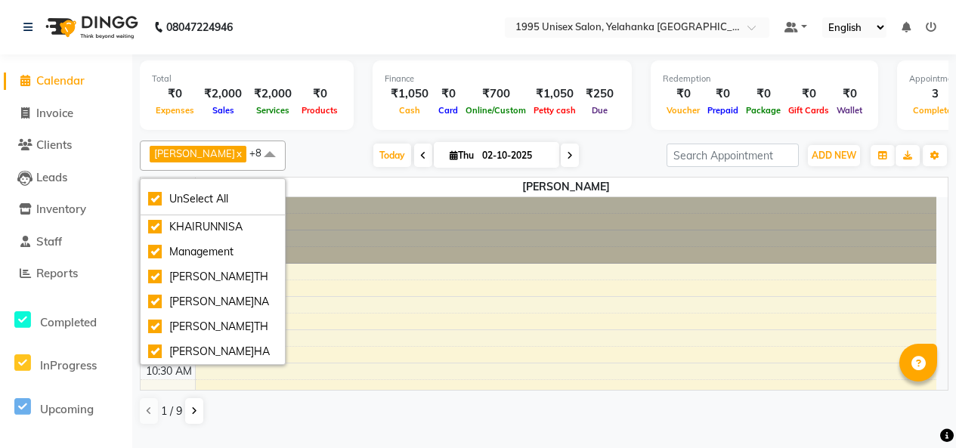
click at [235, 159] on link "x" at bounding box center [238, 153] width 7 height 12
checkbox input "false"
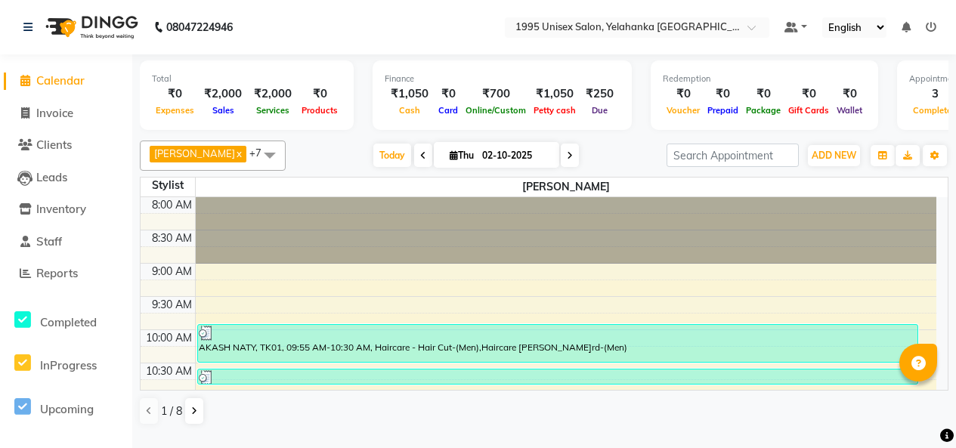
click at [235, 159] on link "x" at bounding box center [238, 153] width 7 height 12
checkbox input "false"
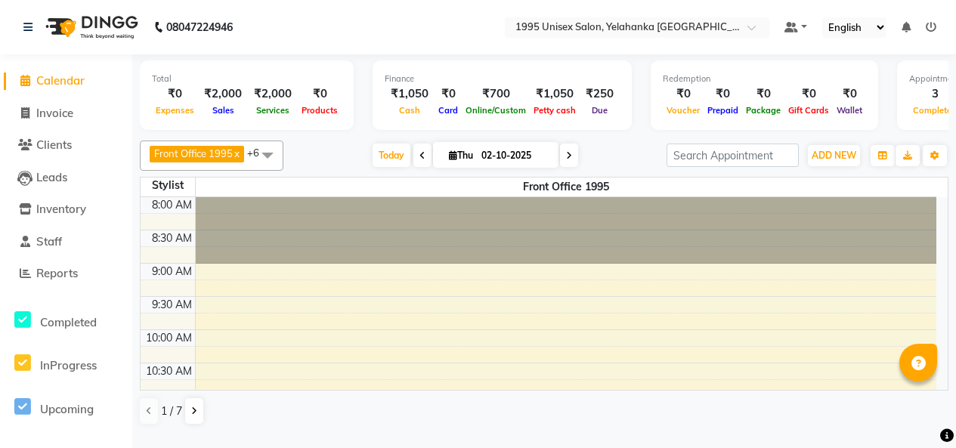
click at [243, 163] on span "Front Office 1995 x" at bounding box center [197, 154] width 94 height 17
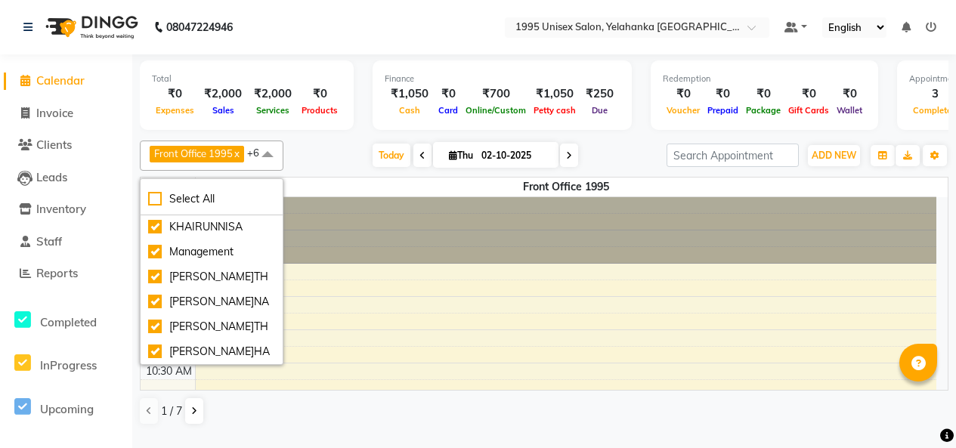
click at [274, 159] on span at bounding box center [267, 155] width 30 height 29
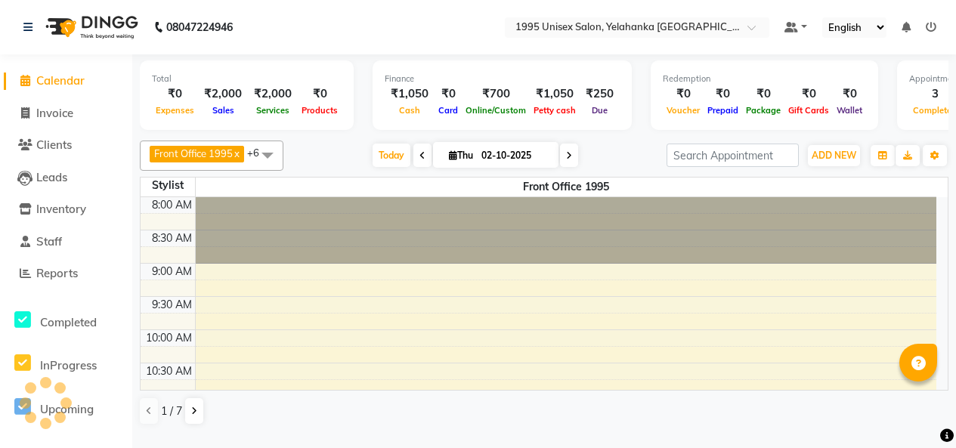
scroll to position [0, 0]
click at [560, 165] on span at bounding box center [569, 155] width 18 height 23
type input "03-10-2025"
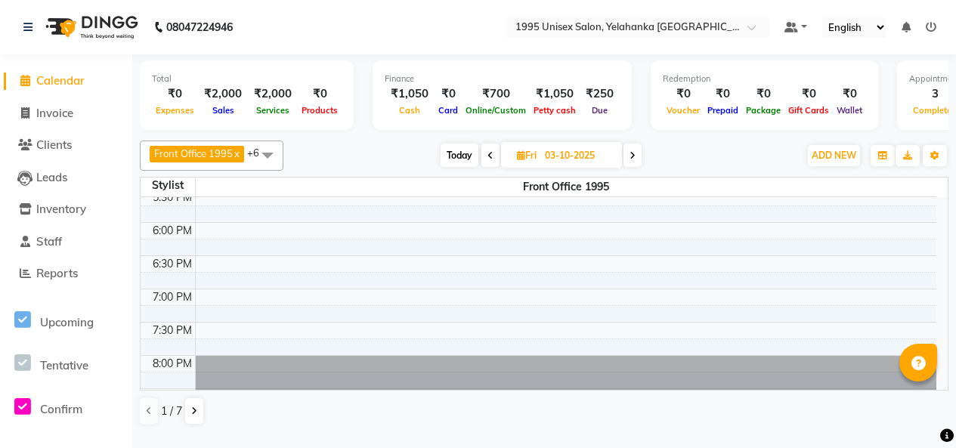
scroll to position [671, 0]
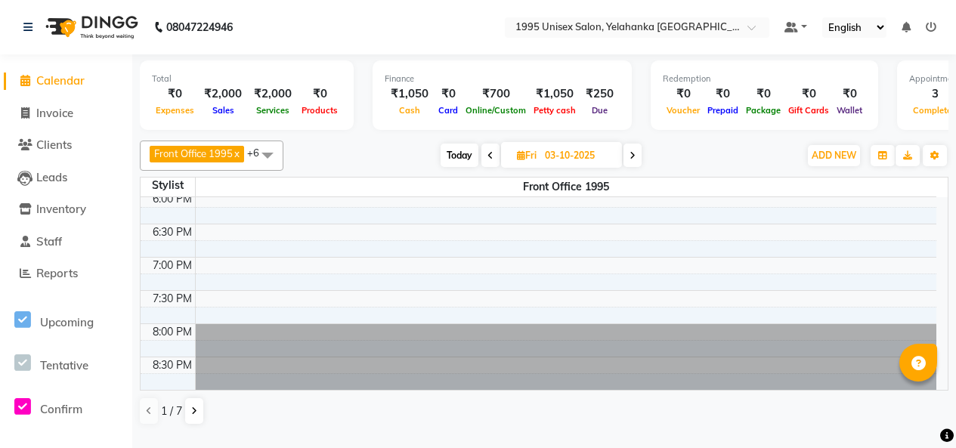
click at [247, 160] on span "Front Office 1995 x" at bounding box center [199, 156] width 98 height 20
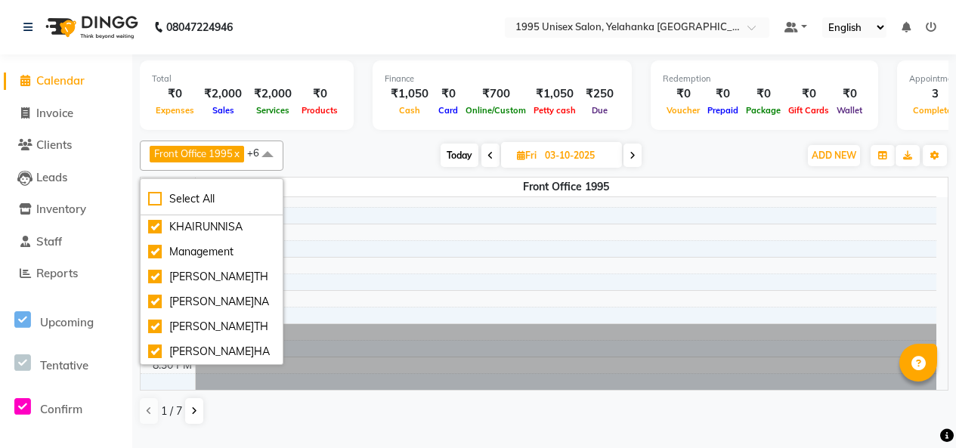
click at [240, 159] on link "x" at bounding box center [236, 153] width 7 height 12
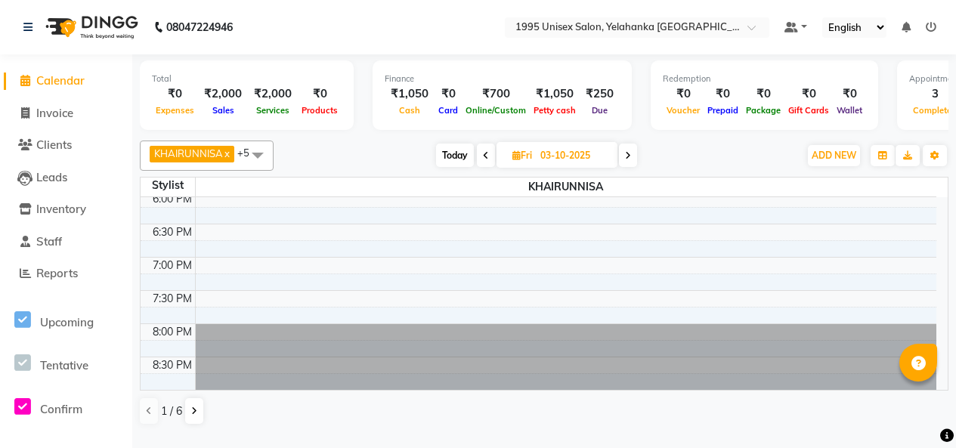
click at [231, 161] on span "KHAIRUNNISA x" at bounding box center [192, 154] width 85 height 17
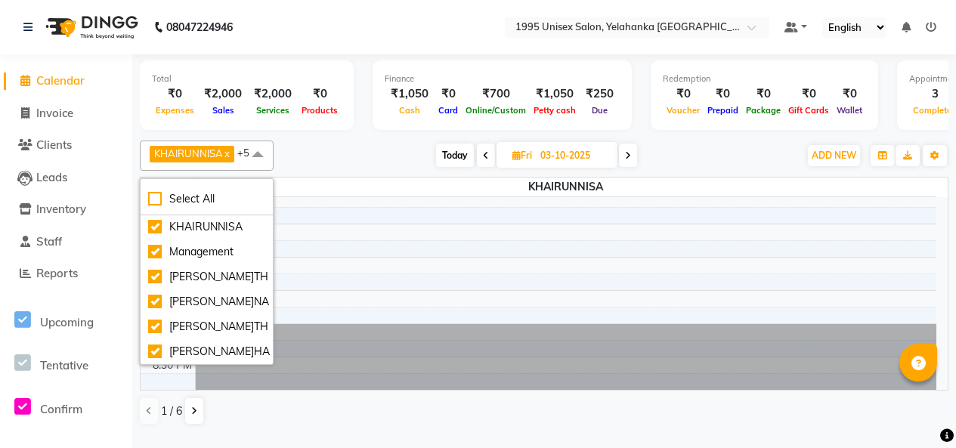
click at [228, 159] on link "x" at bounding box center [226, 153] width 7 height 12
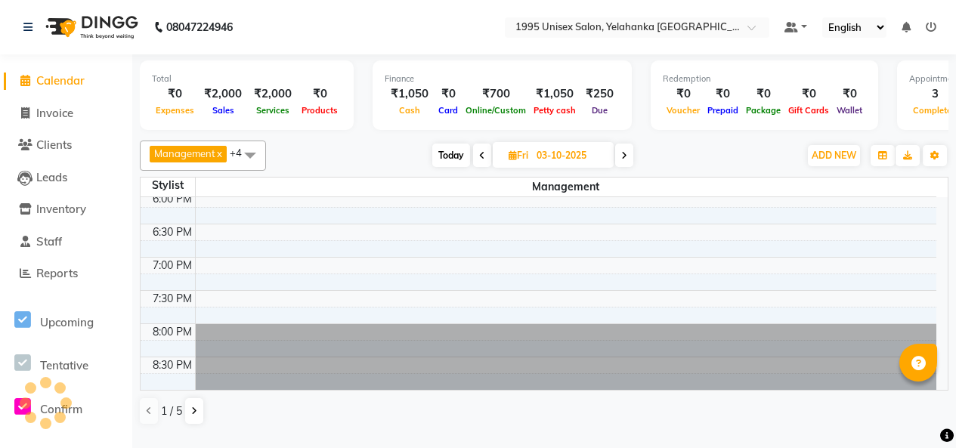
click at [227, 160] on span "Management x" at bounding box center [188, 154] width 77 height 17
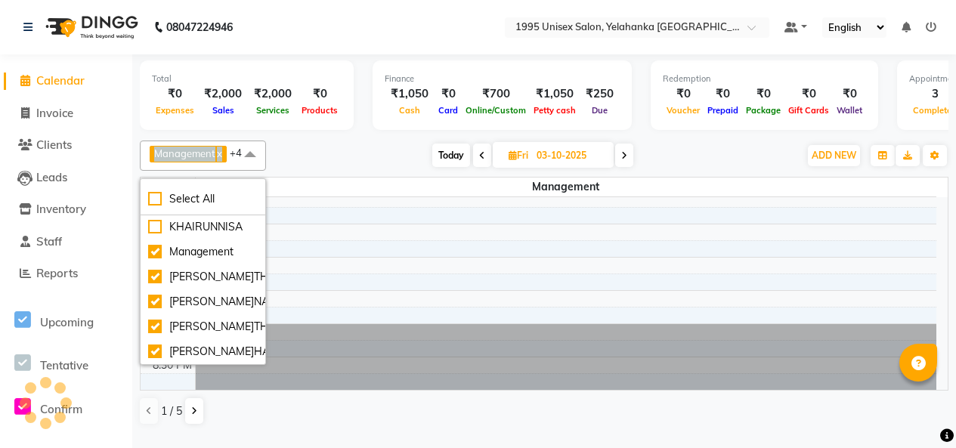
click at [227, 160] on span "Management x" at bounding box center [188, 154] width 77 height 17
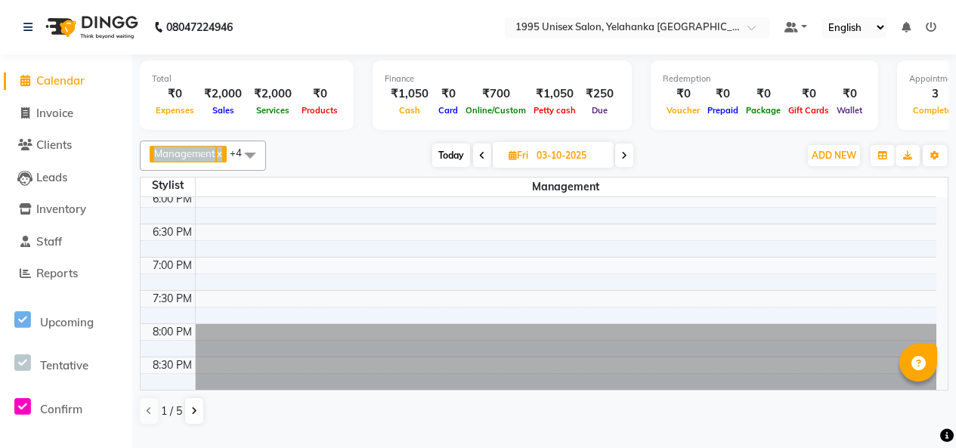
click at [227, 160] on span "Management x" at bounding box center [188, 154] width 77 height 17
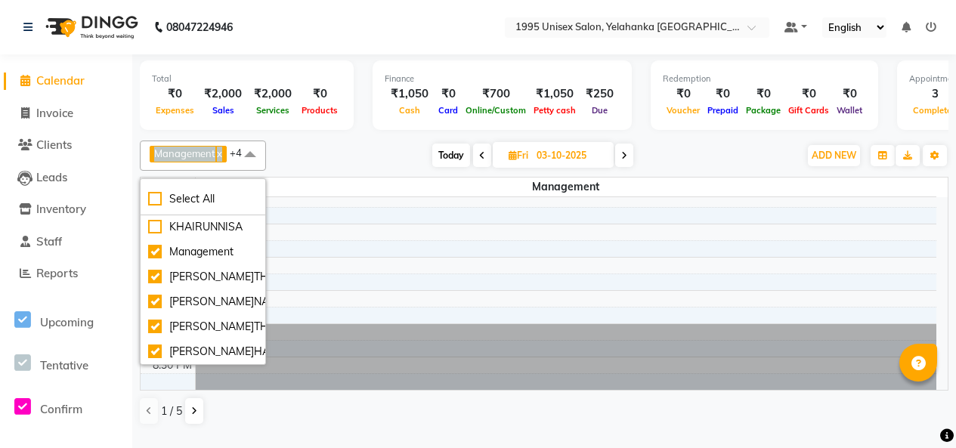
click at [224, 159] on span "Management x" at bounding box center [188, 154] width 77 height 17
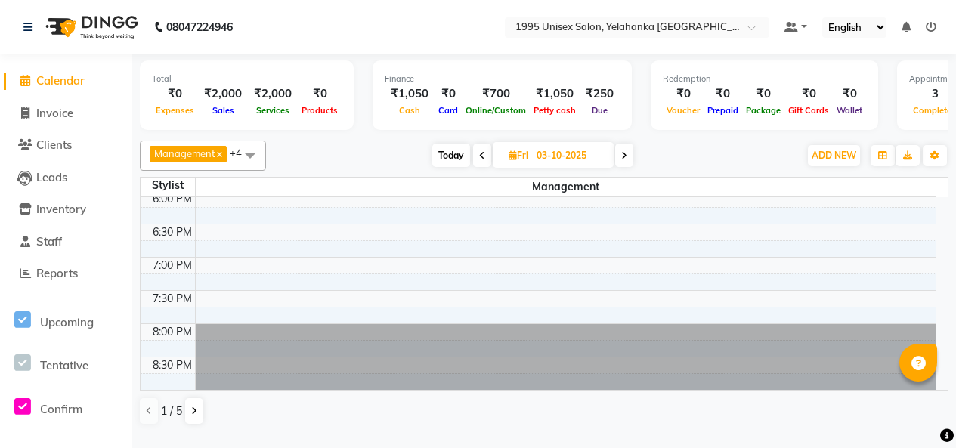
click at [221, 159] on link "x" at bounding box center [218, 153] width 7 height 12
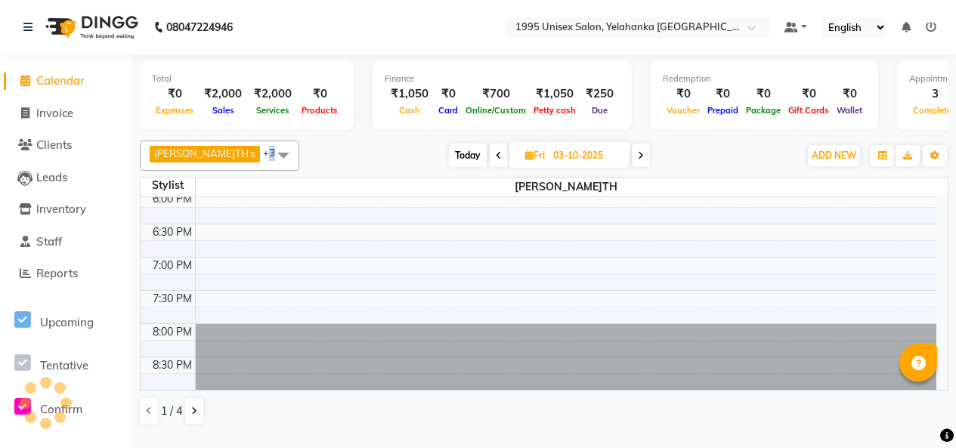
click at [263, 159] on span "+3" at bounding box center [274, 153] width 23 height 12
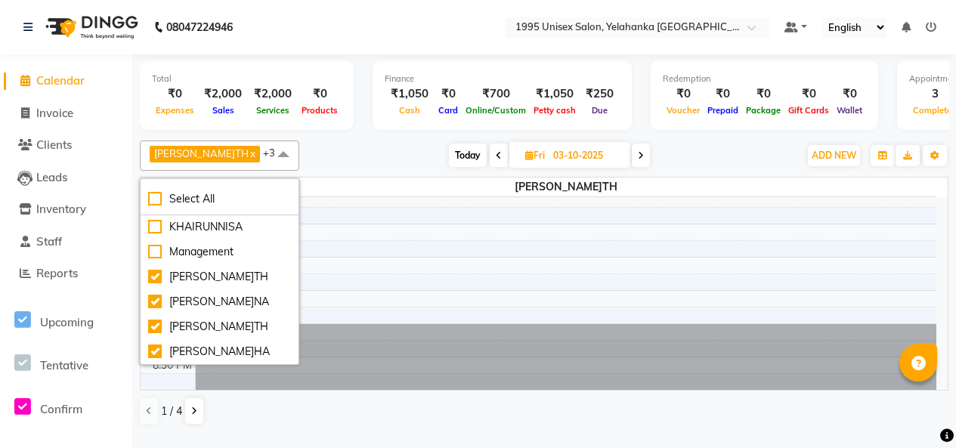
click at [212, 163] on span "[PERSON_NAME]TH x" at bounding box center [205, 154] width 110 height 17
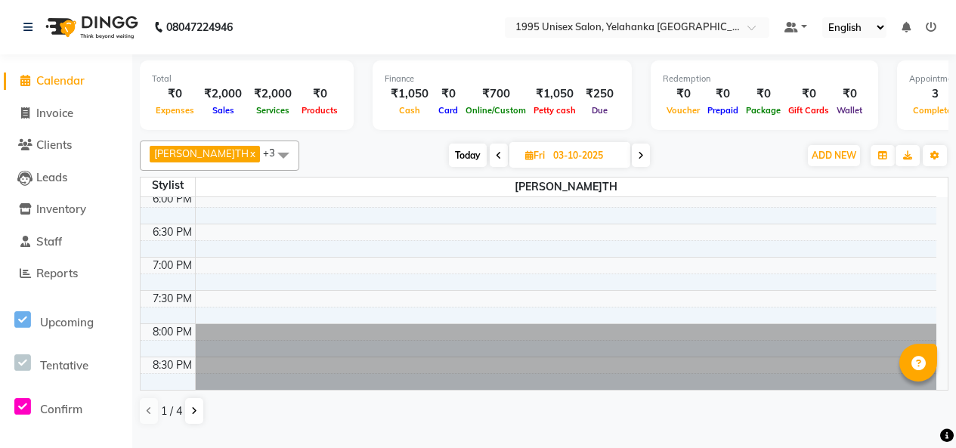
click at [249, 159] on link "x" at bounding box center [252, 153] width 7 height 12
click at [250, 159] on link "x" at bounding box center [253, 153] width 7 height 12
click at [206, 162] on span "[PERSON_NAME]TH x" at bounding box center [205, 154] width 110 height 17
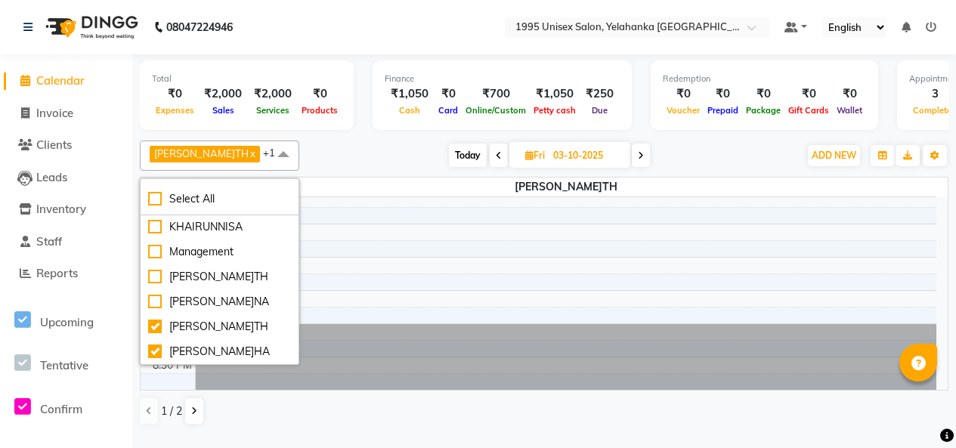
click at [249, 159] on link "x" at bounding box center [252, 153] width 7 height 12
checkbox input "false"
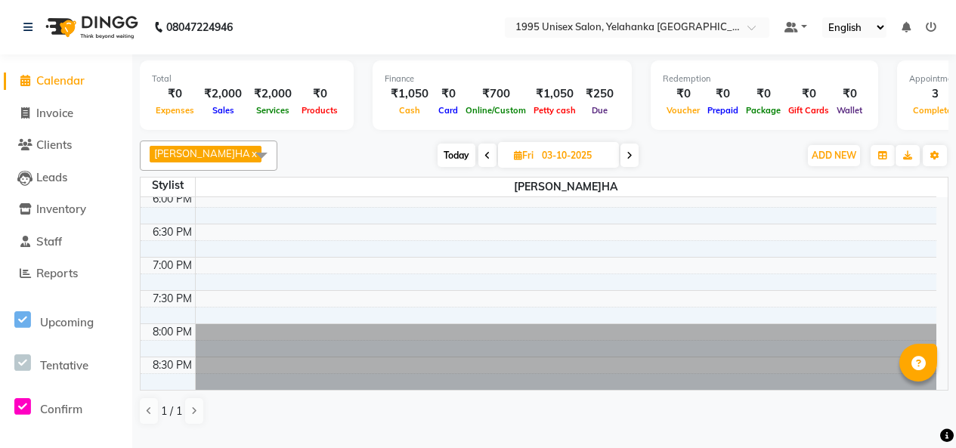
click at [250, 159] on link "x" at bounding box center [253, 153] width 7 height 12
checkbox input "false"
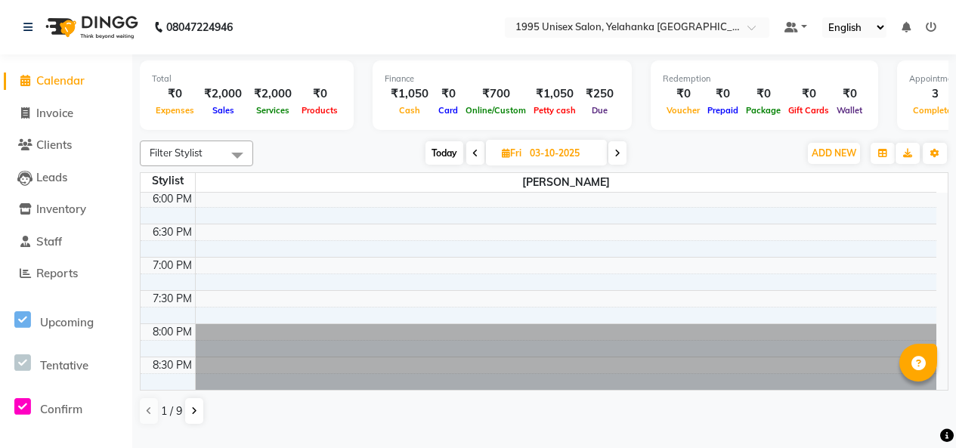
click at [225, 163] on span at bounding box center [237, 155] width 30 height 29
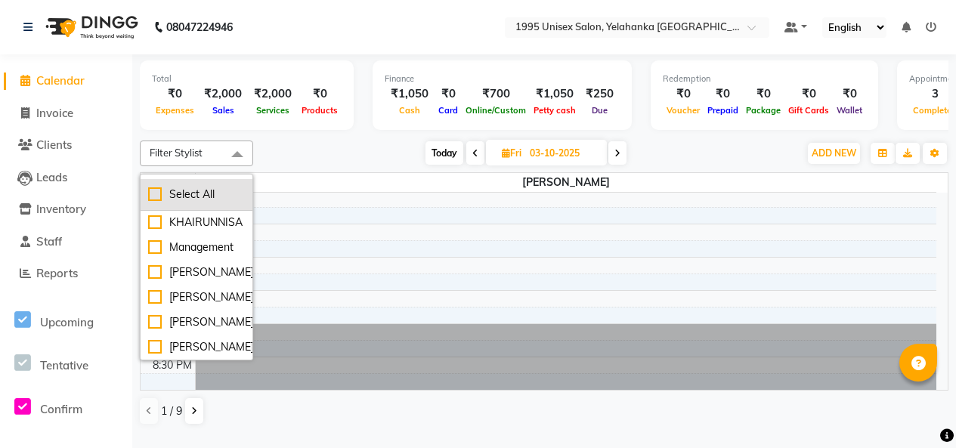
click at [152, 203] on div "Select All" at bounding box center [196, 195] width 97 height 16
checkbox input "true"
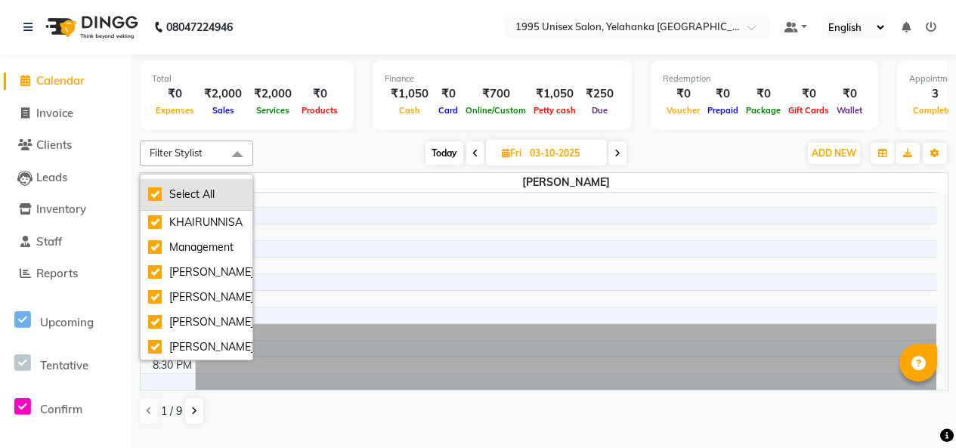
checkbox input "true"
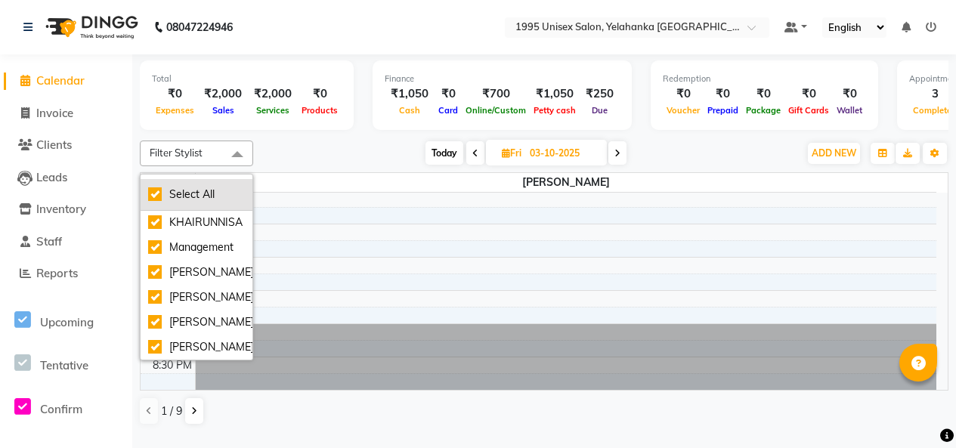
checkbox input "true"
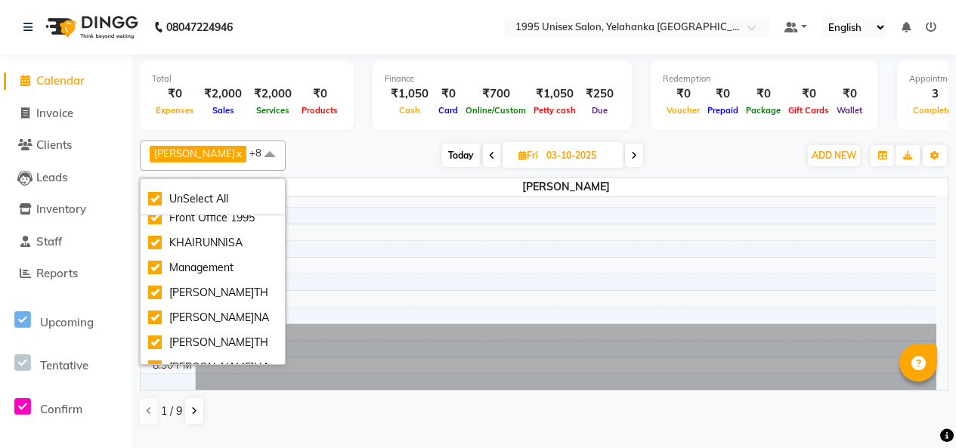
click at [131, 158] on li "Clients" at bounding box center [66, 145] width 132 height 33
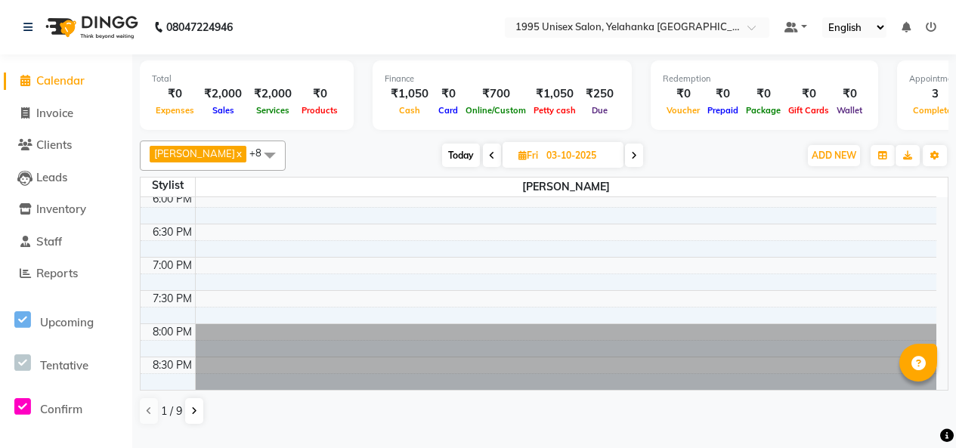
click at [255, 165] on span at bounding box center [270, 155] width 30 height 29
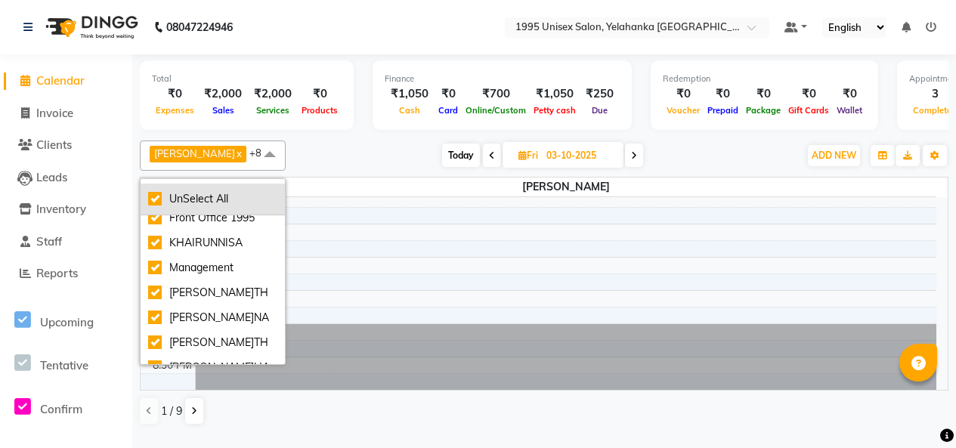
click at [153, 207] on div "UnSelect All" at bounding box center [212, 199] width 129 height 16
checkbox input "false"
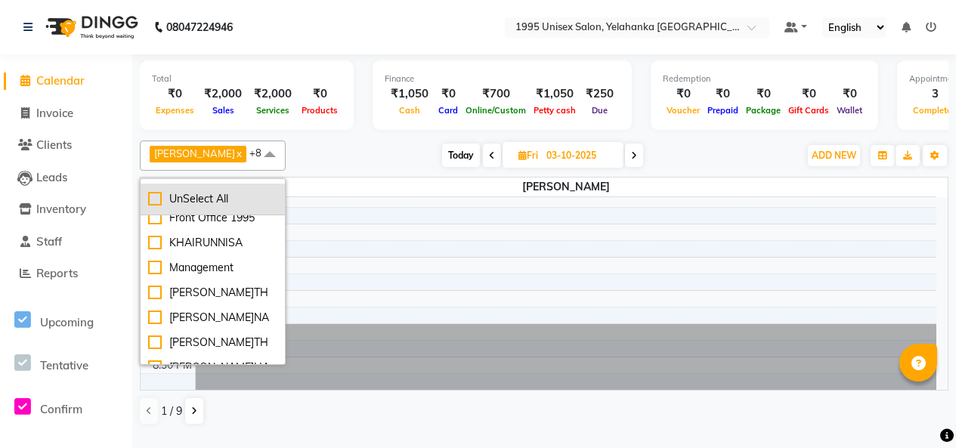
checkbox input "false"
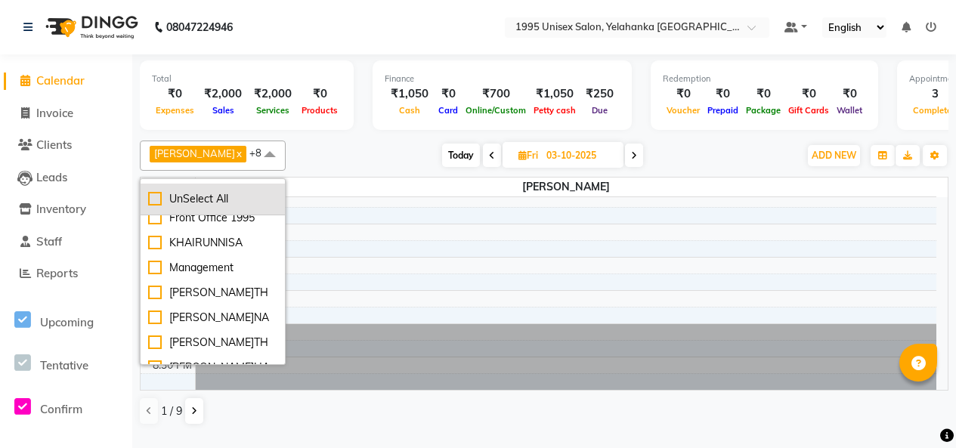
checkbox input "false"
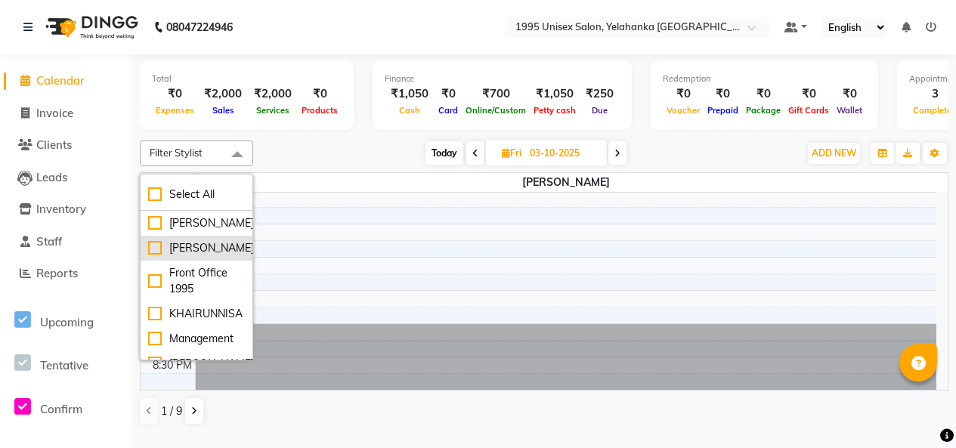
click at [157, 256] on div "[PERSON_NAME]" at bounding box center [196, 248] width 97 height 16
checkbox input "true"
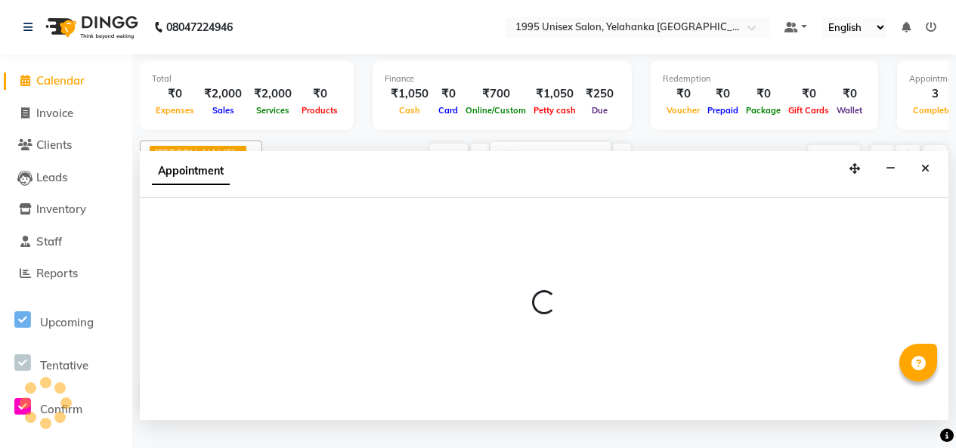
select select "91484"
select select "tentative"
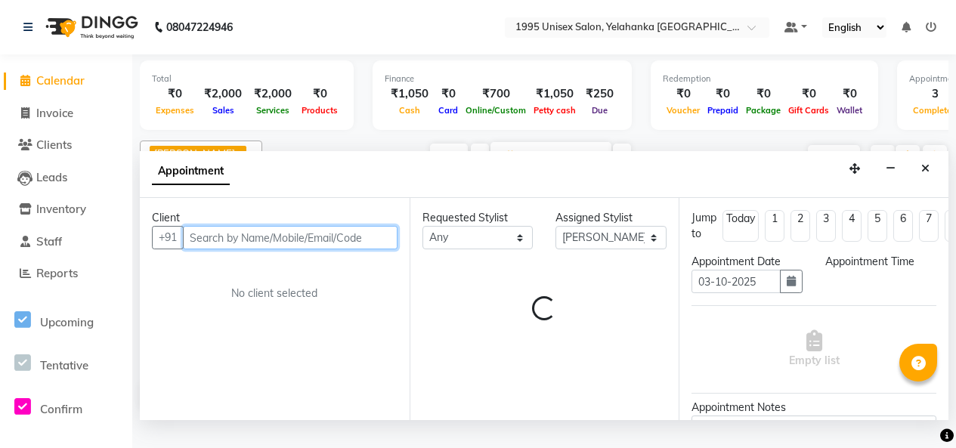
select select "1155"
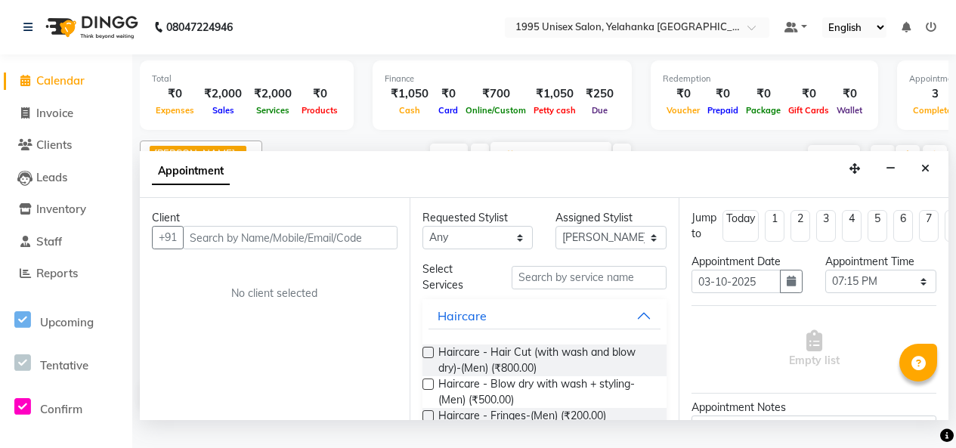
click at [547, 92] on div "₹1,050" at bounding box center [555, 93] width 50 height 17
click at [921, 174] on icon "Close" at bounding box center [925, 168] width 8 height 11
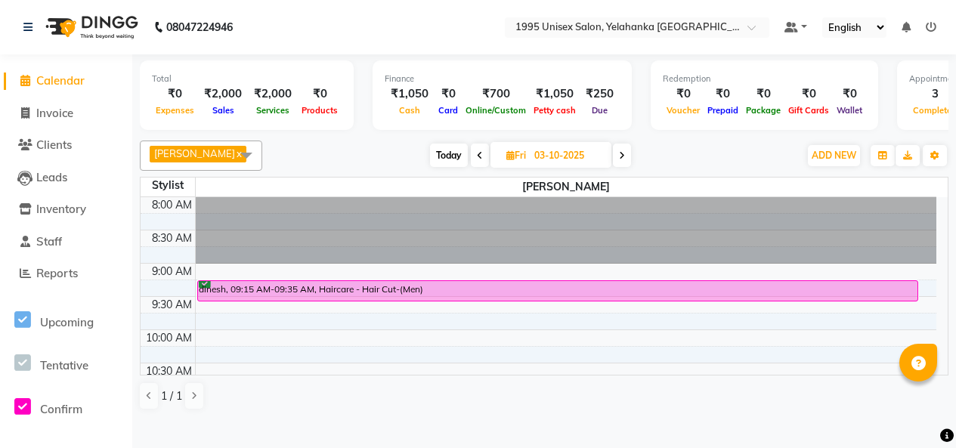
click at [43, 124] on li "Invoice" at bounding box center [66, 114] width 132 height 33
click at [50, 109] on span "Invoice" at bounding box center [54, 113] width 37 height 14
select select "8994"
select select "service"
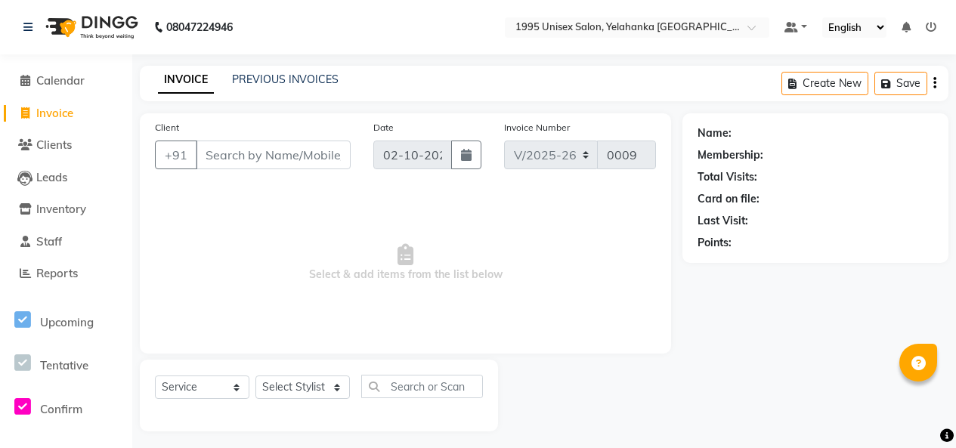
click at [276, 169] on input "Client" at bounding box center [273, 155] width 155 height 29
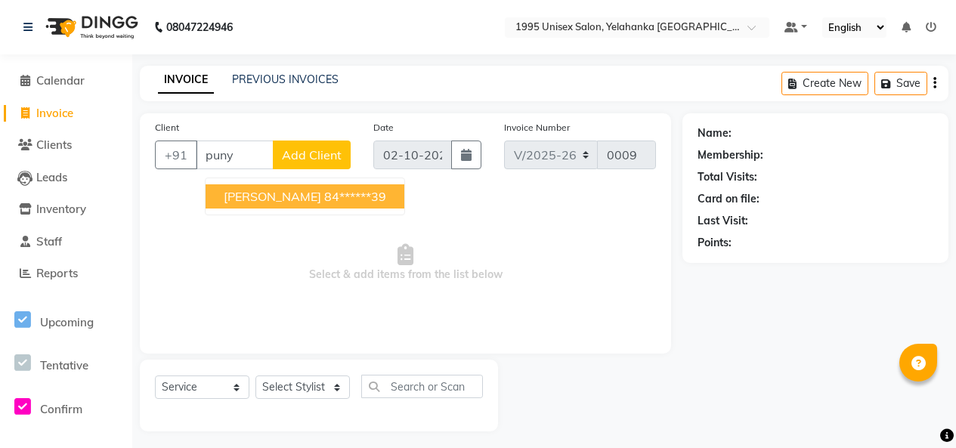
click at [265, 204] on span "[PERSON_NAME]" at bounding box center [273, 196] width 98 height 15
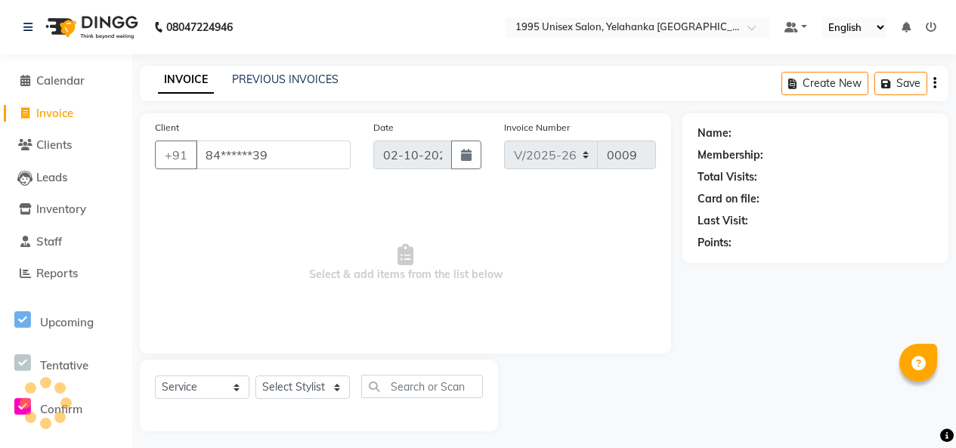
scroll to position [0, 0]
type input "84******39"
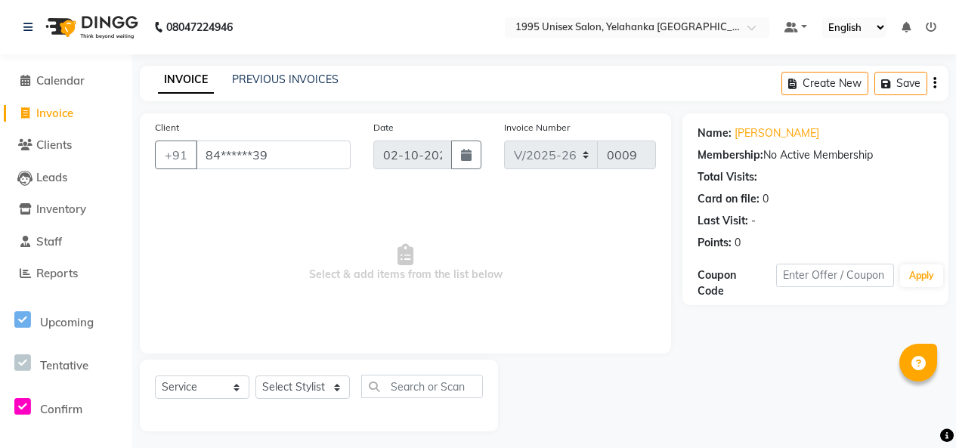
scroll to position [58, 0]
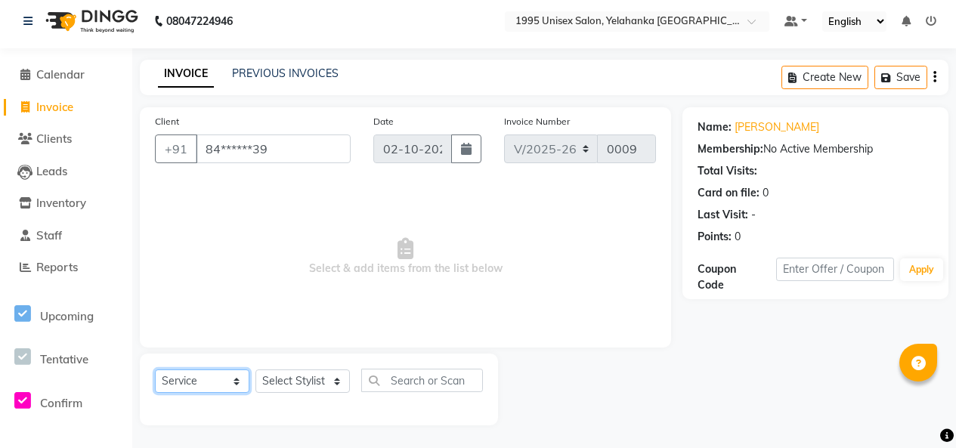
drag, startPoint x: 189, startPoint y: 370, endPoint x: 206, endPoint y: 366, distance: 18.0
click at [189, 370] on select "Select Service Product Membership Package Voucher Prepaid Gift Card" at bounding box center [202, 381] width 94 height 23
click at [159, 370] on select "Select Service Product Membership Package Voucher Prepaid Gift Card" at bounding box center [202, 381] width 94 height 23
click at [305, 373] on select "Select Stylist [PERSON_NAME] [PERSON_NAME] [PERSON_NAME] KATHUM Front Office 19…" at bounding box center [302, 381] width 94 height 23
select select "91489"
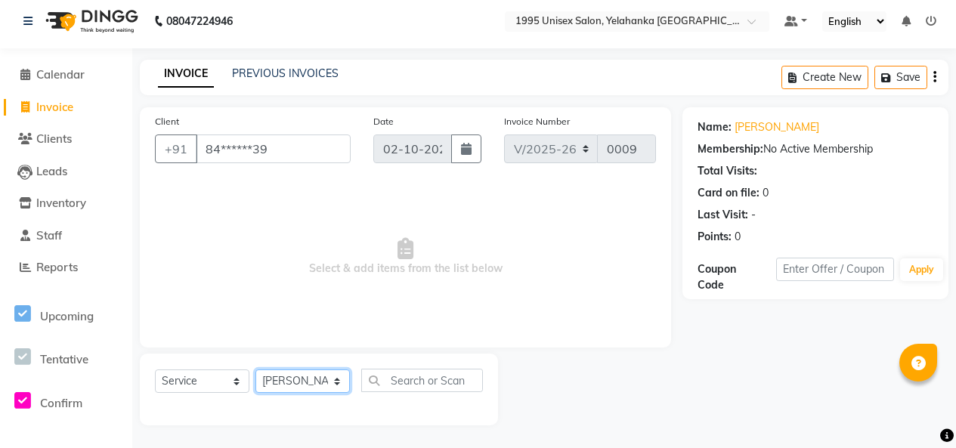
click at [261, 370] on select "Select Stylist [PERSON_NAME] [PERSON_NAME] [PERSON_NAME] KATHUM Front Office 19…" at bounding box center [302, 381] width 94 height 23
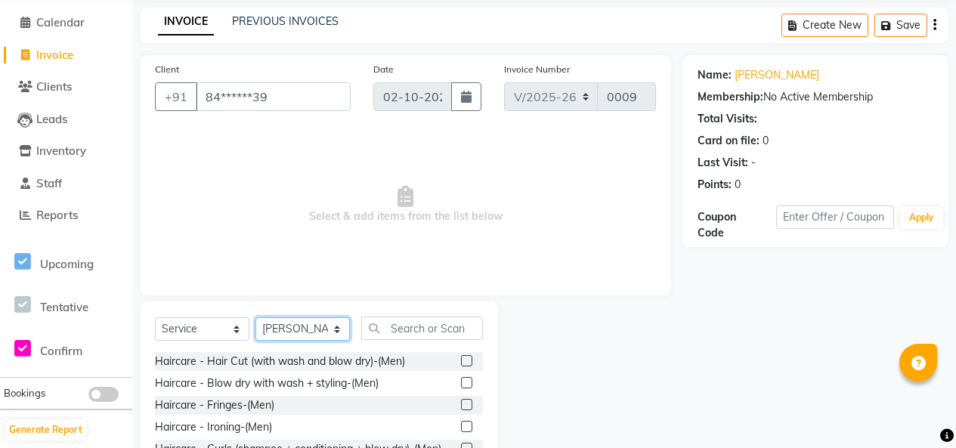
scroll to position [209, 0]
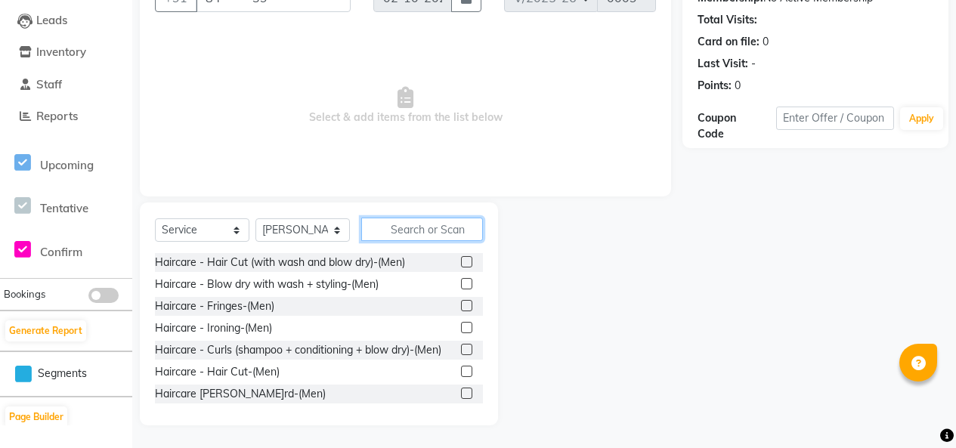
click at [401, 224] on input "text" at bounding box center [422, 229] width 122 height 23
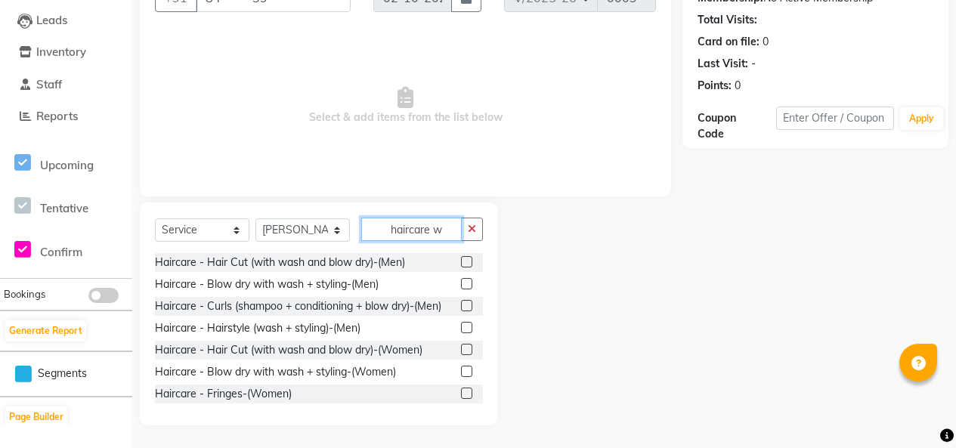
type input "haircare w"
click at [461, 355] on label at bounding box center [466, 349] width 11 height 11
click at [461, 355] on input "checkbox" at bounding box center [466, 350] width 10 height 10
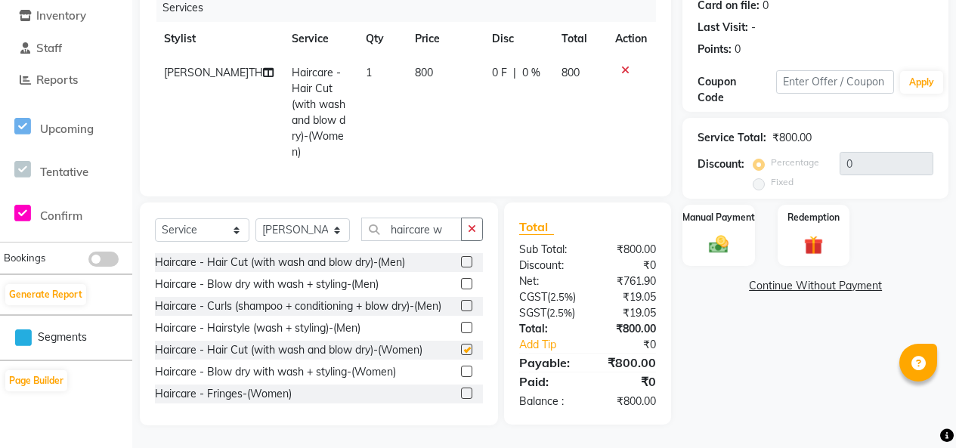
scroll to position [0, 0]
checkbox input "false"
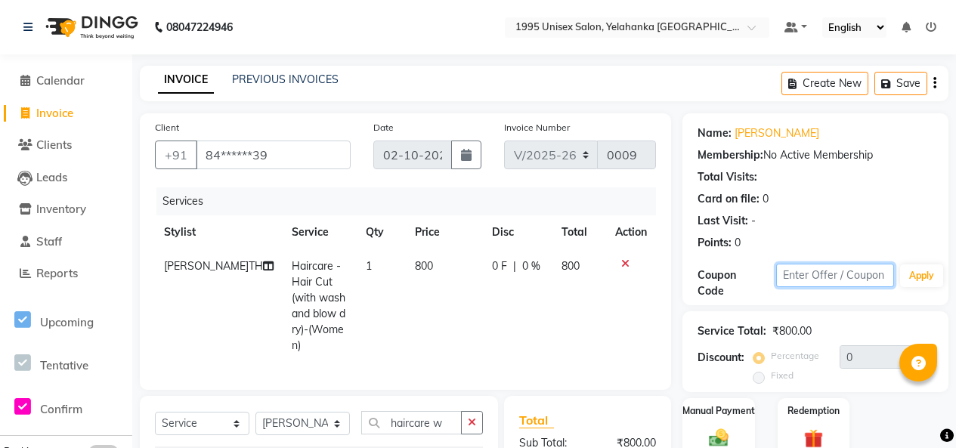
click at [814, 287] on input "text" at bounding box center [835, 275] width 118 height 23
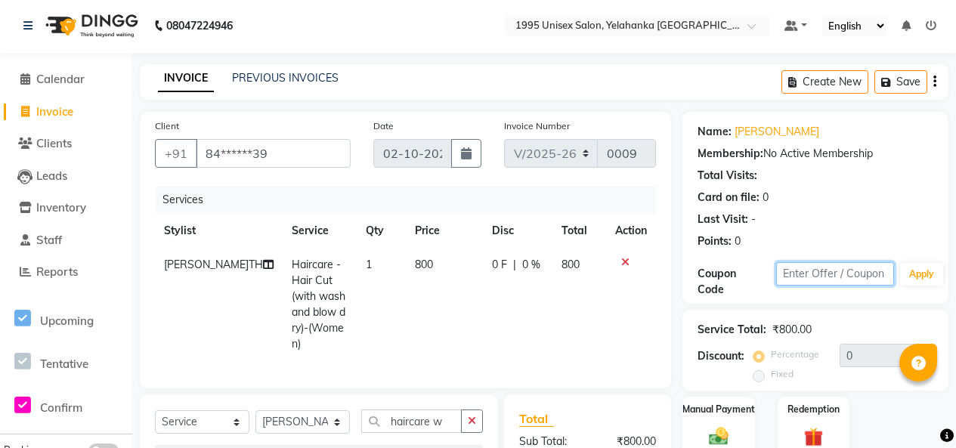
scroll to position [76, 0]
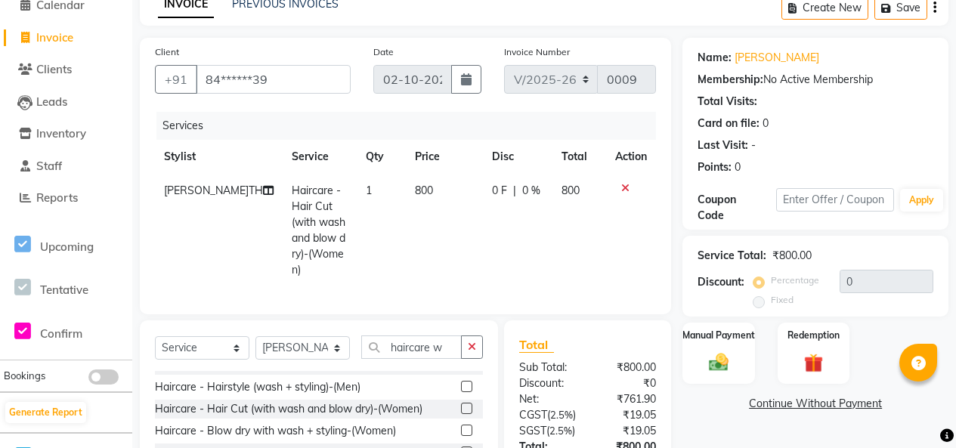
click at [771, 307] on label "Fixed" at bounding box center [782, 300] width 23 height 14
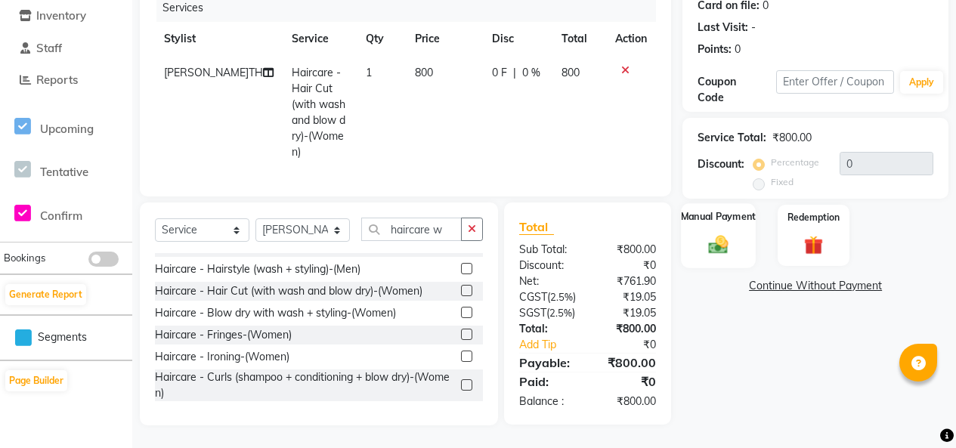
click at [718, 233] on img at bounding box center [718, 244] width 33 height 23
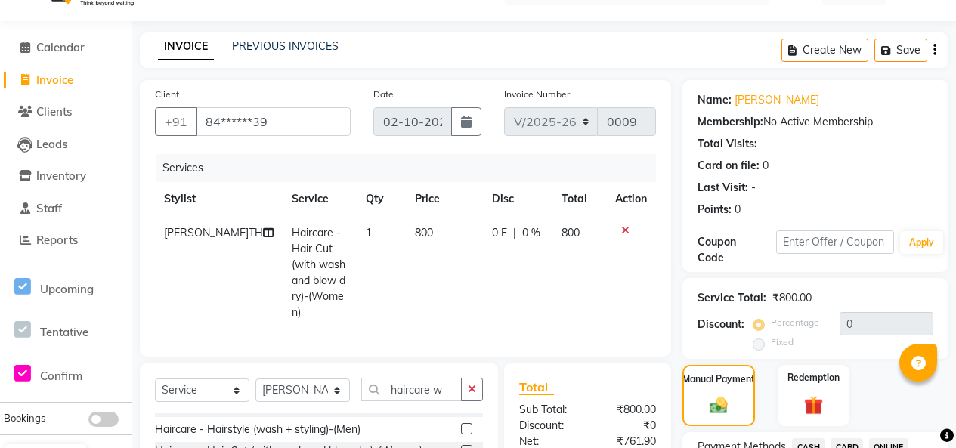
scroll to position [0, 0]
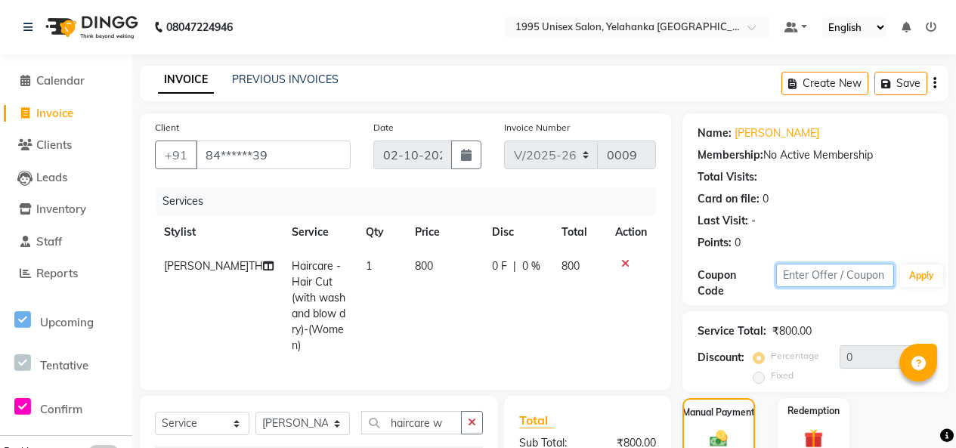
click at [825, 287] on input "text" at bounding box center [835, 275] width 118 height 23
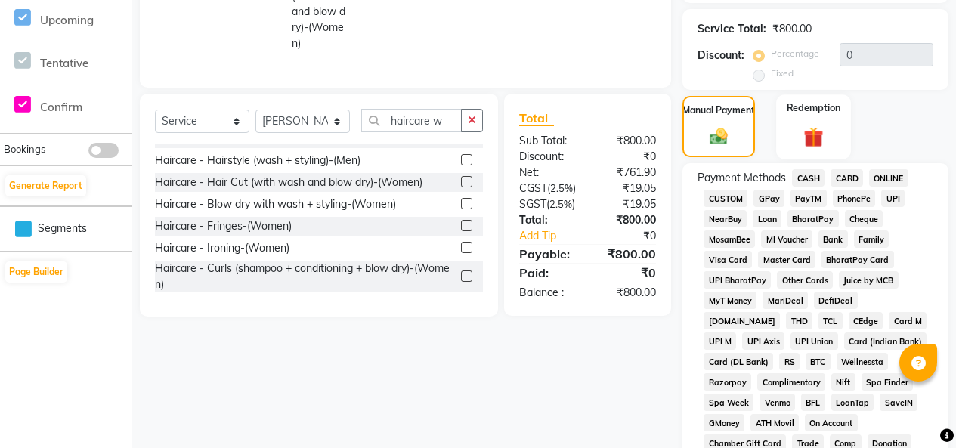
click at [810, 159] on div "Redemption" at bounding box center [813, 126] width 75 height 64
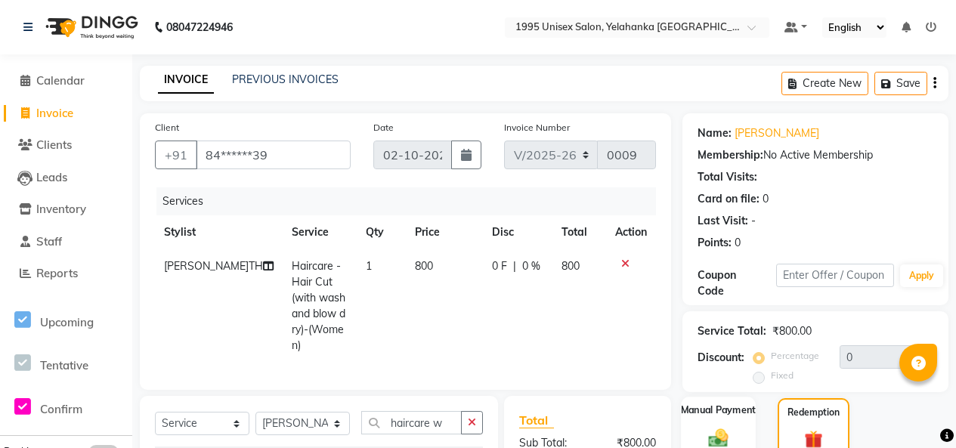
scroll to position [151, 0]
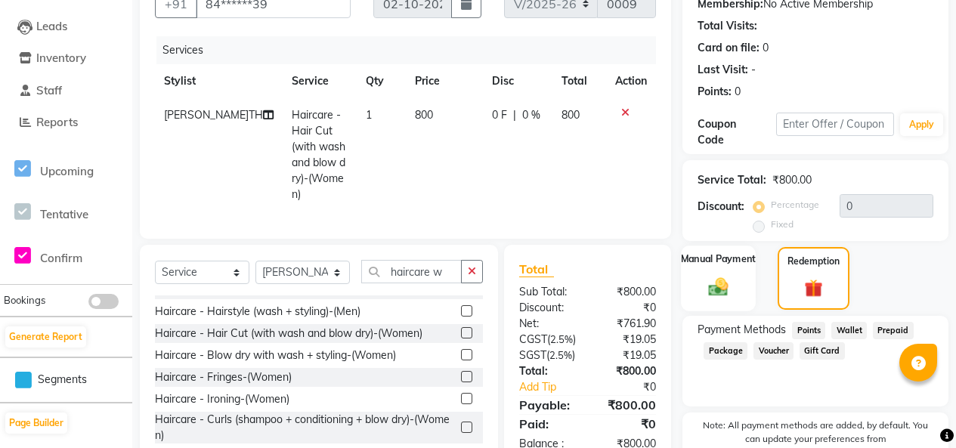
click at [735, 311] on div "Manual Payment" at bounding box center [718, 279] width 75 height 66
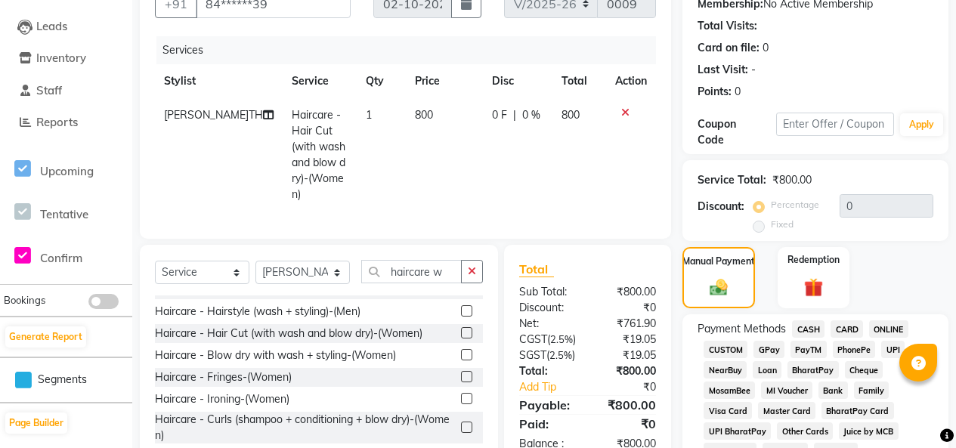
scroll to position [302, 0]
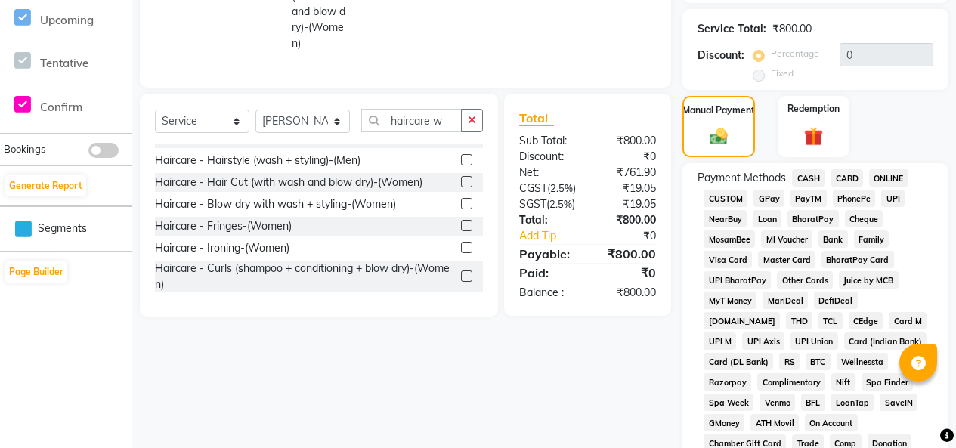
click at [815, 187] on span "CASH" at bounding box center [808, 177] width 33 height 17
click at [848, 187] on span "CARD" at bounding box center [847, 177] width 33 height 17
click at [894, 187] on span "ONLINE" at bounding box center [888, 177] width 39 height 17
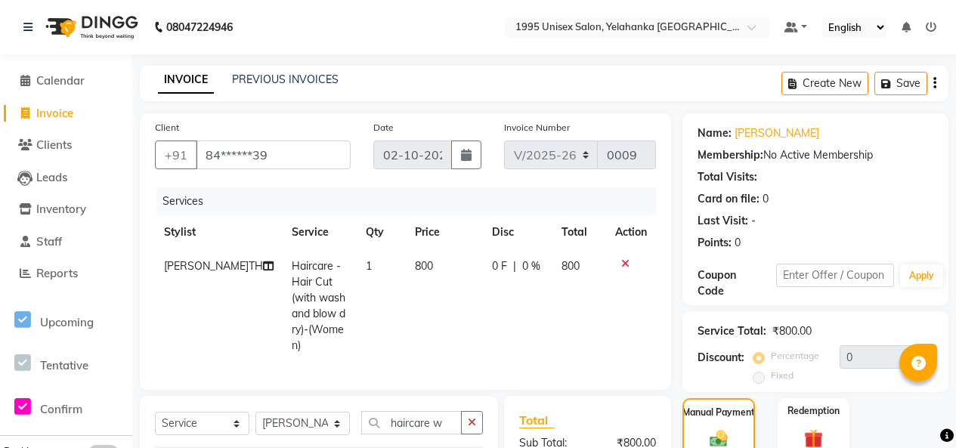
scroll to position [227, 0]
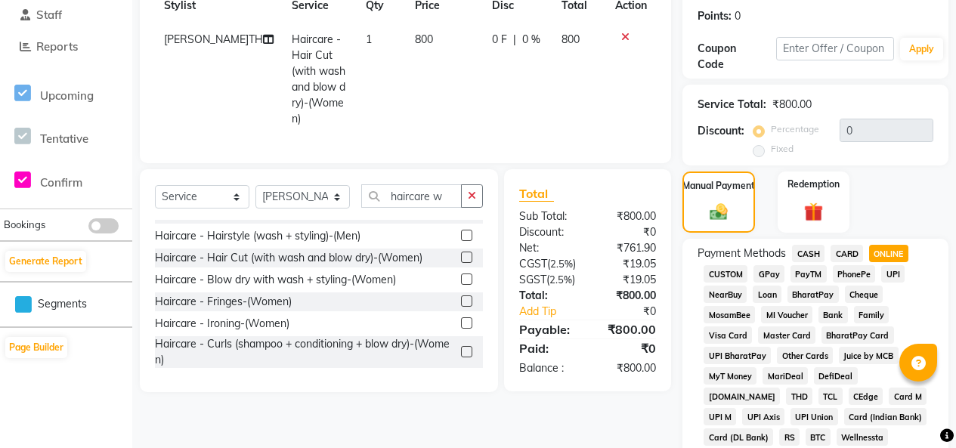
click at [771, 156] on label "Fixed" at bounding box center [782, 149] width 23 height 14
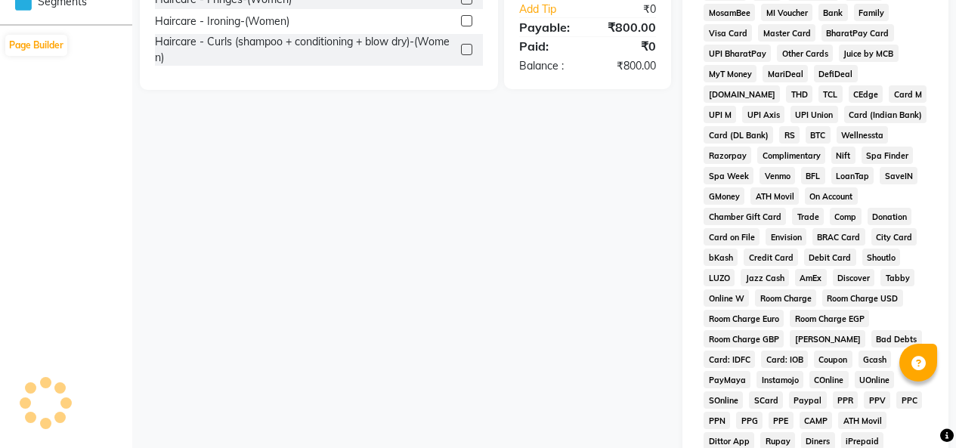
scroll to position [1023, 0]
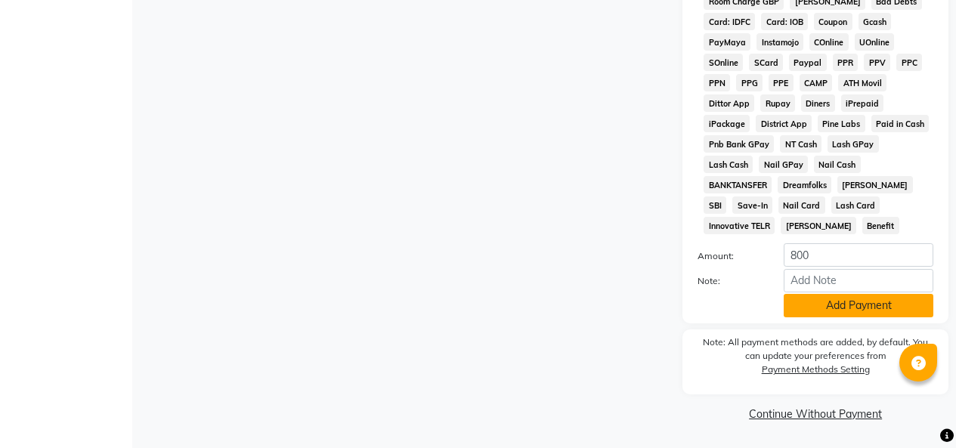
click at [825, 294] on button "Add Payment" at bounding box center [859, 305] width 150 height 23
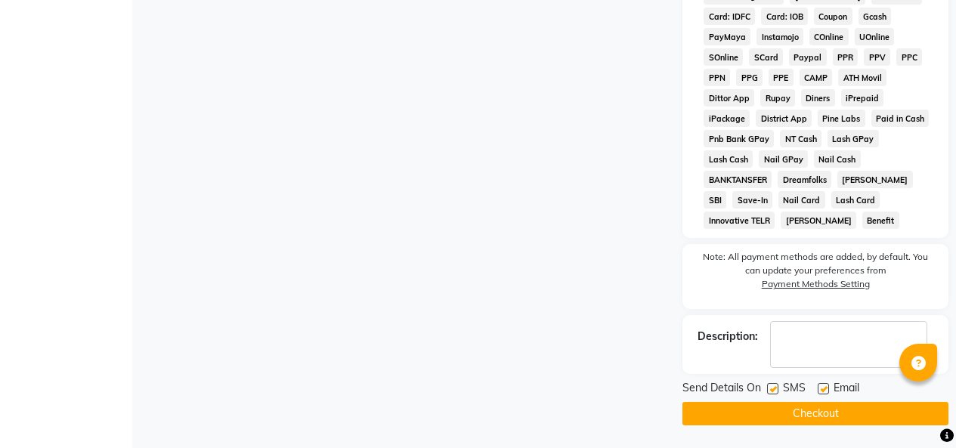
click at [794, 419] on button "Checkout" at bounding box center [816, 413] width 266 height 23
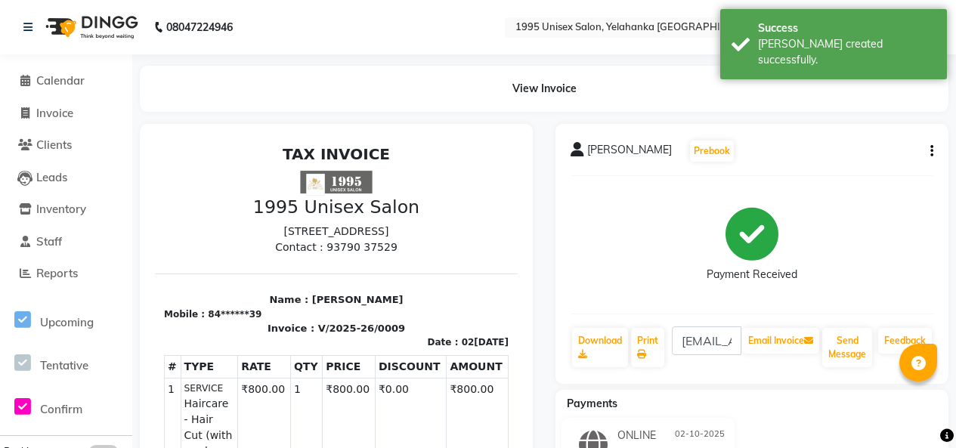
scroll to position [15, 0]
click at [59, 112] on span "Invoice" at bounding box center [54, 113] width 37 height 14
select select "8994"
select select "service"
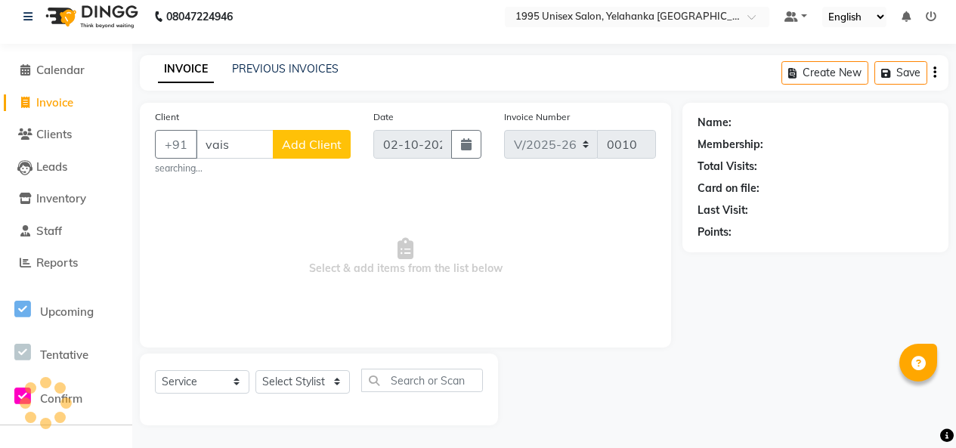
scroll to position [0, 5]
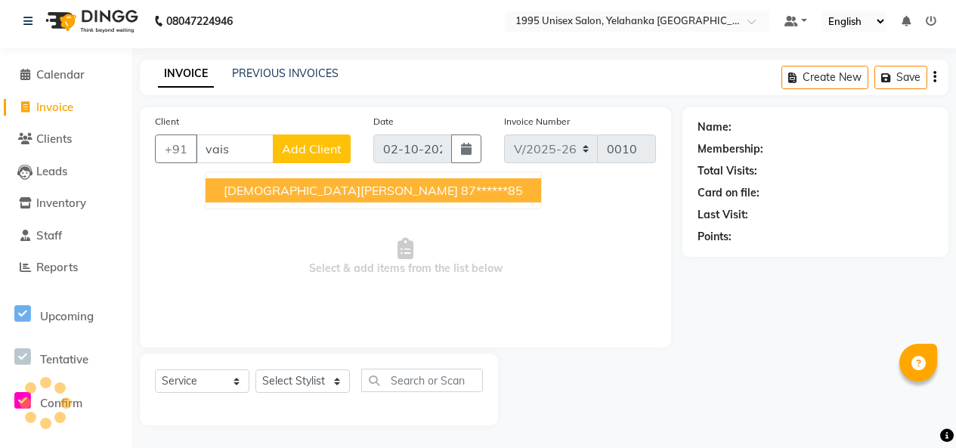
click at [274, 183] on span "[DEMOGRAPHIC_DATA][PERSON_NAME]" at bounding box center [341, 190] width 234 height 15
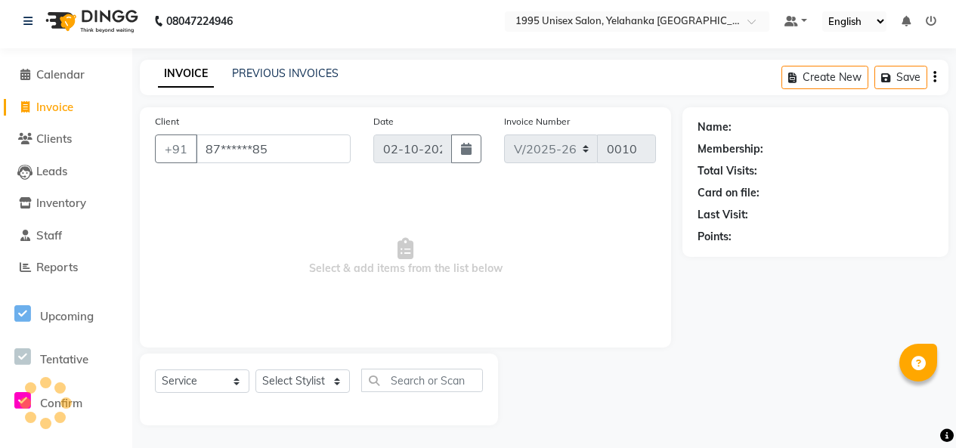
scroll to position [0, 0]
type input "87******85"
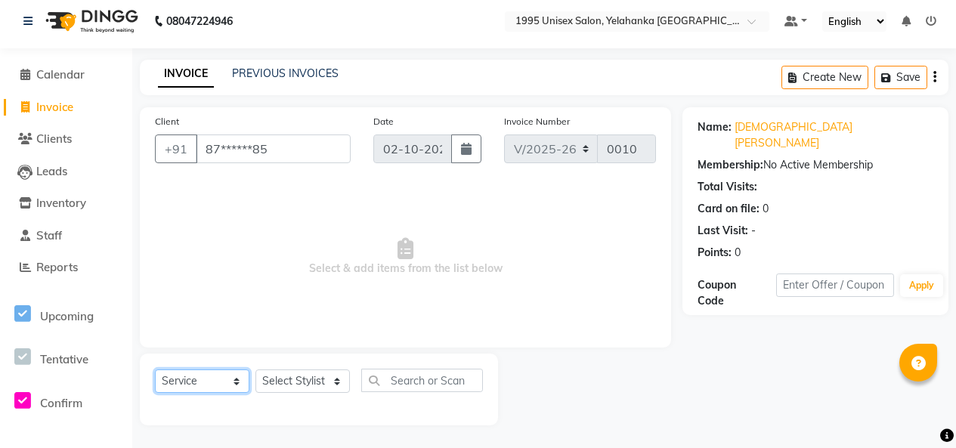
click at [213, 376] on select "Select Service Product Membership Package Voucher Prepaid Gift Card" at bounding box center [202, 381] width 94 height 23
click at [159, 370] on select "Select Service Product Membership Package Voucher Prepaid Gift Card" at bounding box center [202, 381] width 94 height 23
click at [303, 378] on select "Select Stylist [PERSON_NAME] [PERSON_NAME] [PERSON_NAME] KATHUM Front Office 19…" at bounding box center [302, 381] width 94 height 23
select select "91489"
click at [261, 370] on select "Select Stylist [PERSON_NAME] [PERSON_NAME] [PERSON_NAME] KATHUM Front Office 19…" at bounding box center [302, 381] width 94 height 23
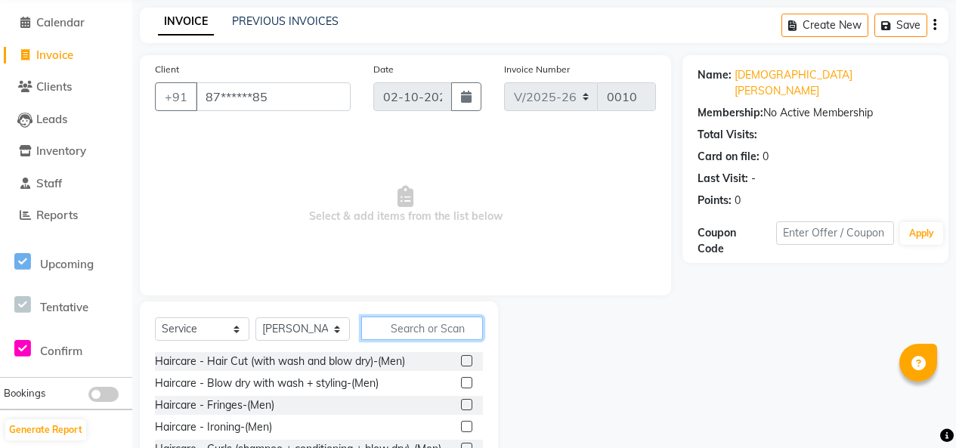
click at [416, 340] on input "text" at bounding box center [422, 328] width 122 height 23
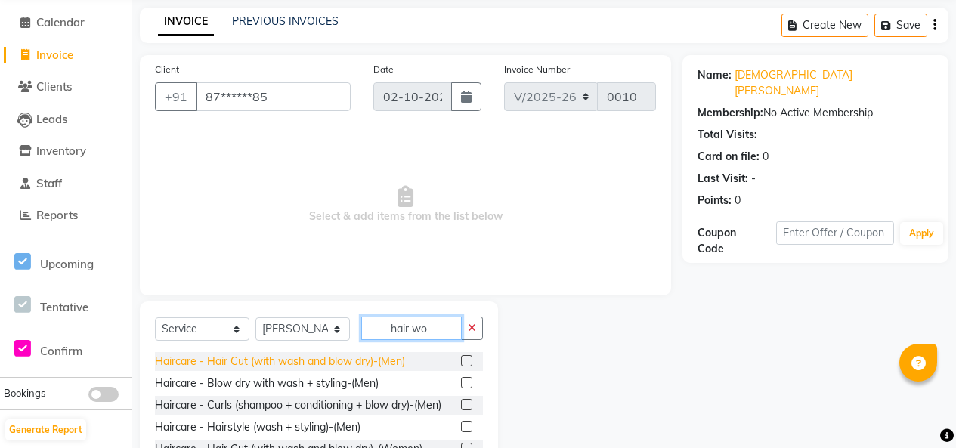
scroll to position [0, 7]
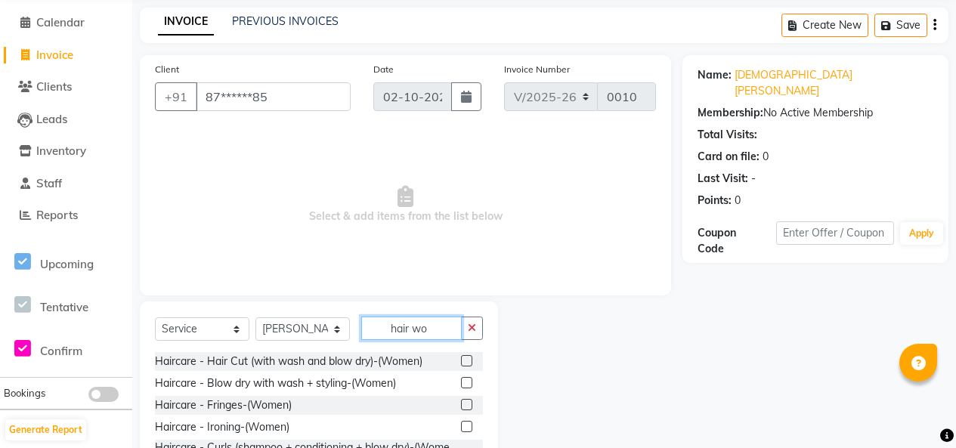
type input "hair wo"
click at [461, 388] on label at bounding box center [466, 382] width 11 height 11
click at [461, 388] on input "checkbox" at bounding box center [466, 384] width 10 height 10
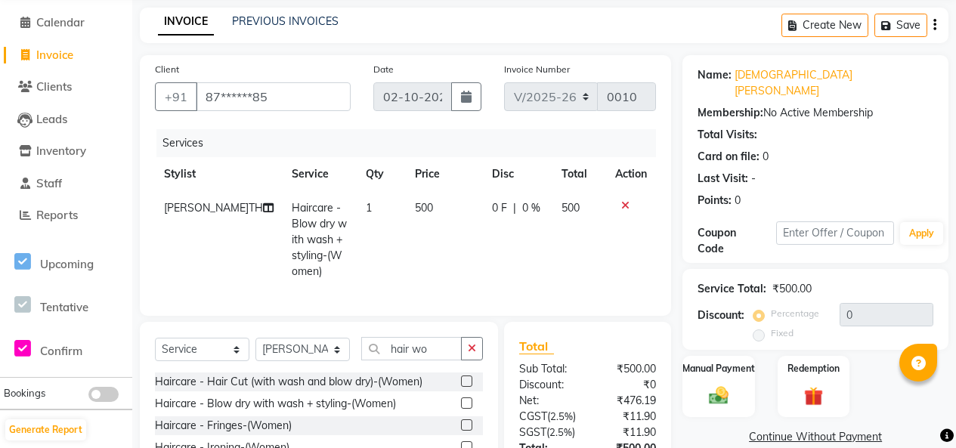
checkbox input "false"
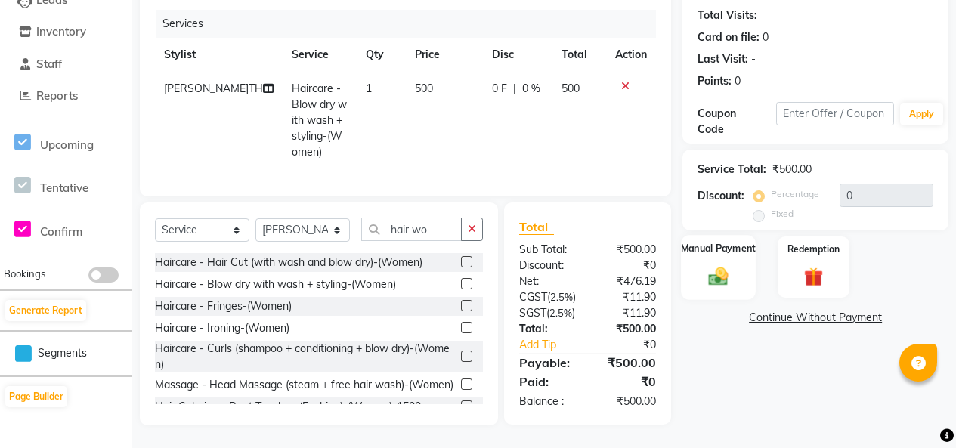
click at [719, 235] on div "Manual Payment" at bounding box center [718, 267] width 75 height 64
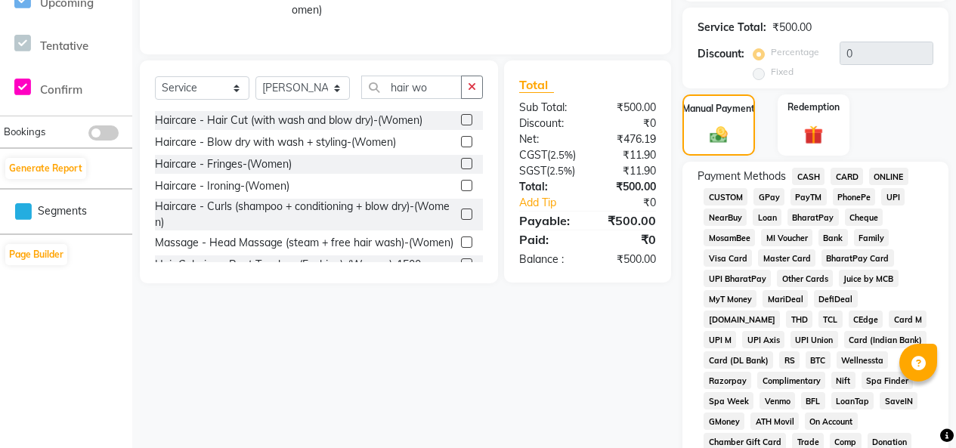
click at [899, 185] on span "ONLINE" at bounding box center [888, 176] width 39 height 17
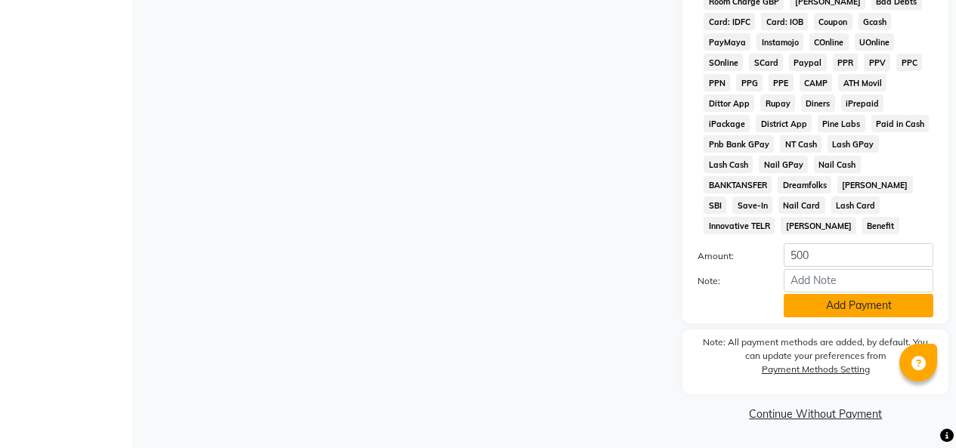
click at [832, 294] on button "Add Payment" at bounding box center [859, 305] width 150 height 23
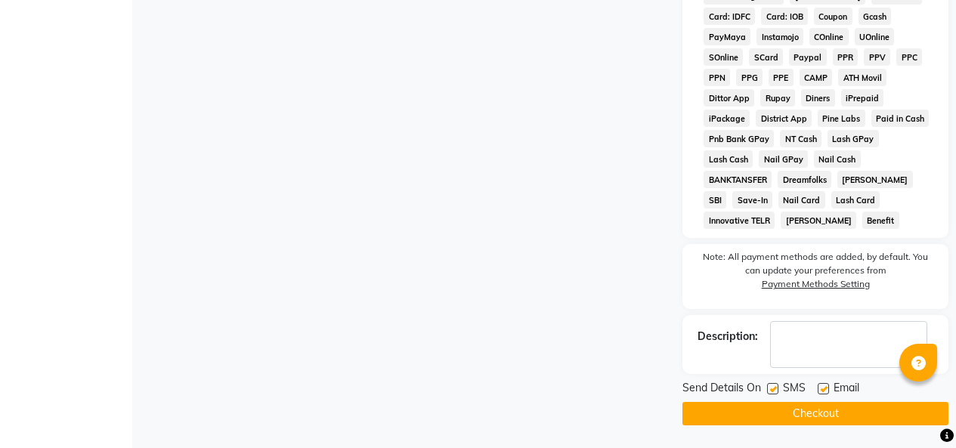
click at [789, 414] on button "Checkout" at bounding box center [816, 413] width 266 height 23
